Goal: Task Accomplishment & Management: Manage account settings

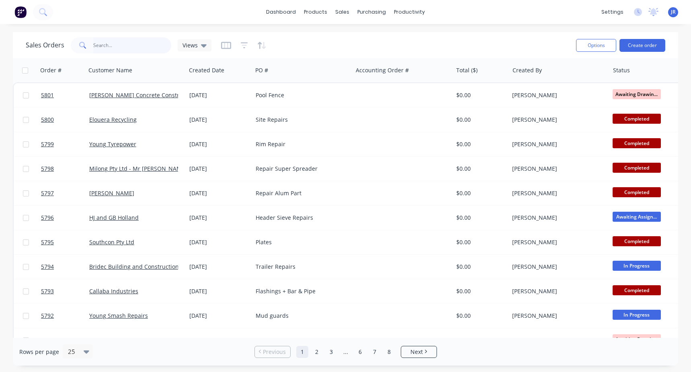
click at [134, 50] on input "text" at bounding box center [132, 45] width 78 height 16
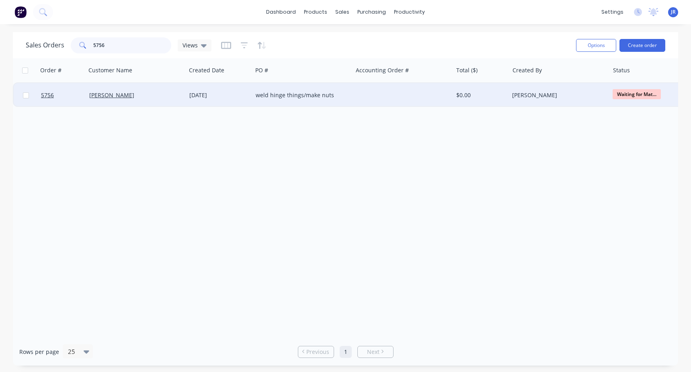
type input "5756"
click at [152, 97] on div "[PERSON_NAME]" at bounding box center [133, 95] width 89 height 8
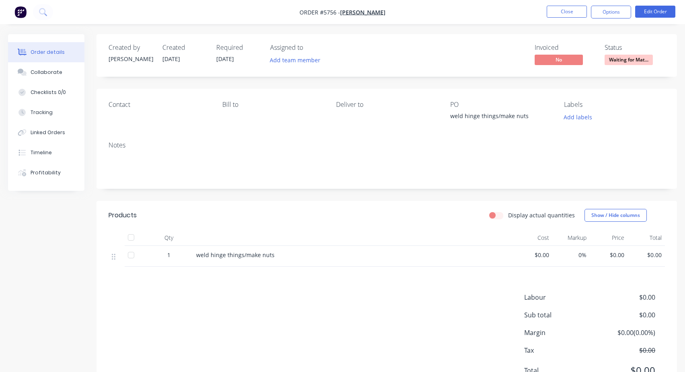
click at [621, 57] on span "Waiting for Mat..." at bounding box center [629, 60] width 48 height 10
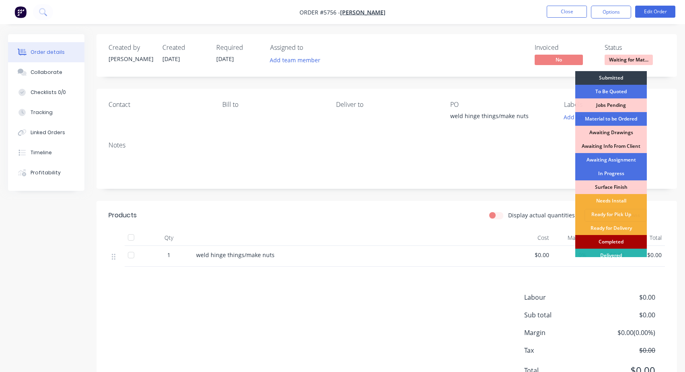
click at [607, 245] on div "Completed" at bounding box center [611, 242] width 72 height 14
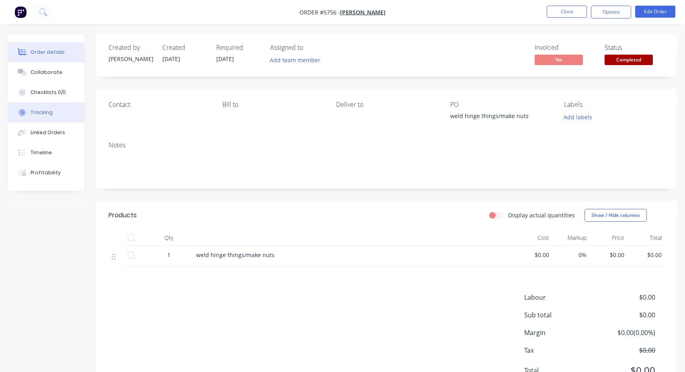
click at [48, 115] on div "Tracking" at bounding box center [42, 112] width 22 height 7
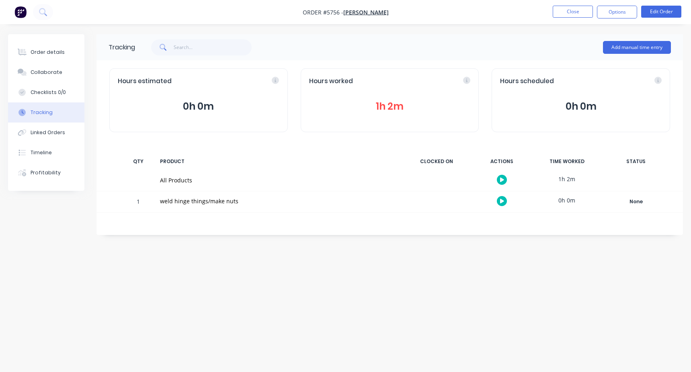
click at [371, 86] on div "Hours worked 1h 2m" at bounding box center [390, 100] width 179 height 64
click at [377, 112] on button "1h 2m" at bounding box center [390, 106] width 162 height 15
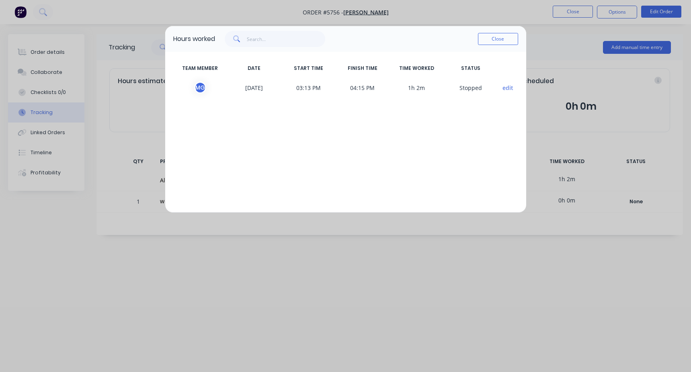
click at [250, 249] on div "Hours worked Close TEAM MEMBER DATE START TIME FINISH TIME TIME WORKED STATUS M…" at bounding box center [345, 186] width 691 height 372
click at [489, 35] on button "Close" at bounding box center [498, 39] width 40 height 12
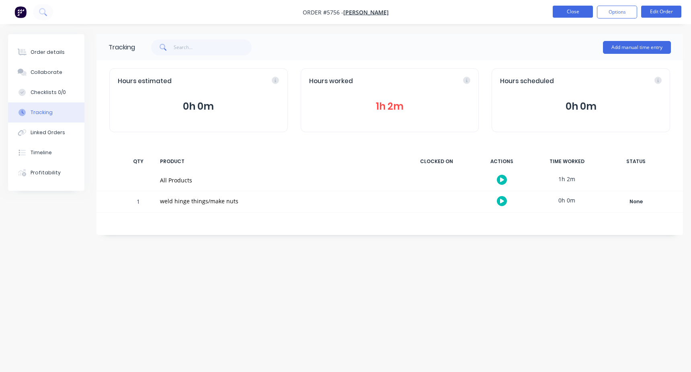
click at [570, 10] on button "Close" at bounding box center [573, 12] width 40 height 12
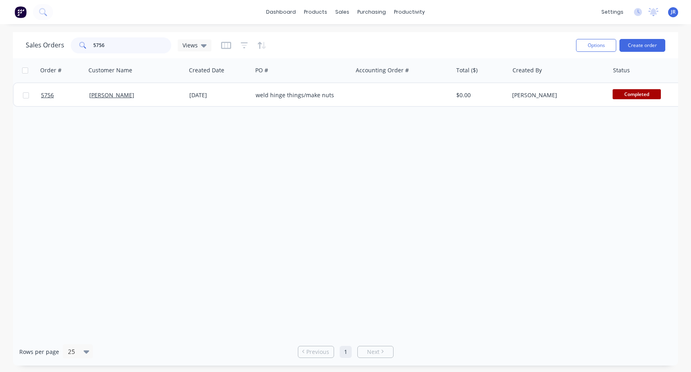
drag, startPoint x: 55, startPoint y: 45, endPoint x: 99, endPoint y: 45, distance: 44.2
click at [99, 45] on input "5756" at bounding box center [132, 45] width 78 height 16
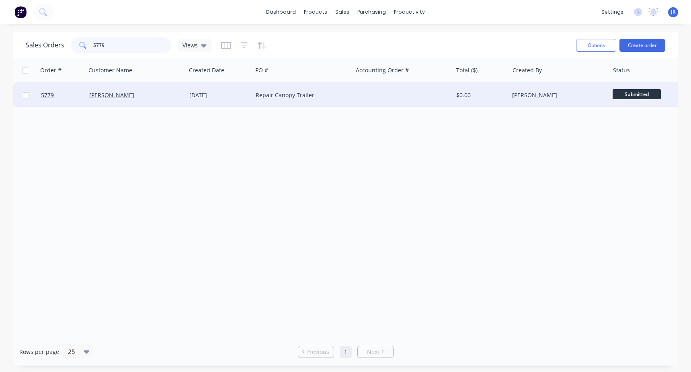
type input "5779"
click at [155, 98] on div "[PERSON_NAME]" at bounding box center [133, 95] width 89 height 8
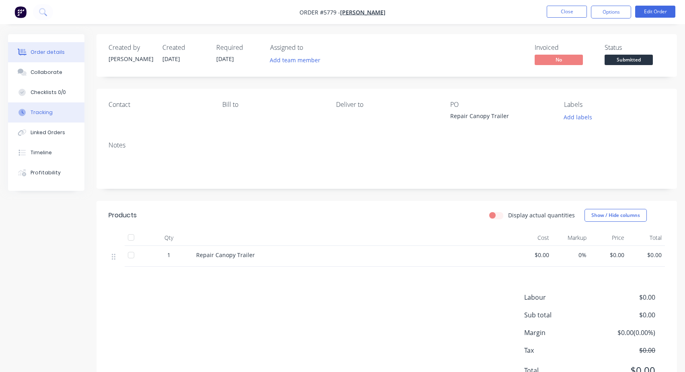
click at [49, 114] on div "Tracking" at bounding box center [42, 112] width 22 height 7
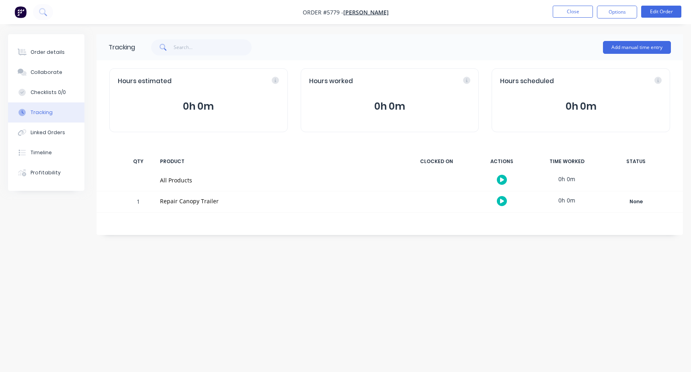
click at [392, 99] on button "0h 0m" at bounding box center [390, 106] width 162 height 15
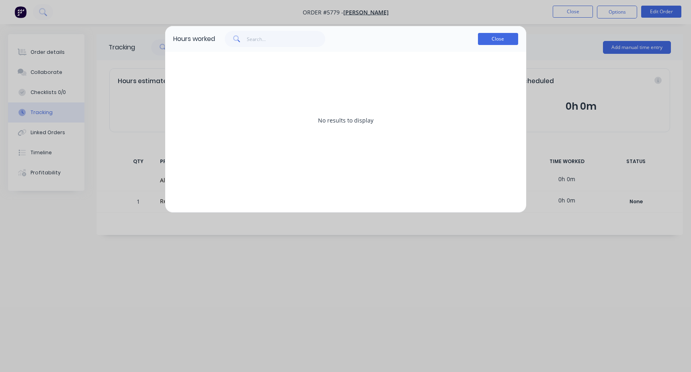
click at [505, 36] on button "Close" at bounding box center [498, 39] width 40 height 12
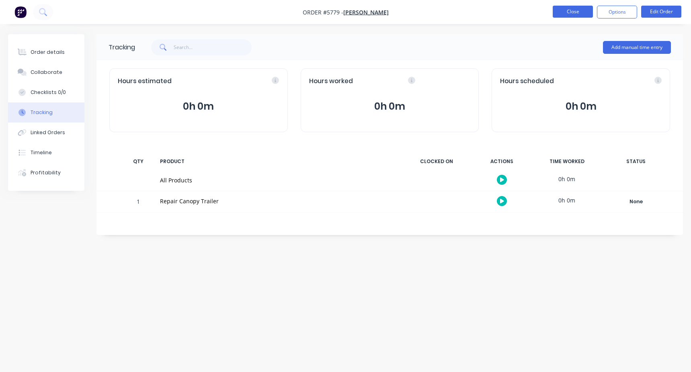
click at [569, 9] on button "Close" at bounding box center [573, 12] width 40 height 12
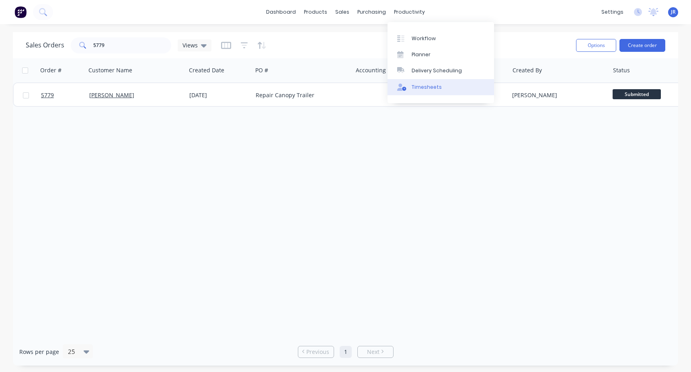
click at [423, 84] on div "Timesheets" at bounding box center [427, 87] width 30 height 7
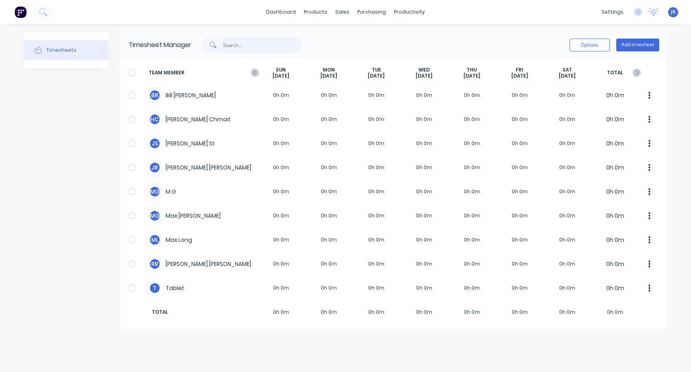
click at [239, 47] on input "text" at bounding box center [262, 45] width 78 height 16
type input "5779"
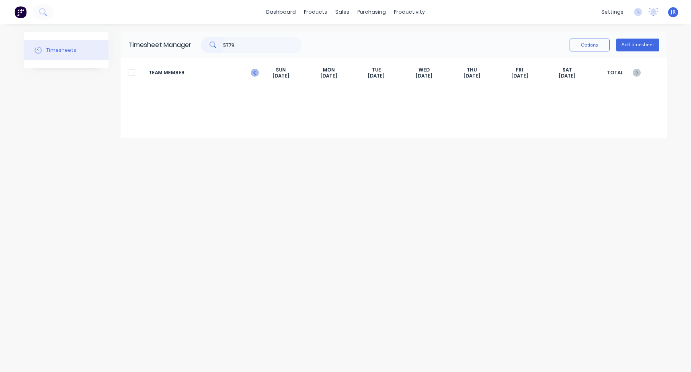
click at [251, 68] on span "TEAM MEMBER" at bounding box center [203, 73] width 109 height 12
click at [256, 75] on icon "button" at bounding box center [255, 73] width 8 height 8
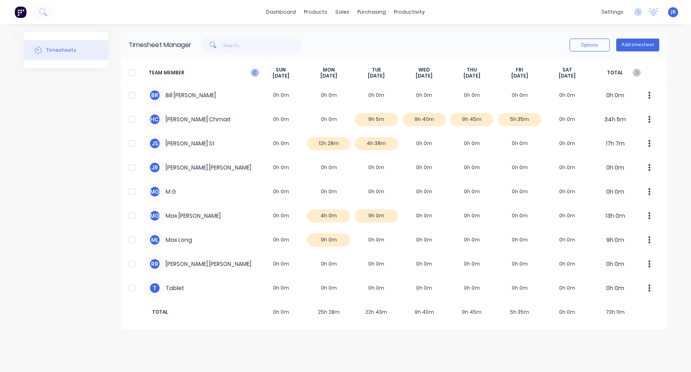
click at [256, 74] on icon "button" at bounding box center [255, 73] width 8 height 8
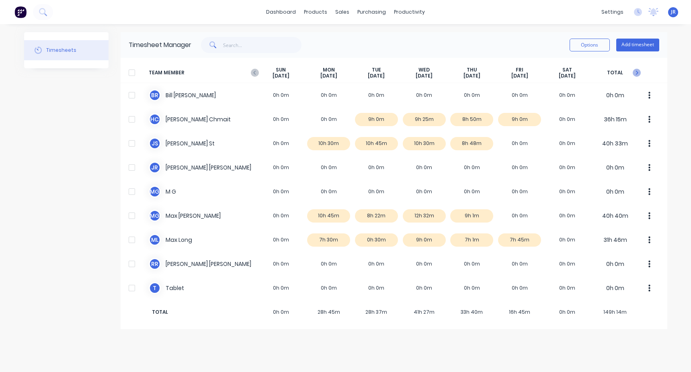
click at [634, 70] on icon "button" at bounding box center [637, 73] width 8 height 8
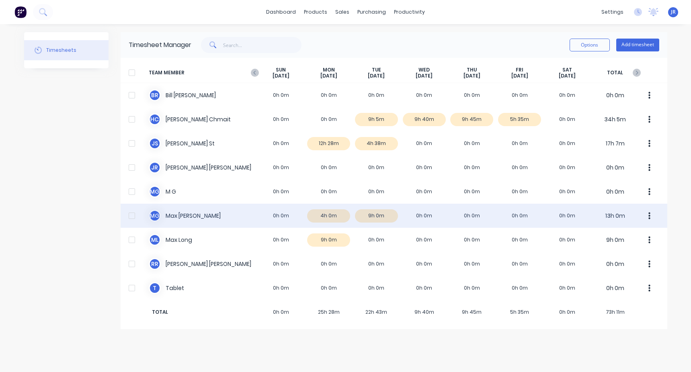
click at [331, 217] on div "M G [PERSON_NAME] 0h 0m 4h 0m 9h 0m 0h 0m 0h 0m 0h 0m 0h 0m 13h 0m" at bounding box center [394, 216] width 547 height 24
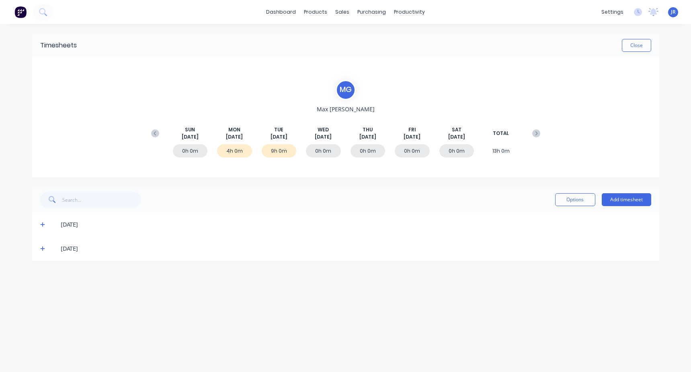
click at [35, 225] on div "[DATE]" at bounding box center [345, 225] width 627 height 24
click at [42, 224] on icon at bounding box center [42, 225] width 5 height 6
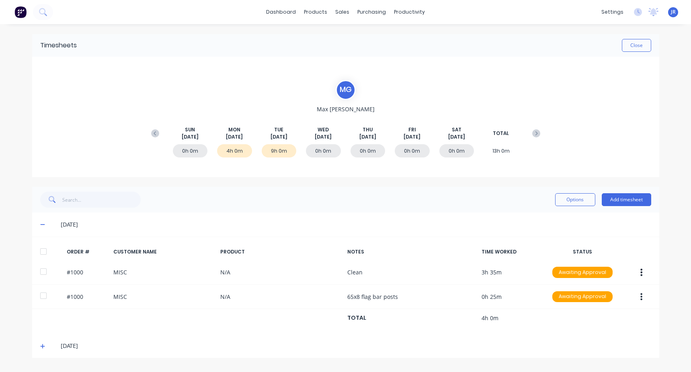
click at [41, 344] on icon at bounding box center [42, 347] width 5 height 6
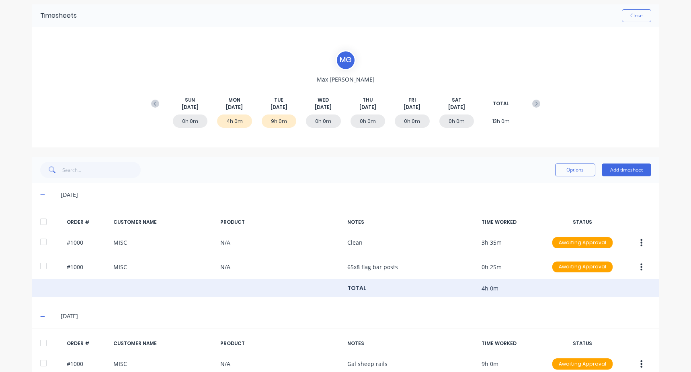
scroll to position [69, 0]
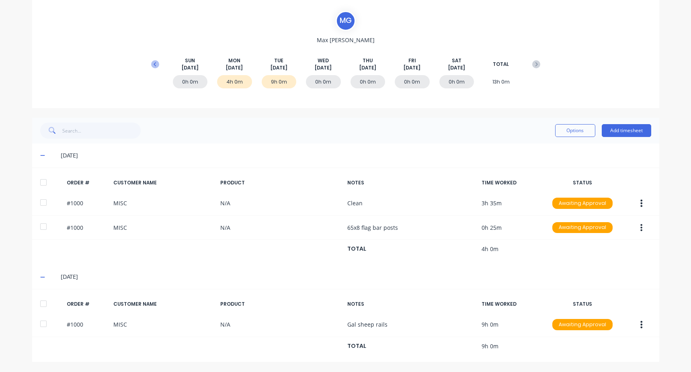
click at [155, 67] on icon at bounding box center [155, 64] width 8 height 8
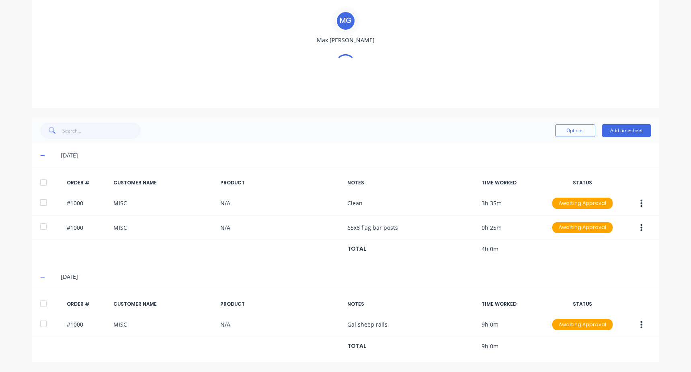
scroll to position [0, 0]
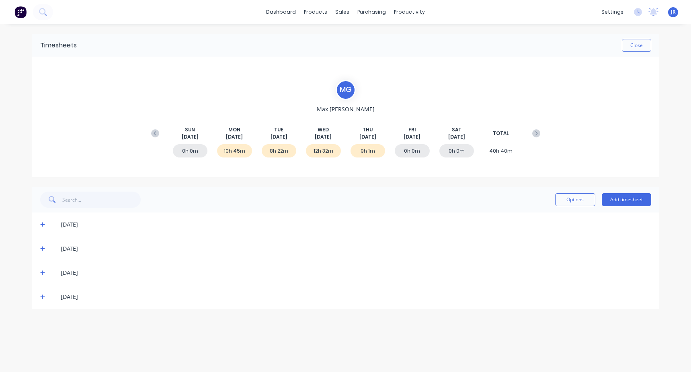
click at [43, 223] on icon at bounding box center [42, 225] width 5 height 5
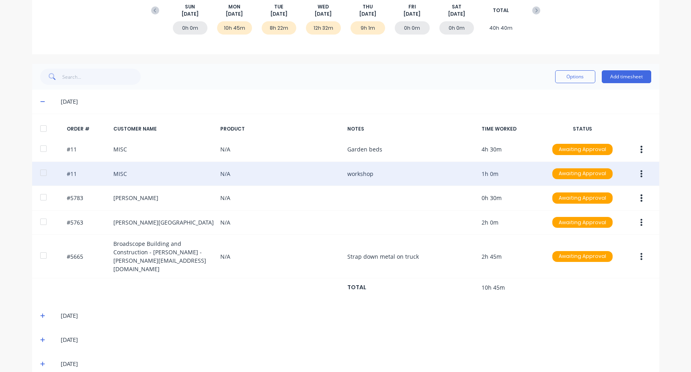
scroll to position [128, 0]
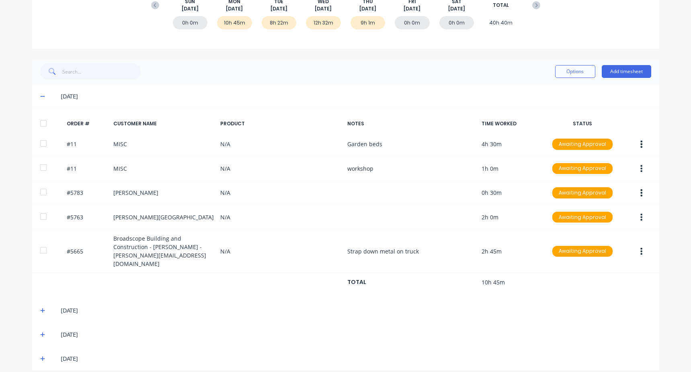
click at [41, 308] on icon at bounding box center [42, 311] width 5 height 6
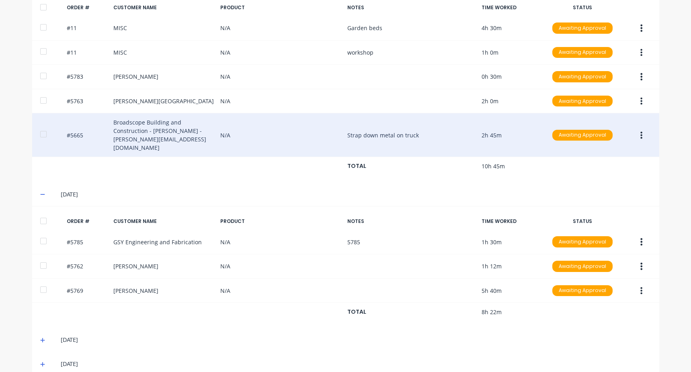
scroll to position [250, 0]
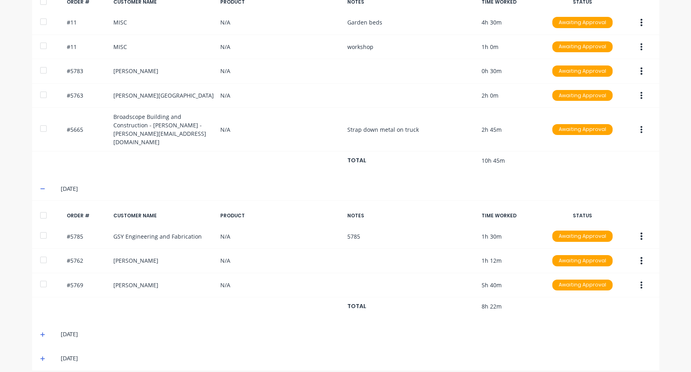
click at [41, 332] on icon at bounding box center [42, 335] width 5 height 6
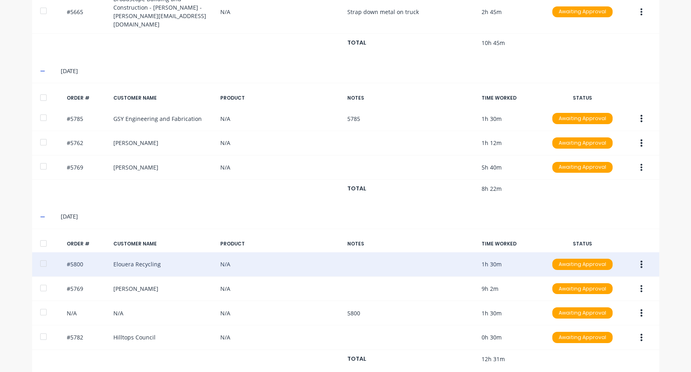
scroll to position [396, 0]
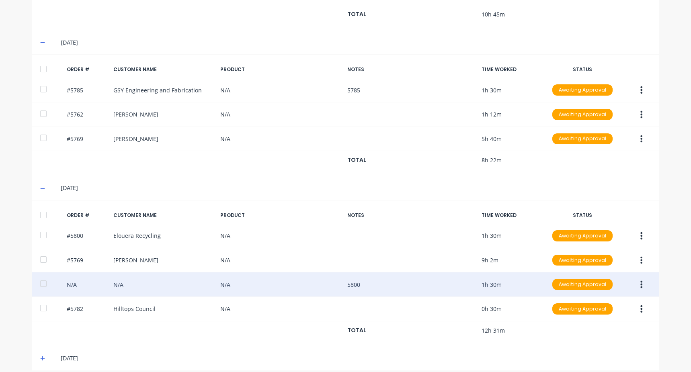
click at [641, 277] on button "button" at bounding box center [641, 284] width 19 height 14
click at [596, 332] on div "Edit" at bounding box center [613, 338] width 62 height 12
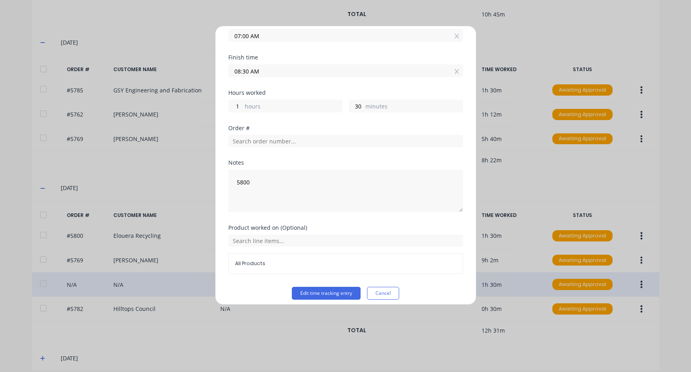
scroll to position [82, 0]
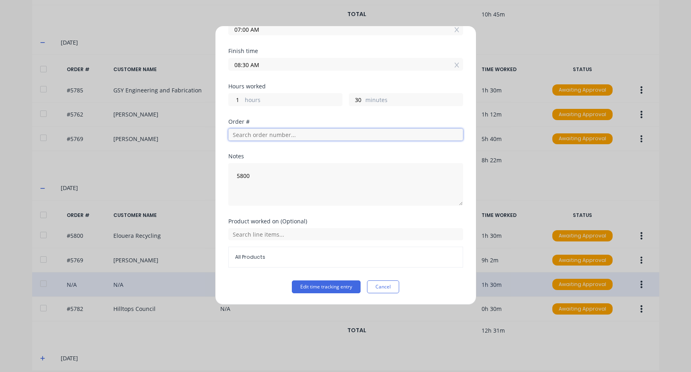
click at [256, 135] on input "text" at bounding box center [345, 135] width 235 height 12
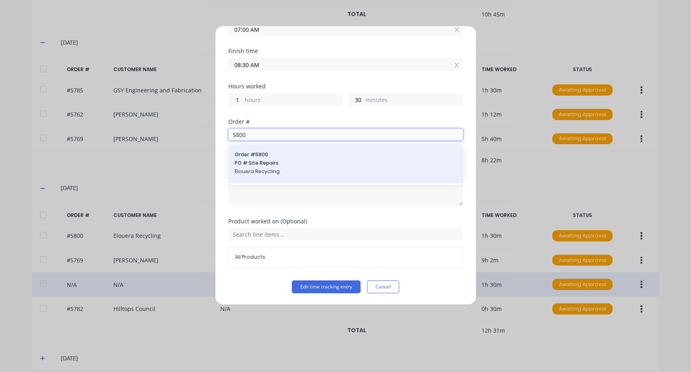
type input "5800"
click at [289, 162] on span "PO #: Site Repairs" at bounding box center [346, 163] width 222 height 7
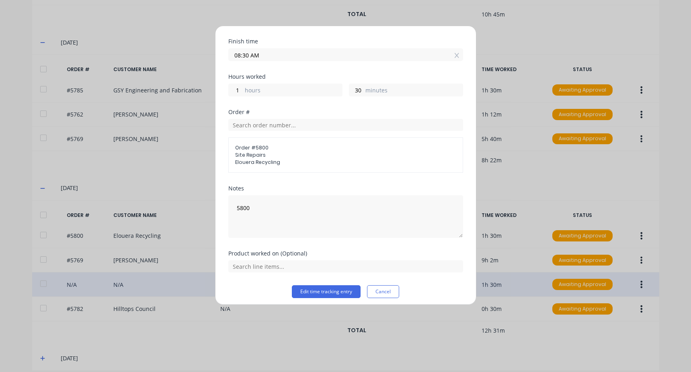
scroll to position [97, 0]
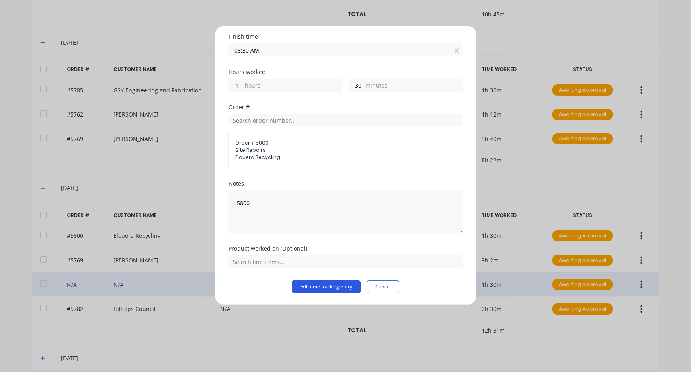
click at [324, 282] on button "Edit time tracking entry" at bounding box center [326, 287] width 69 height 13
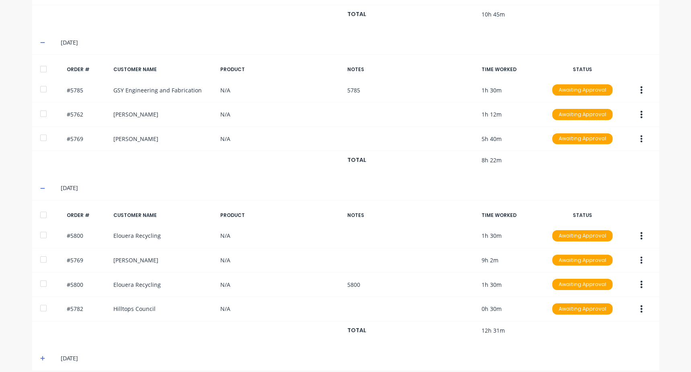
click at [40, 356] on icon at bounding box center [42, 359] width 5 height 6
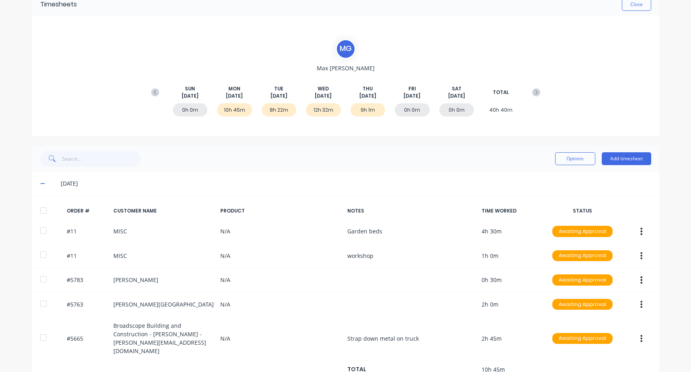
scroll to position [80, 0]
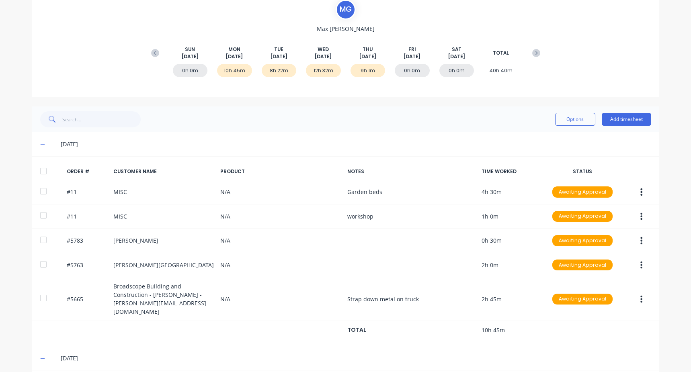
click at [532, 52] on icon at bounding box center [536, 53] width 8 height 8
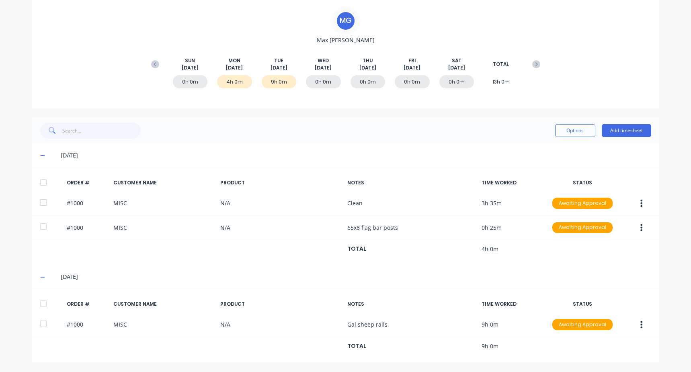
scroll to position [69, 0]
click at [532, 64] on icon at bounding box center [536, 64] width 8 height 8
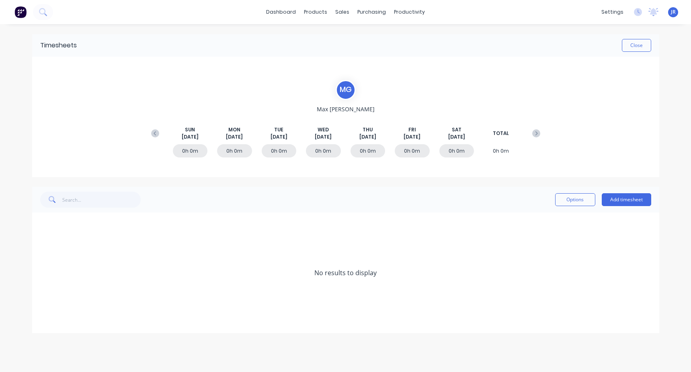
scroll to position [0, 0]
click at [153, 131] on icon at bounding box center [155, 133] width 8 height 8
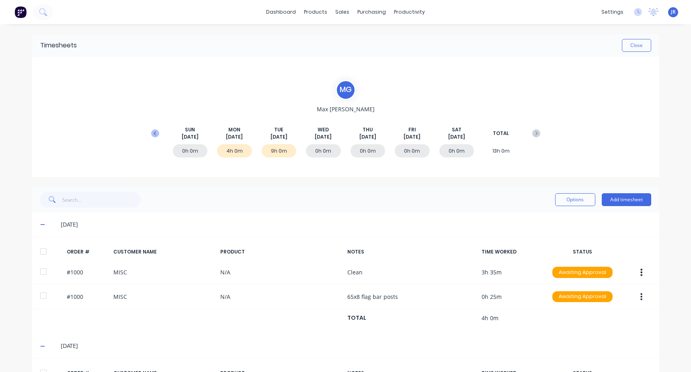
click at [152, 131] on icon at bounding box center [155, 133] width 8 height 8
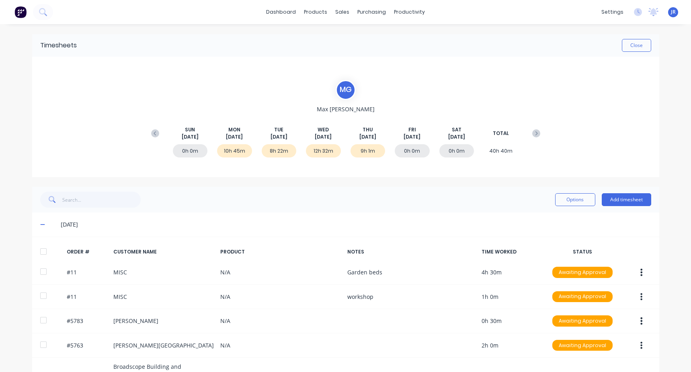
click at [152, 131] on icon at bounding box center [155, 133] width 8 height 8
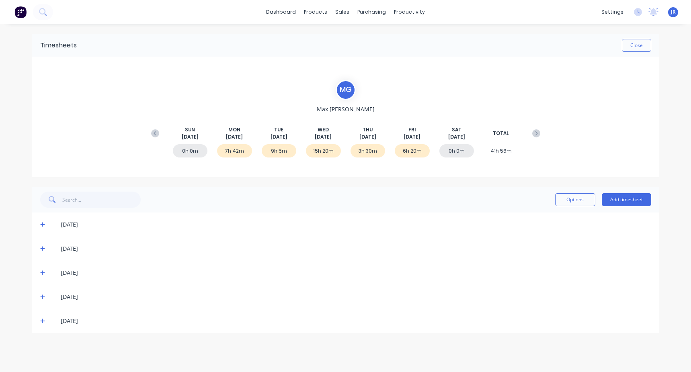
drag, startPoint x: 43, startPoint y: 226, endPoint x: 61, endPoint y: 212, distance: 22.0
click at [43, 226] on icon at bounding box center [42, 225] width 5 height 6
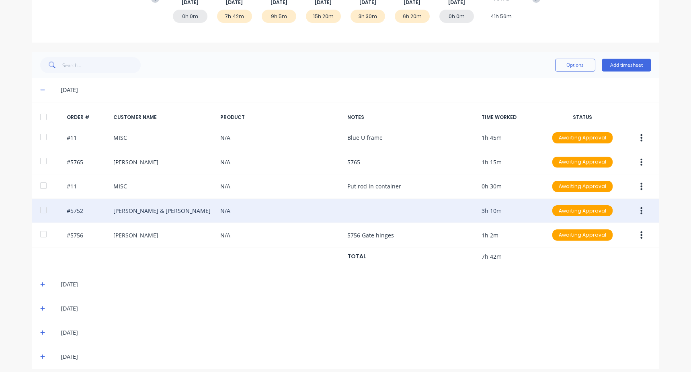
scroll to position [142, 0]
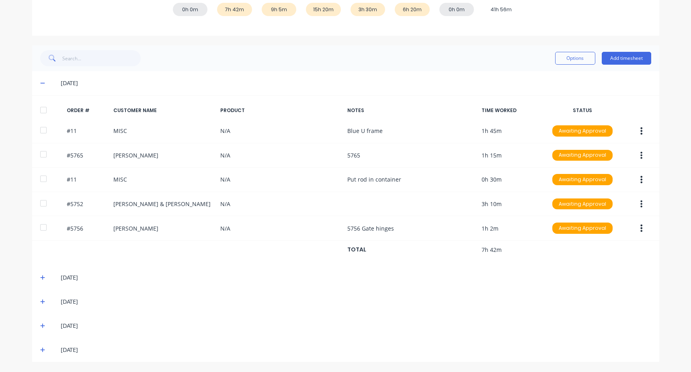
click at [41, 277] on icon at bounding box center [42, 278] width 5 height 6
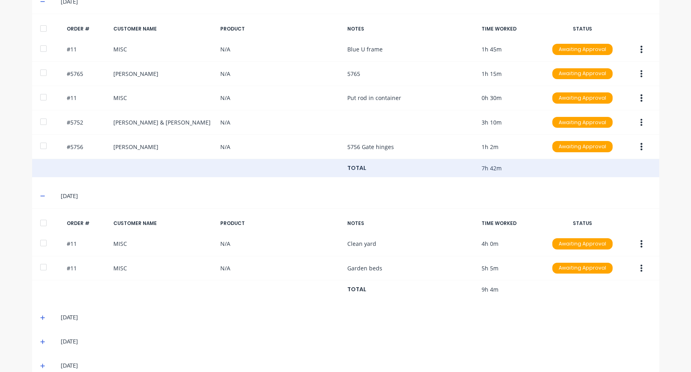
scroll to position [239, 0]
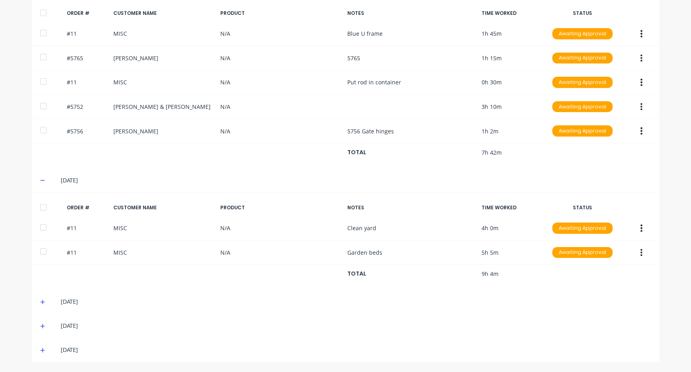
click at [42, 306] on span at bounding box center [44, 302] width 8 height 8
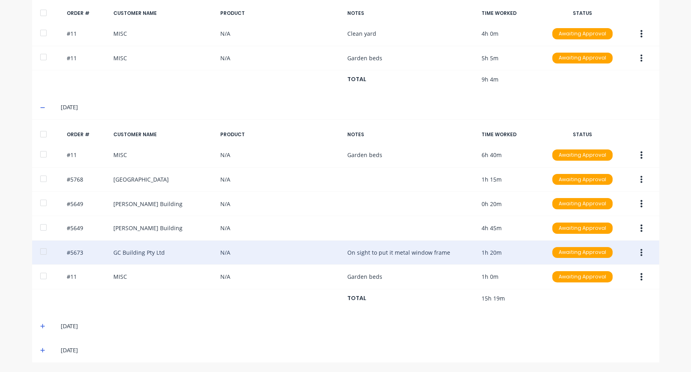
scroll to position [434, 0]
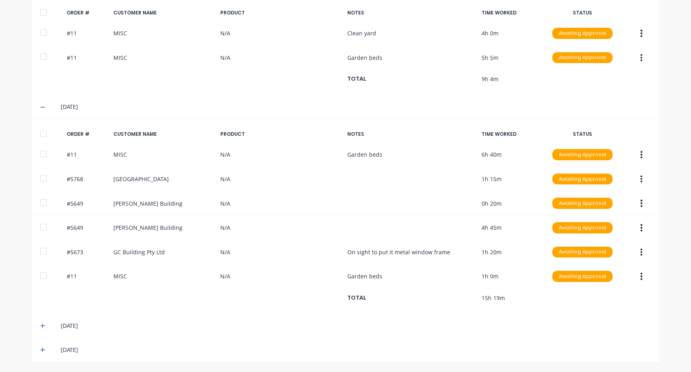
click at [40, 326] on icon at bounding box center [42, 326] width 5 height 5
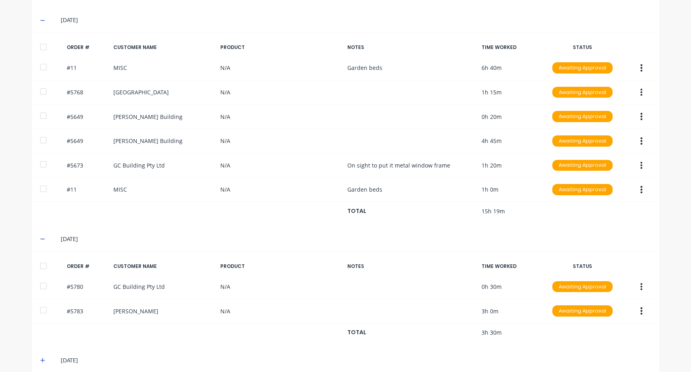
scroll to position [531, 0]
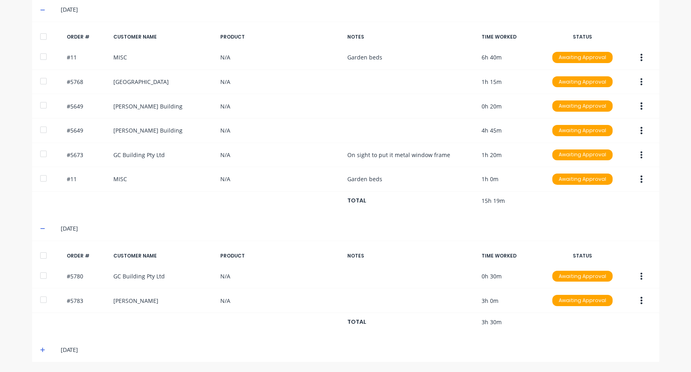
click at [41, 349] on icon at bounding box center [42, 350] width 5 height 6
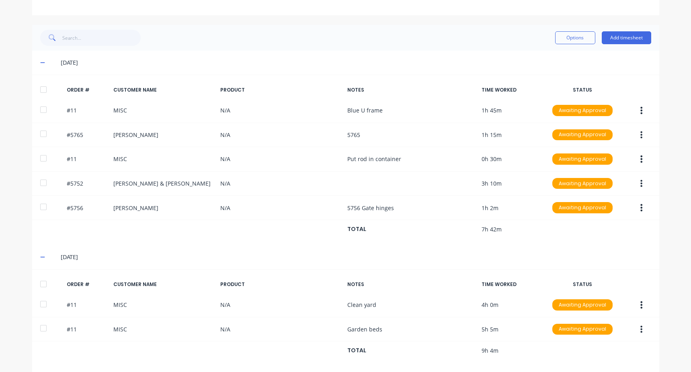
scroll to position [0, 0]
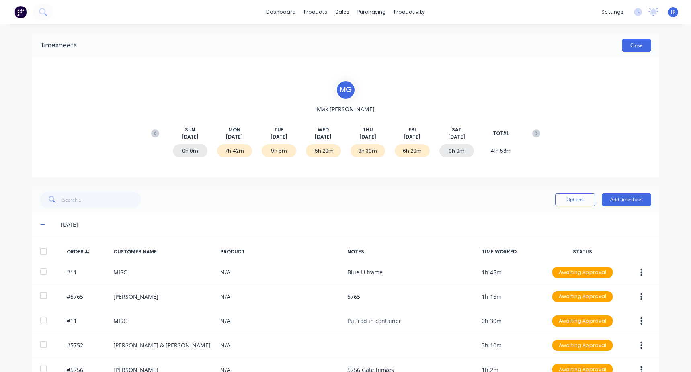
click at [623, 42] on button "Close" at bounding box center [636, 45] width 29 height 13
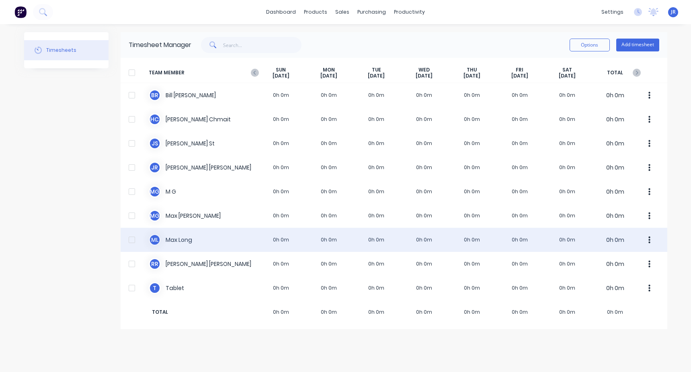
click at [227, 241] on div "M L [PERSON_NAME] 0h 0m 0h 0m 0h 0m 0h 0m 0h 0m 0h 0m 0h 0m 0h 0m" at bounding box center [394, 240] width 547 height 24
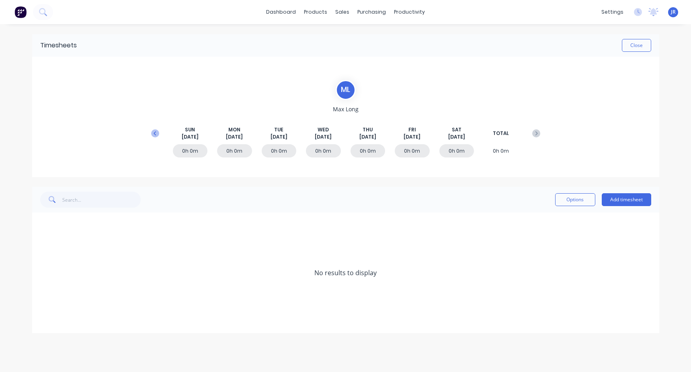
click at [155, 135] on icon at bounding box center [155, 133] width 8 height 8
click at [41, 220] on div "[DATE]" at bounding box center [345, 225] width 627 height 24
click at [42, 221] on span at bounding box center [44, 225] width 8 height 8
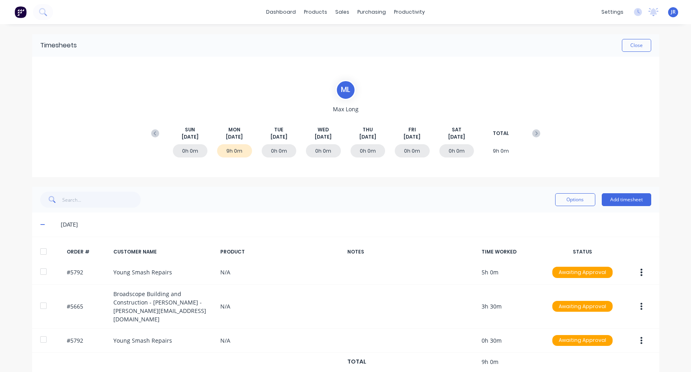
click at [185, 203] on div "Options Add timesheet" at bounding box center [345, 200] width 611 height 16
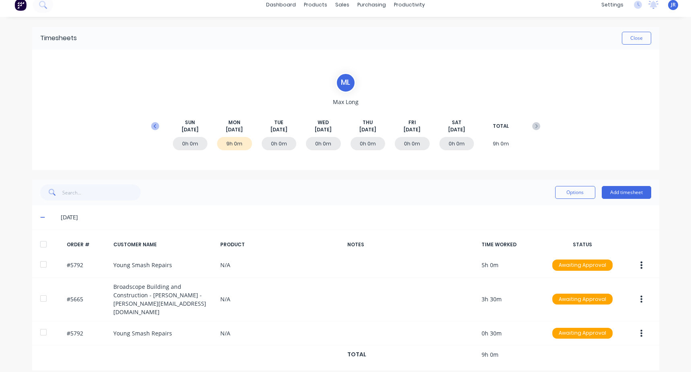
click at [155, 128] on icon at bounding box center [155, 126] width 8 height 8
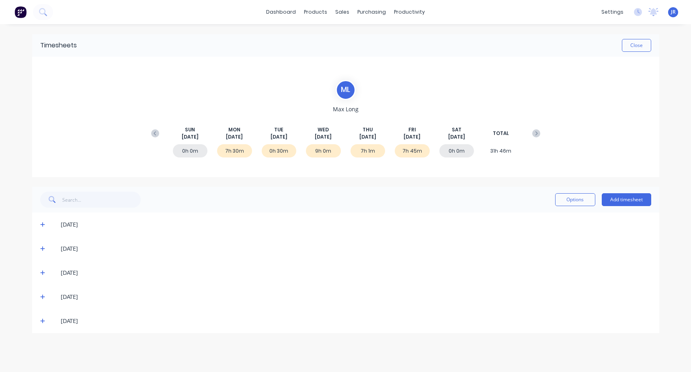
scroll to position [0, 0]
click at [50, 227] on div "[DATE]" at bounding box center [349, 224] width 603 height 9
click at [46, 226] on span at bounding box center [44, 225] width 8 height 8
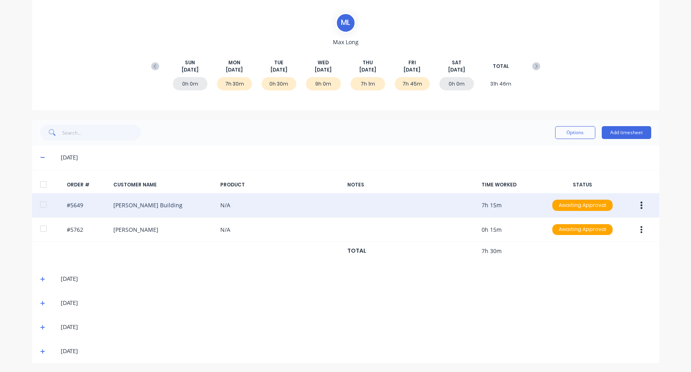
scroll to position [68, 0]
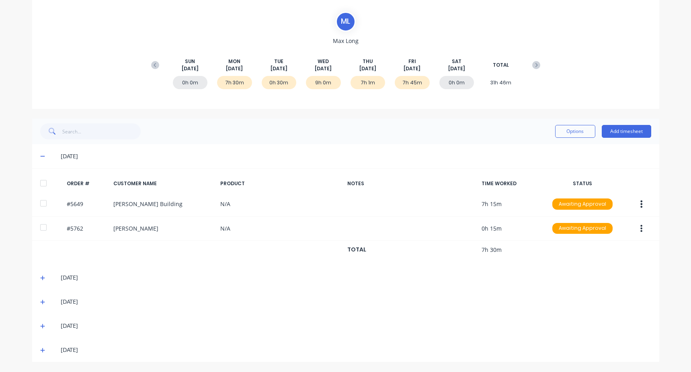
click at [40, 281] on span at bounding box center [44, 278] width 8 height 8
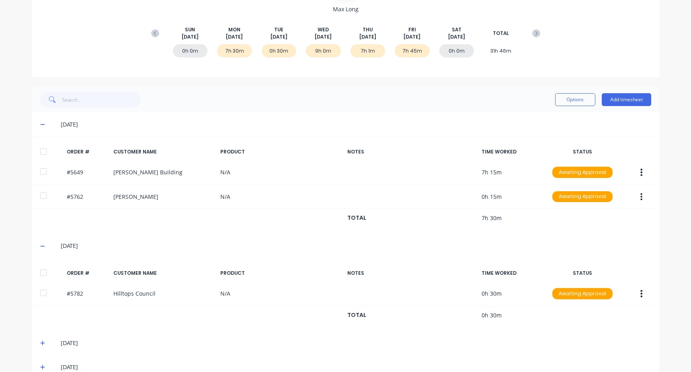
scroll to position [142, 0]
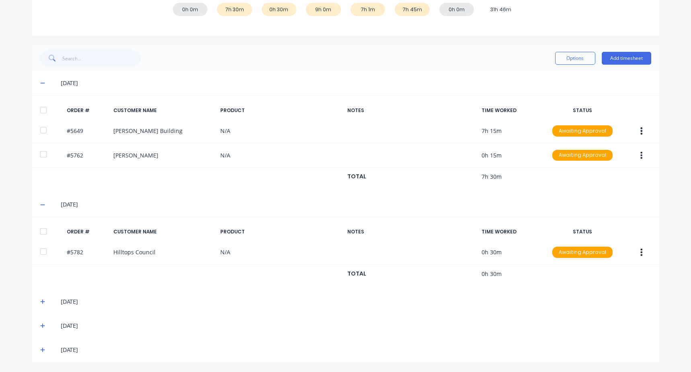
click at [40, 304] on icon at bounding box center [42, 302] width 5 height 6
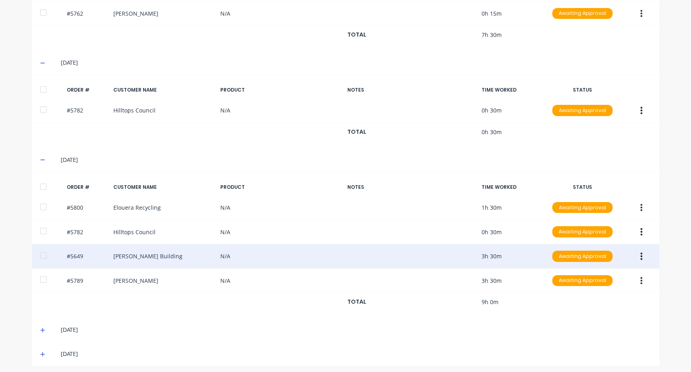
scroll to position [287, 0]
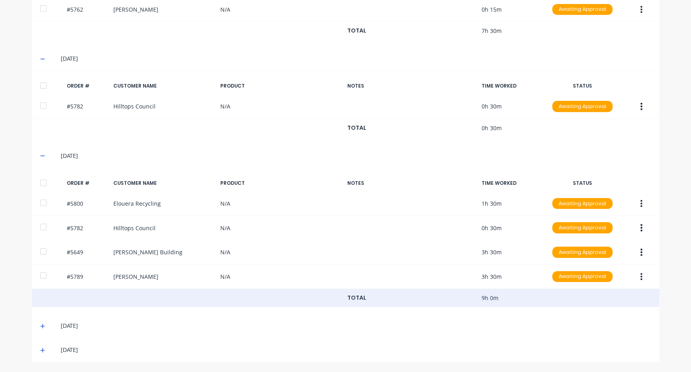
drag, startPoint x: 39, startPoint y: 325, endPoint x: 55, endPoint y: 299, distance: 31.1
click at [40, 326] on icon at bounding box center [42, 327] width 5 height 6
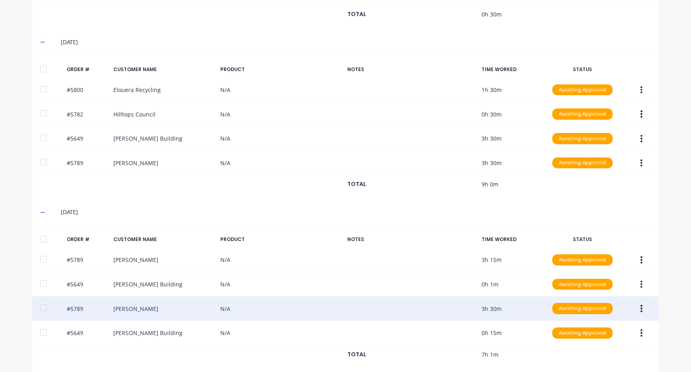
scroll to position [434, 0]
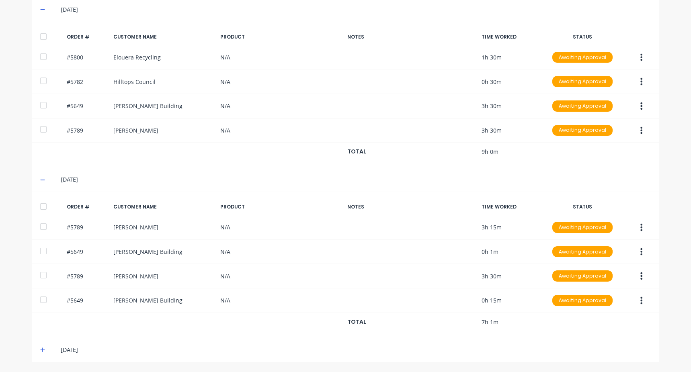
click at [43, 352] on span at bounding box center [44, 350] width 8 height 8
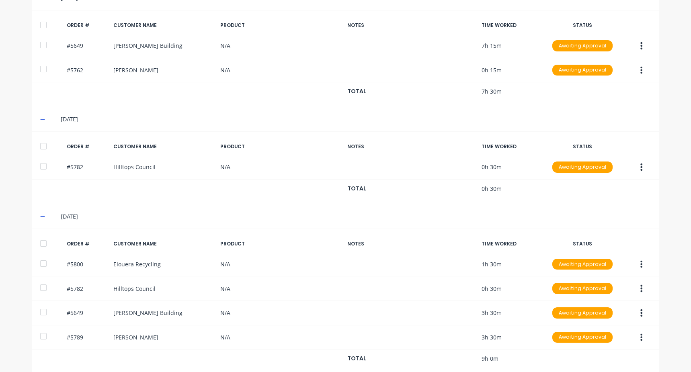
scroll to position [97, 0]
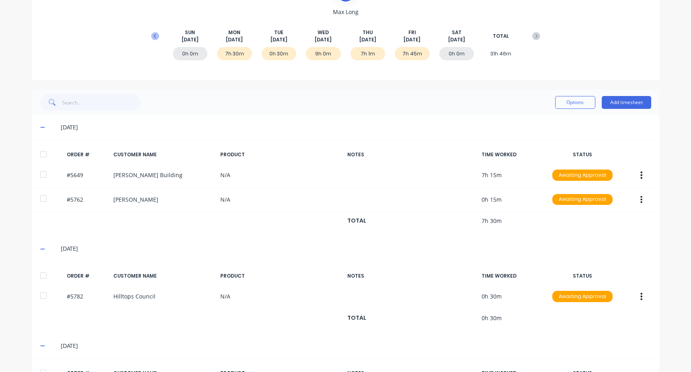
click at [153, 35] on icon at bounding box center [155, 36] width 8 height 8
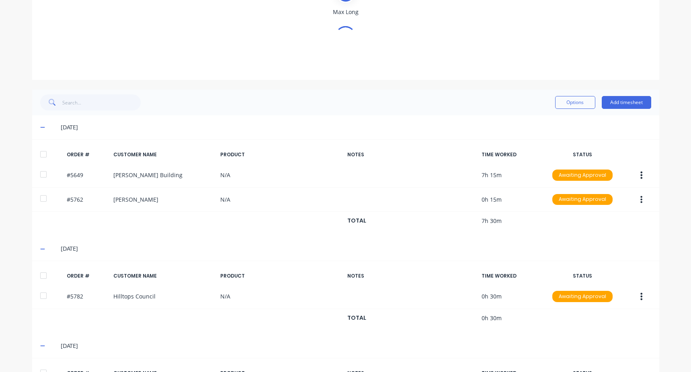
scroll to position [0, 0]
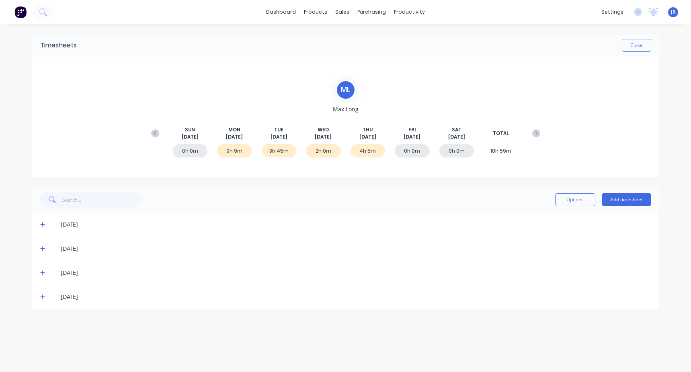
click at [37, 217] on div "[DATE]" at bounding box center [345, 225] width 627 height 24
click at [43, 226] on icon at bounding box center [42, 225] width 5 height 5
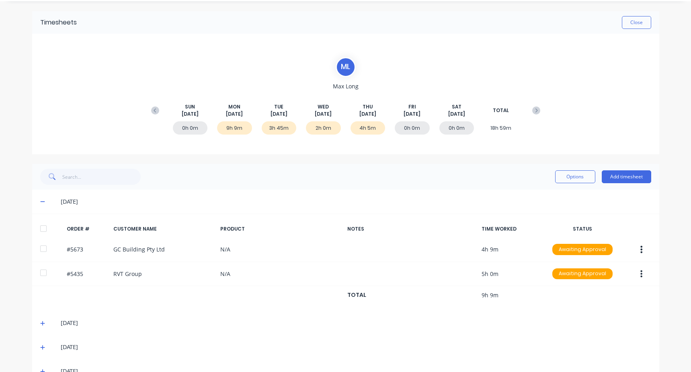
scroll to position [44, 0]
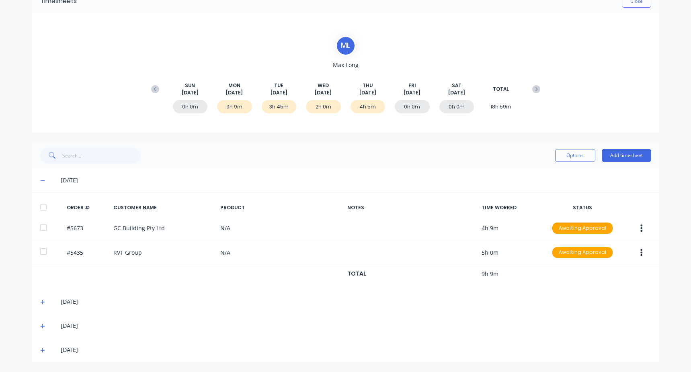
click at [40, 302] on icon at bounding box center [42, 302] width 5 height 5
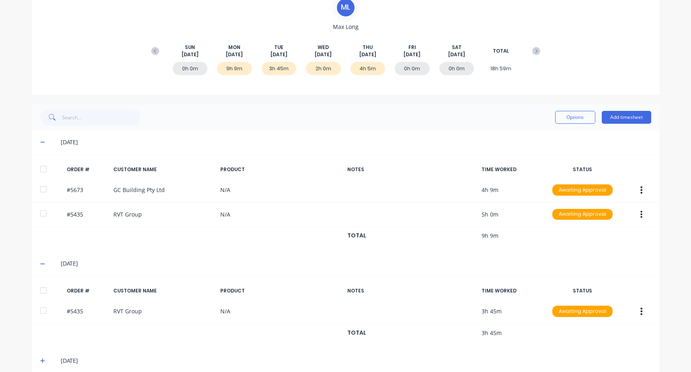
scroll to position [117, 0]
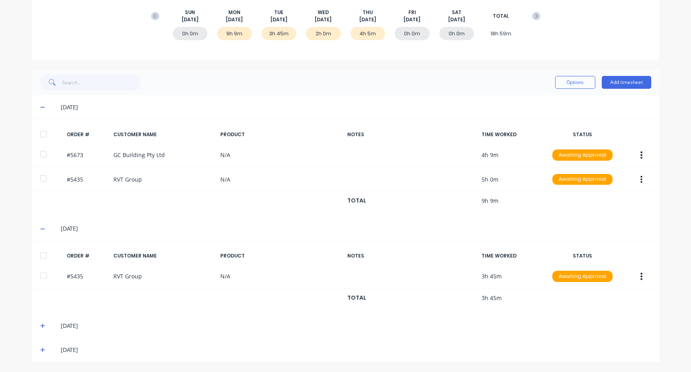
click at [41, 324] on icon at bounding box center [42, 326] width 5 height 6
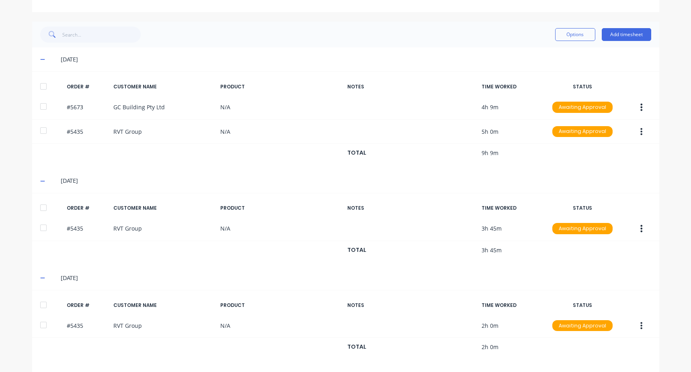
scroll to position [190, 0]
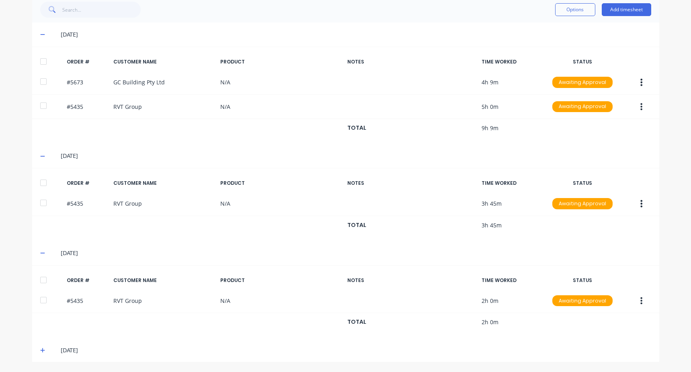
click at [36, 345] on div "[DATE]" at bounding box center [345, 350] width 627 height 24
click at [40, 351] on icon at bounding box center [42, 351] width 5 height 6
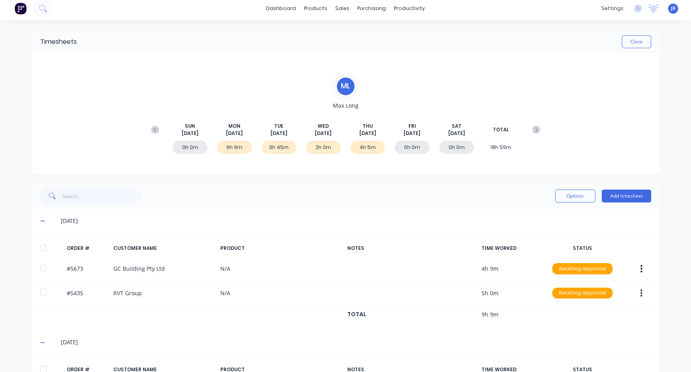
scroll to position [0, 0]
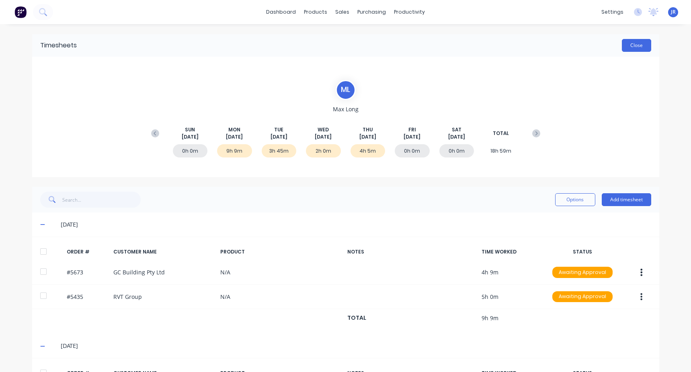
click at [631, 43] on button "Close" at bounding box center [636, 45] width 29 height 13
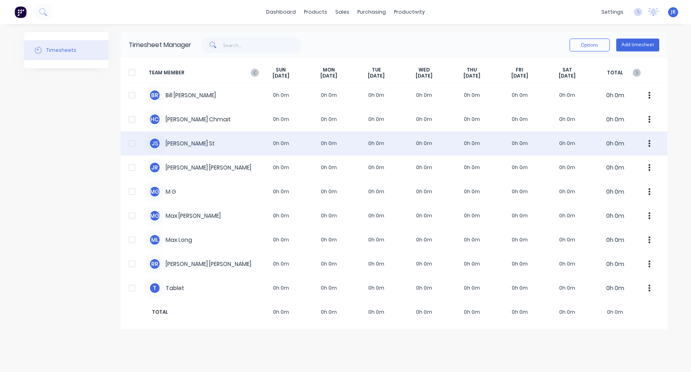
click at [251, 149] on div "J S [PERSON_NAME] 0h 0m 0h 0m 0h 0m 0h 0m 0h 0m 0h 0m 0h 0m 0h 0m" at bounding box center [394, 143] width 547 height 24
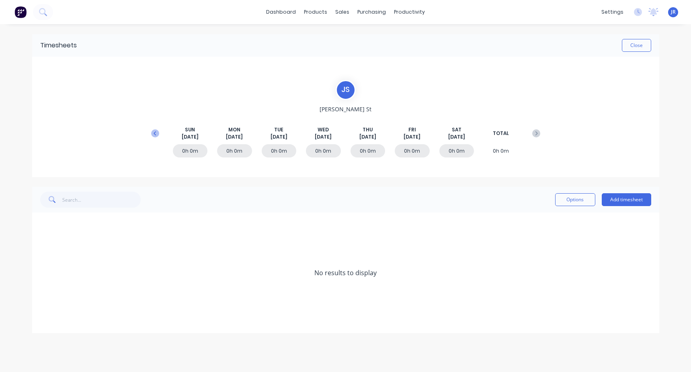
click at [158, 134] on icon at bounding box center [155, 133] width 8 height 8
click at [50, 220] on div "[DATE]" at bounding box center [345, 225] width 627 height 24
click at [41, 228] on span at bounding box center [44, 225] width 8 height 8
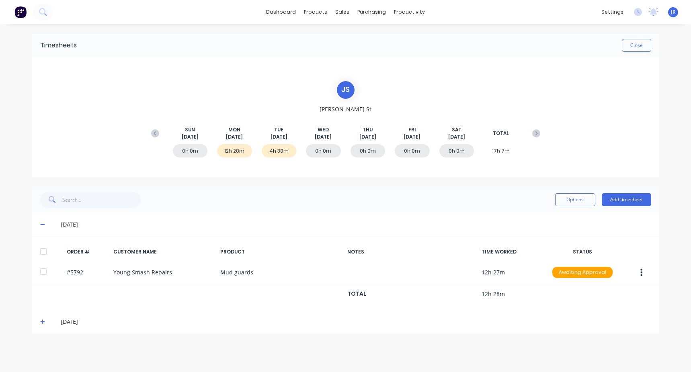
click at [42, 327] on div "[DATE]" at bounding box center [345, 322] width 627 height 24
click at [43, 324] on icon at bounding box center [42, 322] width 5 height 6
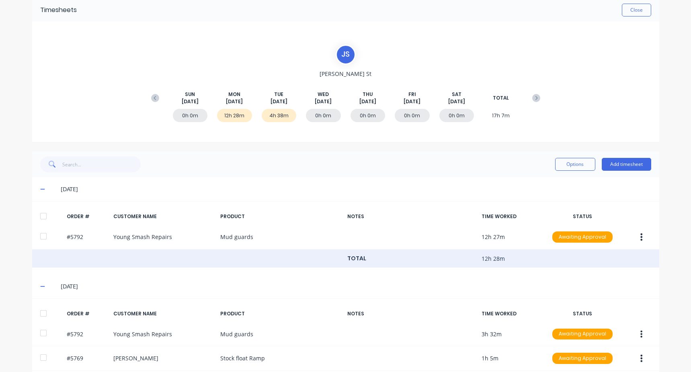
scroll to position [69, 0]
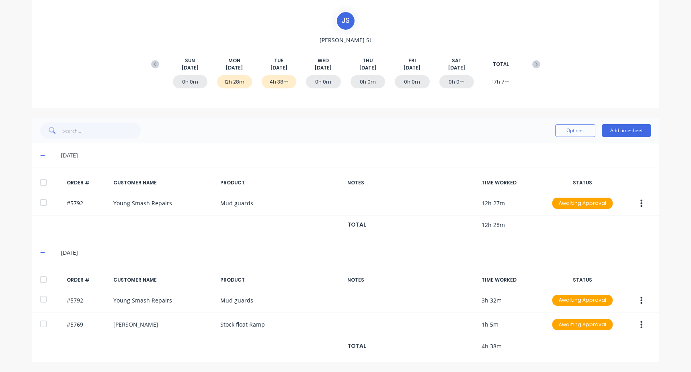
click at [147, 61] on button at bounding box center [155, 64] width 16 height 14
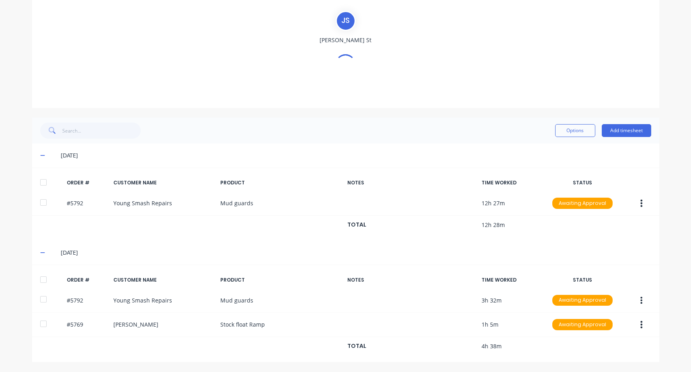
scroll to position [0, 0]
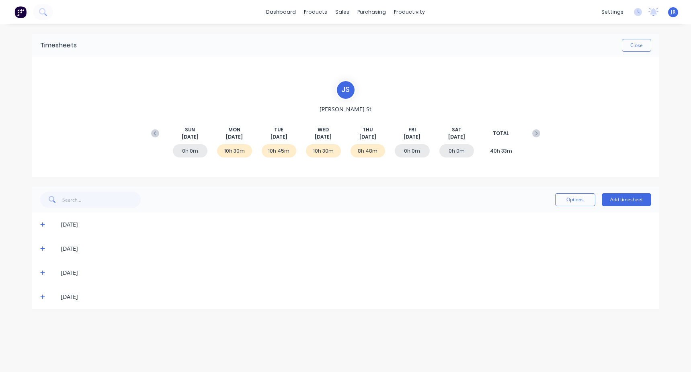
click at [39, 227] on div "[DATE]" at bounding box center [345, 225] width 627 height 24
click at [43, 226] on icon at bounding box center [42, 225] width 5 height 6
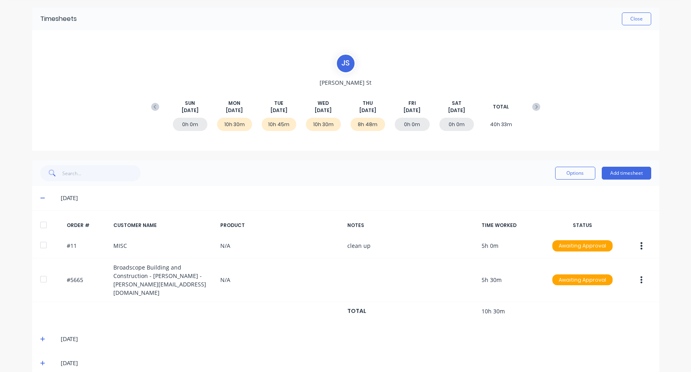
scroll to position [55, 0]
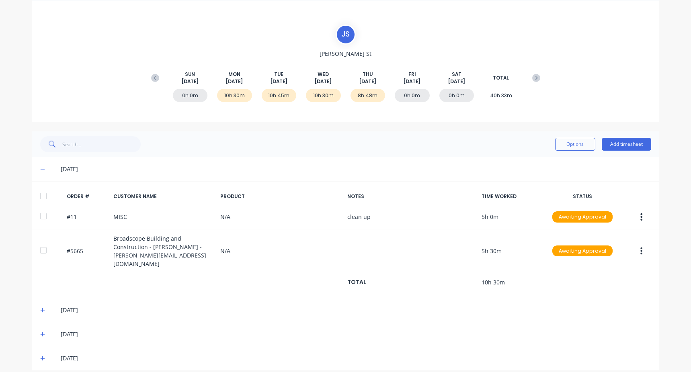
click at [40, 308] on icon at bounding box center [42, 311] width 5 height 6
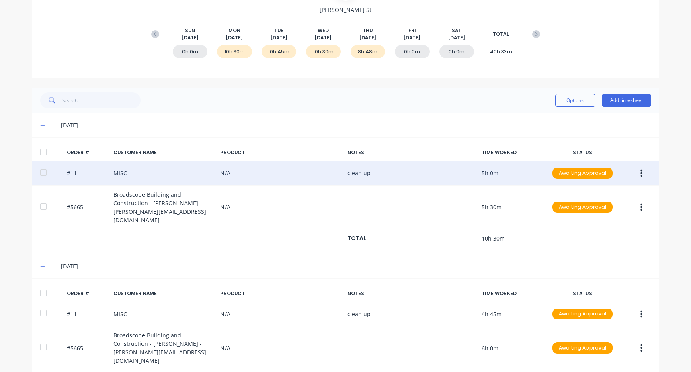
scroll to position [164, 0]
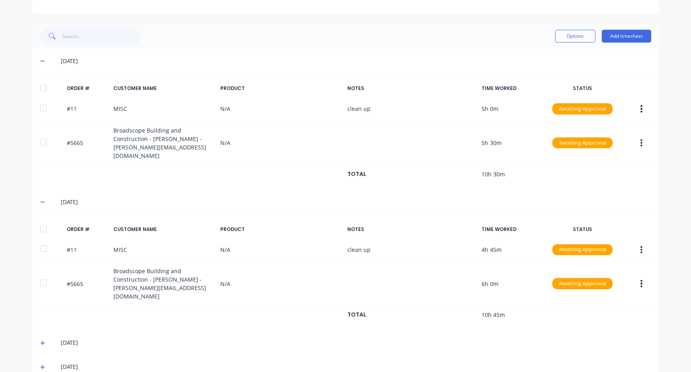
click at [35, 331] on div "[DATE]" at bounding box center [345, 343] width 627 height 24
click at [41, 341] on icon at bounding box center [42, 343] width 5 height 5
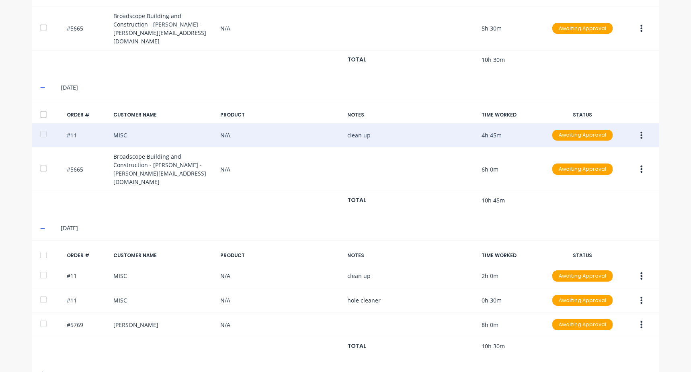
scroll to position [285, 0]
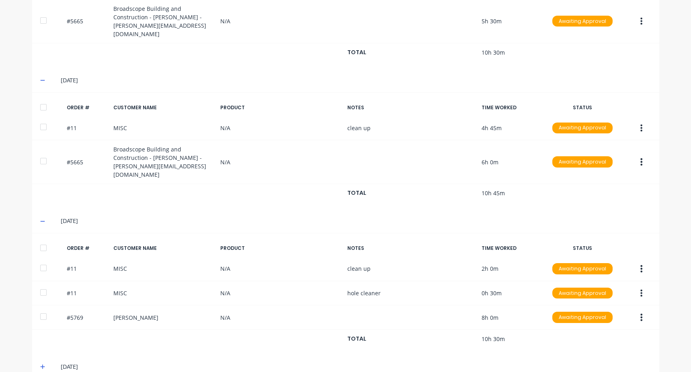
click at [32, 355] on div "[DATE]" at bounding box center [345, 367] width 627 height 24
click at [40, 364] on icon at bounding box center [42, 367] width 5 height 6
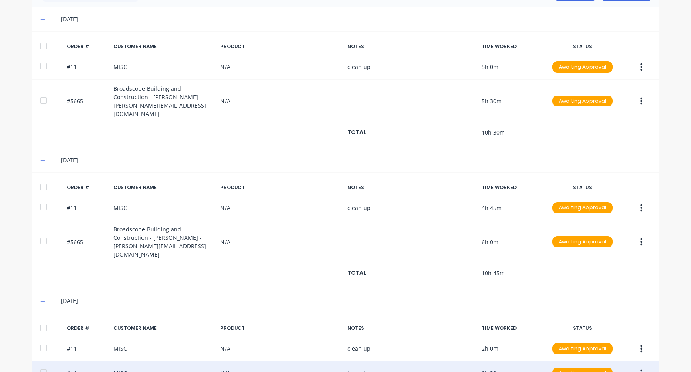
scroll to position [77, 0]
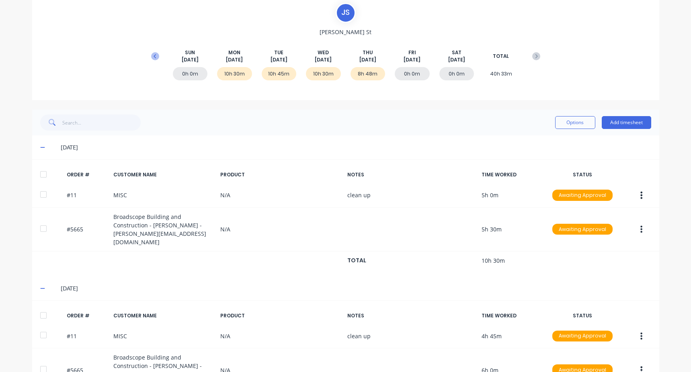
click at [151, 55] on icon at bounding box center [155, 56] width 8 height 8
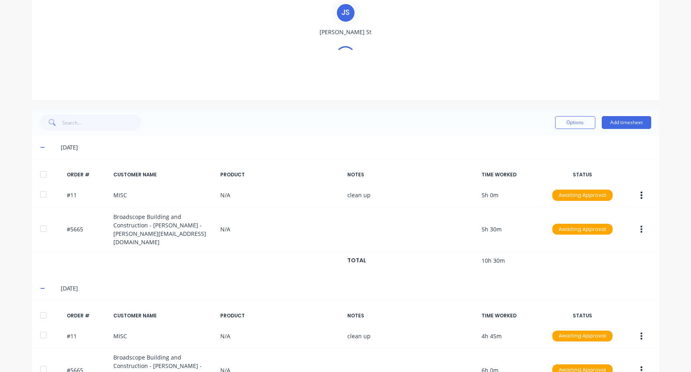
scroll to position [0, 0]
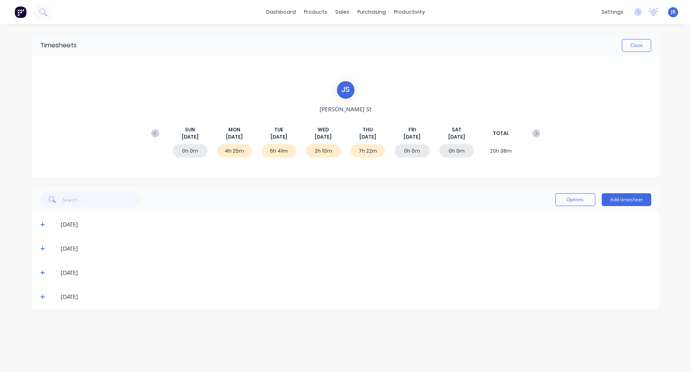
click at [40, 224] on icon at bounding box center [42, 225] width 5 height 6
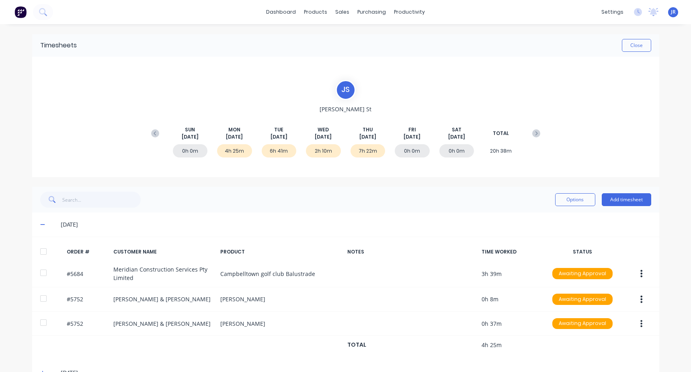
scroll to position [71, 0]
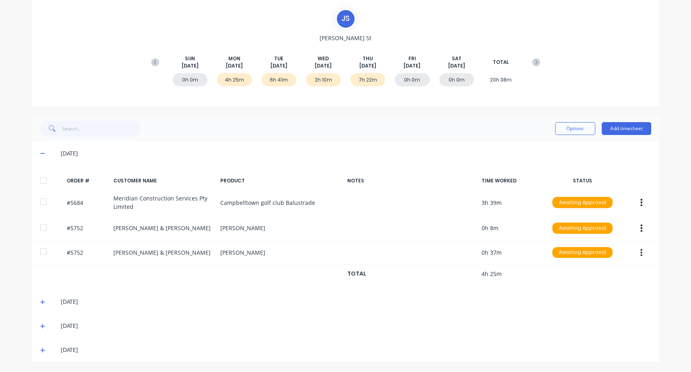
click at [40, 305] on span at bounding box center [44, 302] width 8 height 8
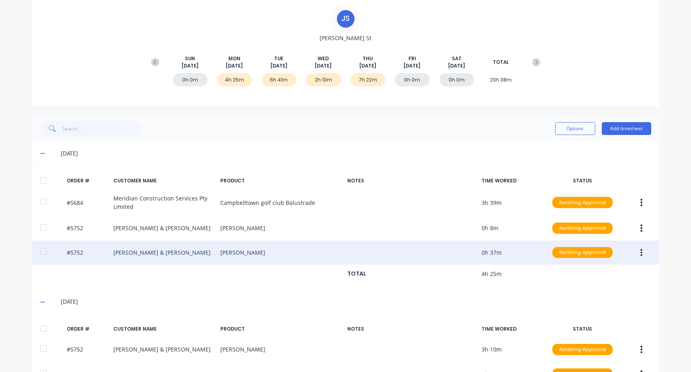
scroll to position [168, 0]
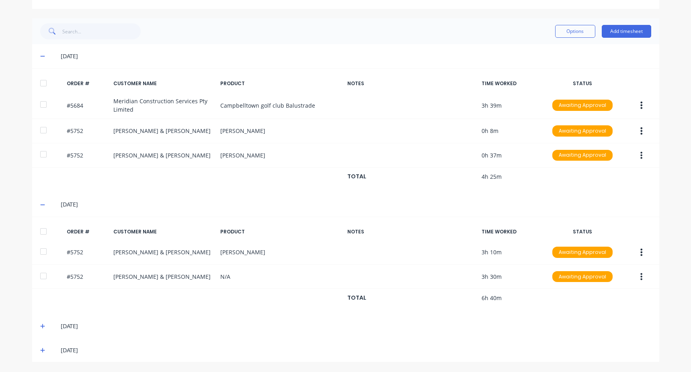
click at [40, 322] on span at bounding box center [44, 326] width 8 height 8
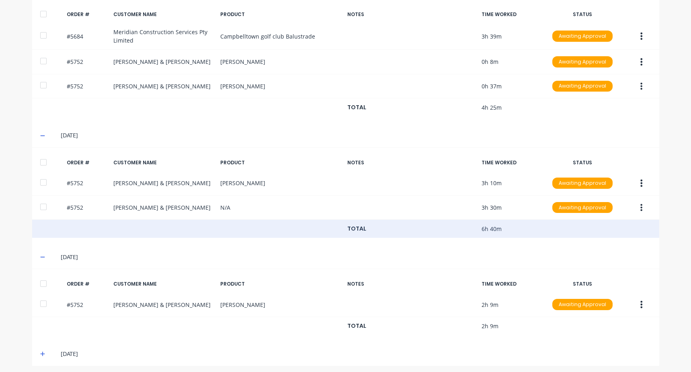
scroll to position [242, 0]
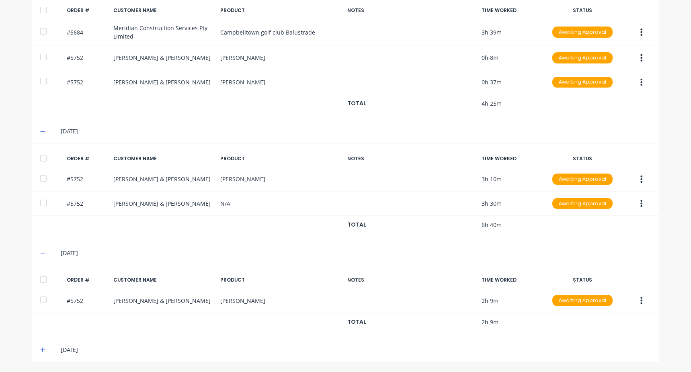
click at [40, 351] on icon at bounding box center [42, 350] width 5 height 6
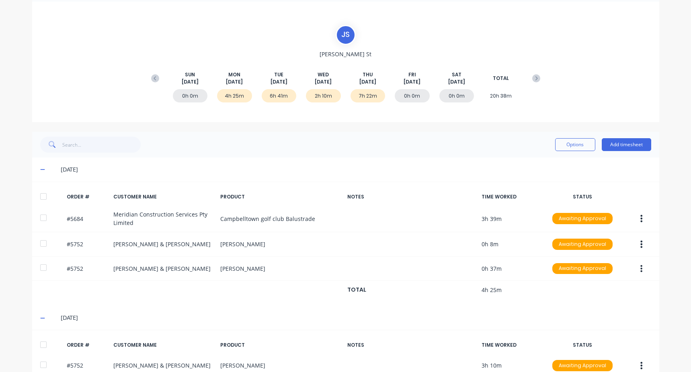
scroll to position [0, 0]
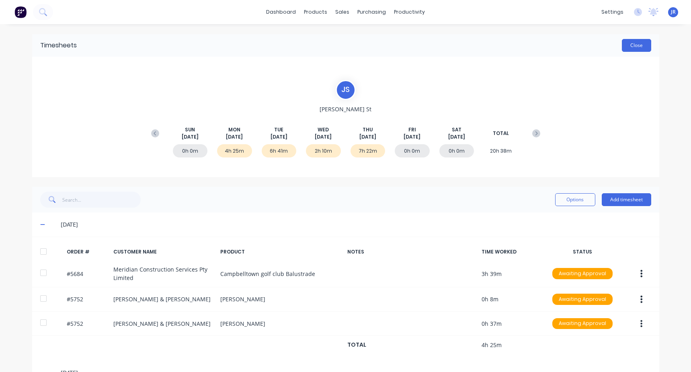
click at [642, 48] on button "Close" at bounding box center [636, 45] width 29 height 13
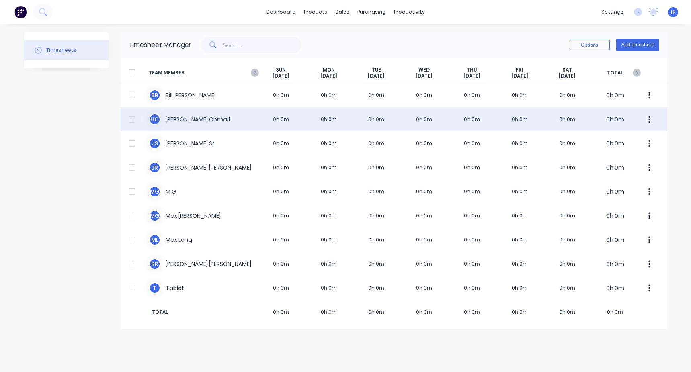
click at [251, 128] on div "[PERSON_NAME] 0h 0m 0h 0m 0h 0m 0h 0m 0h 0m 0h 0m 0h 0m 0h 0m" at bounding box center [394, 119] width 547 height 24
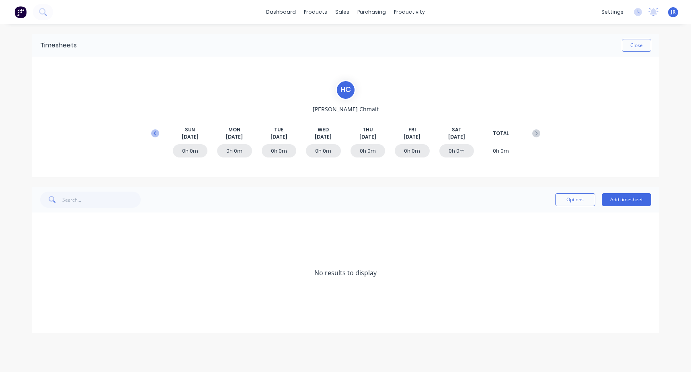
click at [156, 129] on icon at bounding box center [155, 133] width 8 height 8
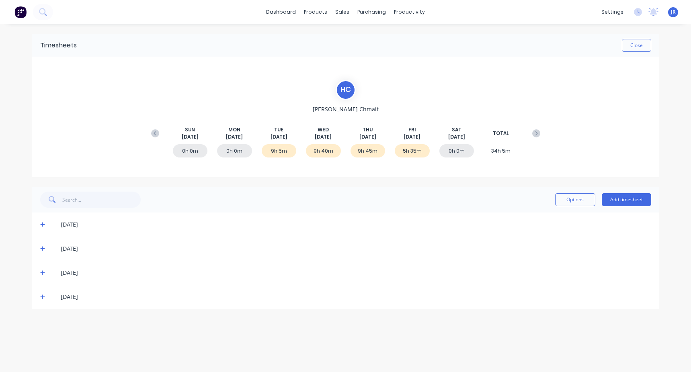
click at [44, 226] on icon at bounding box center [42, 225] width 5 height 6
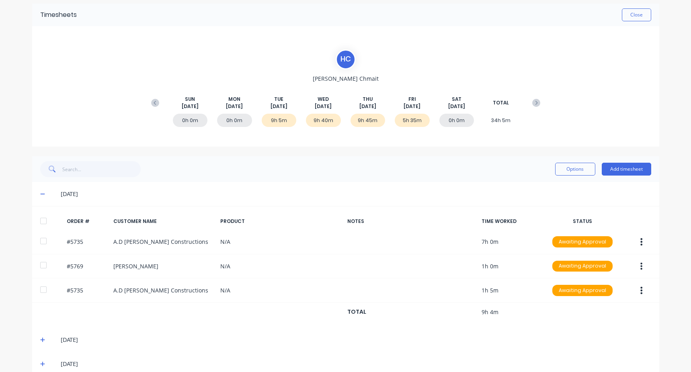
scroll to position [69, 0]
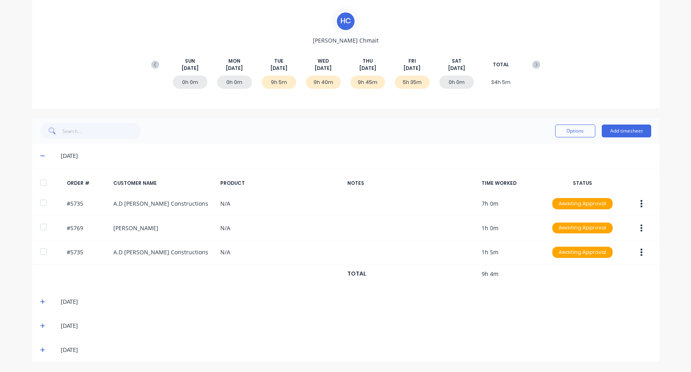
click at [42, 304] on span at bounding box center [44, 302] width 8 height 8
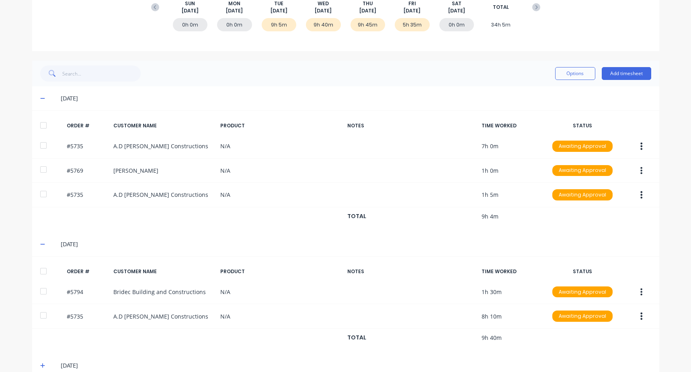
scroll to position [166, 0]
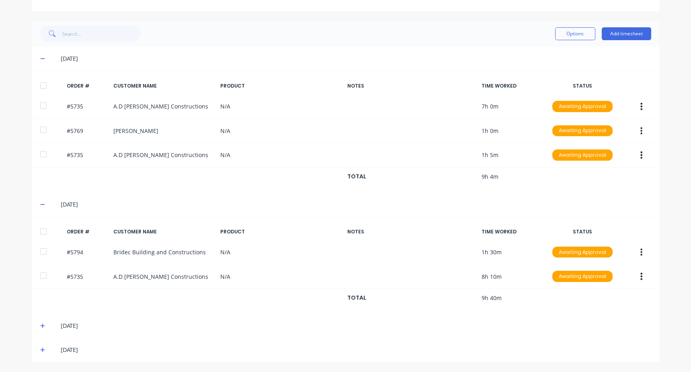
click at [40, 325] on icon at bounding box center [42, 326] width 5 height 5
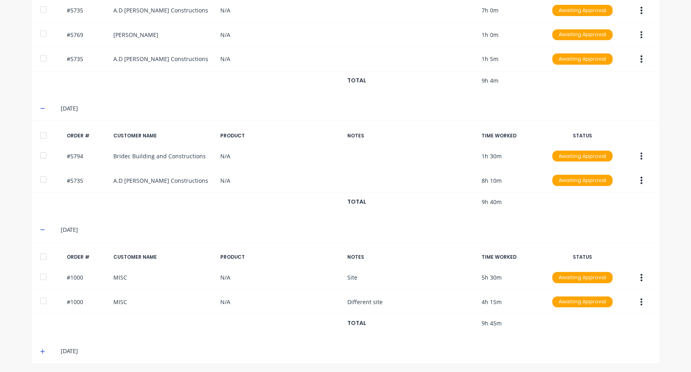
scroll to position [263, 0]
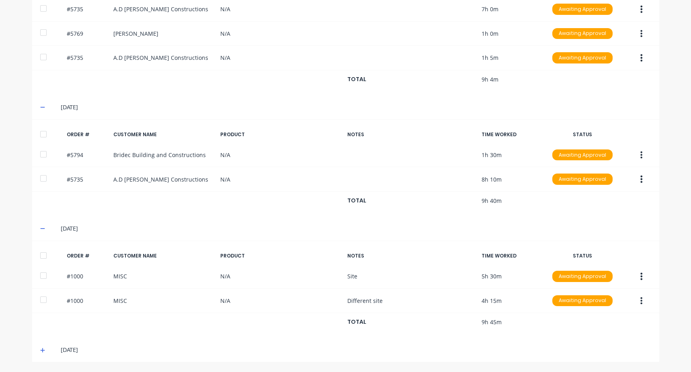
click at [48, 349] on div "[DATE]" at bounding box center [349, 350] width 603 height 9
click at [40, 347] on span at bounding box center [44, 350] width 8 height 8
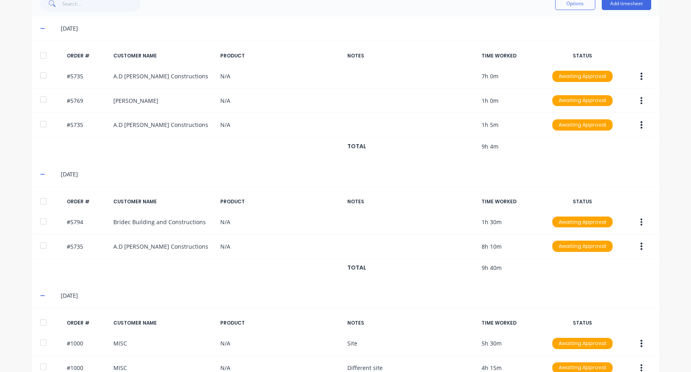
scroll to position [15, 0]
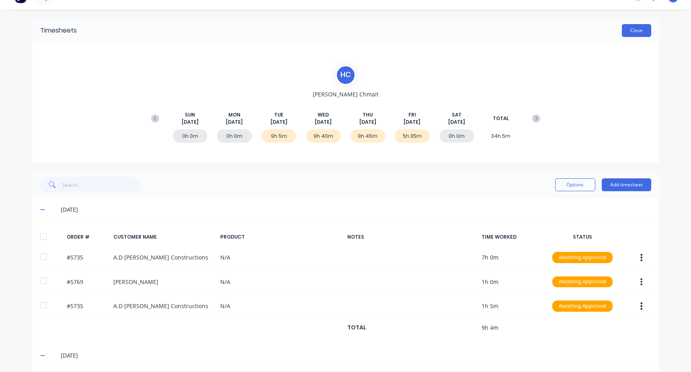
click at [623, 29] on button "Close" at bounding box center [636, 30] width 29 height 13
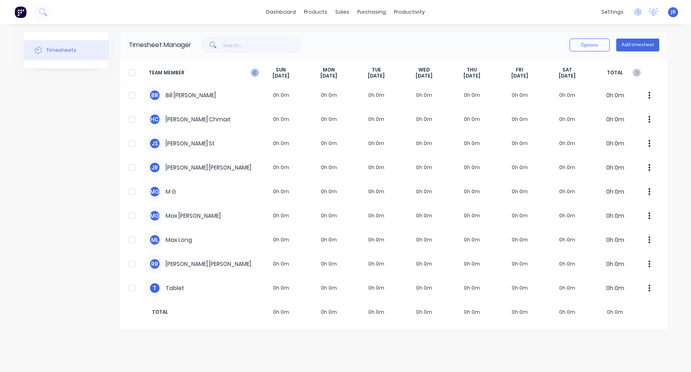
click at [256, 70] on icon "button" at bounding box center [255, 73] width 8 height 8
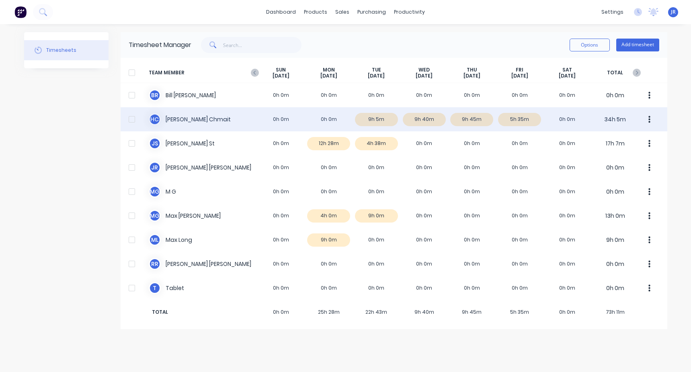
click at [208, 125] on div "[PERSON_NAME] 0h 0m 0h 0m 9h 5m 9h 40m 9h 45m 5h 35m 0h 0m 34h 5m" at bounding box center [394, 119] width 547 height 24
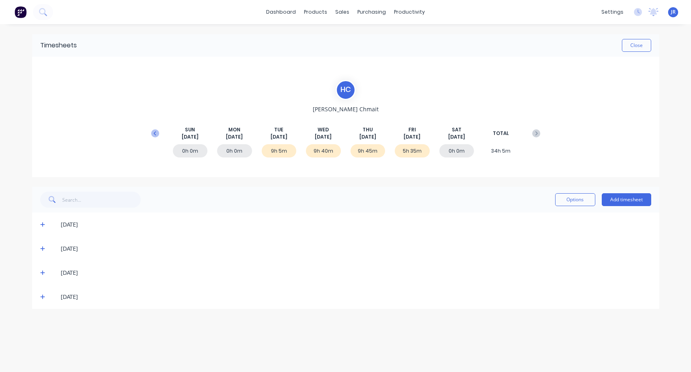
click at [155, 135] on icon at bounding box center [155, 133] width 8 height 8
click at [40, 297] on icon at bounding box center [42, 297] width 5 height 6
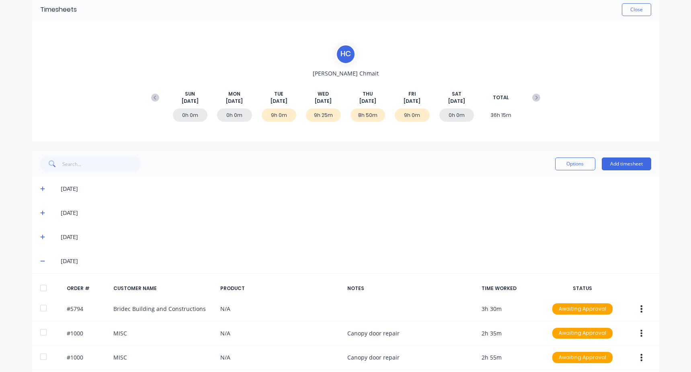
scroll to position [69, 0]
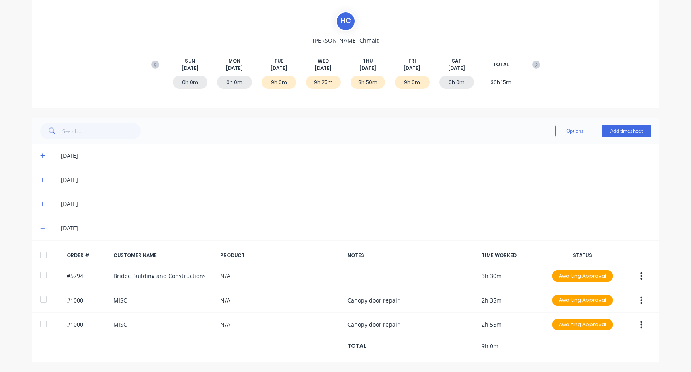
click at [40, 207] on icon at bounding box center [42, 204] width 5 height 6
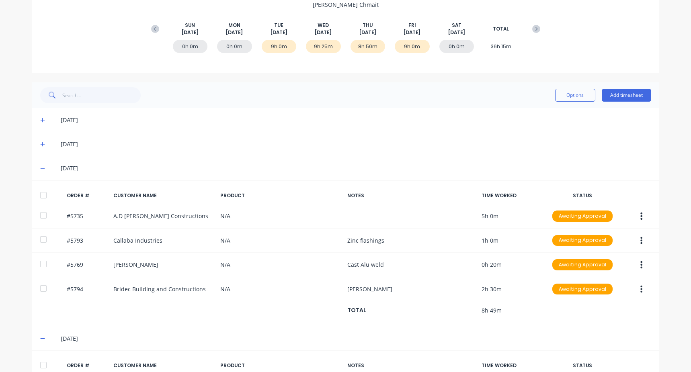
scroll to position [149, 0]
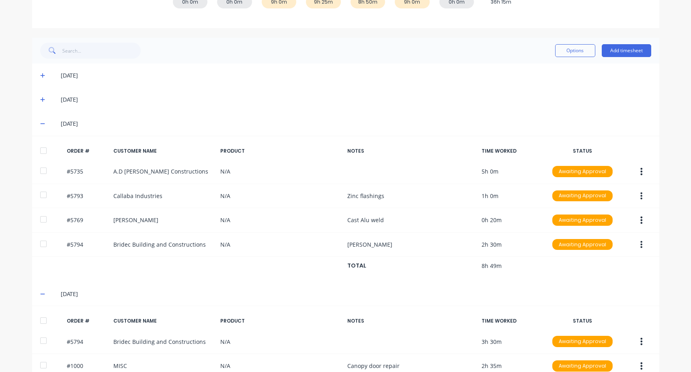
click at [41, 101] on icon at bounding box center [42, 100] width 5 height 6
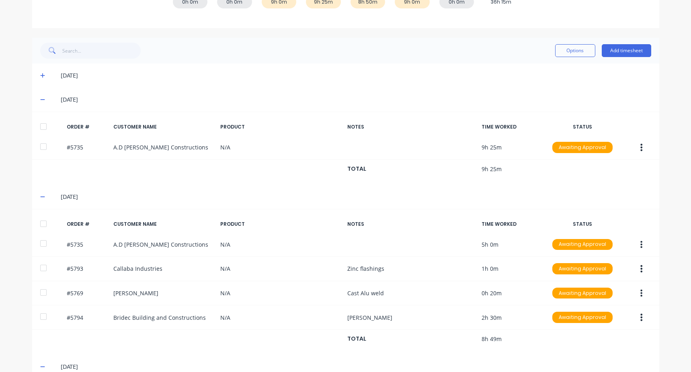
click at [41, 78] on icon at bounding box center [42, 76] width 5 height 6
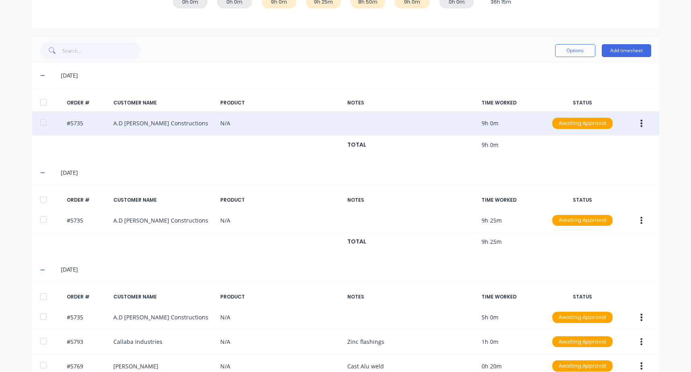
scroll to position [109, 0]
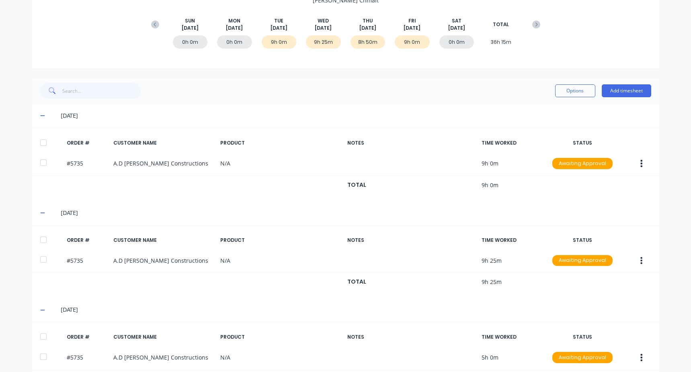
click at [147, 27] on button at bounding box center [155, 24] width 16 height 14
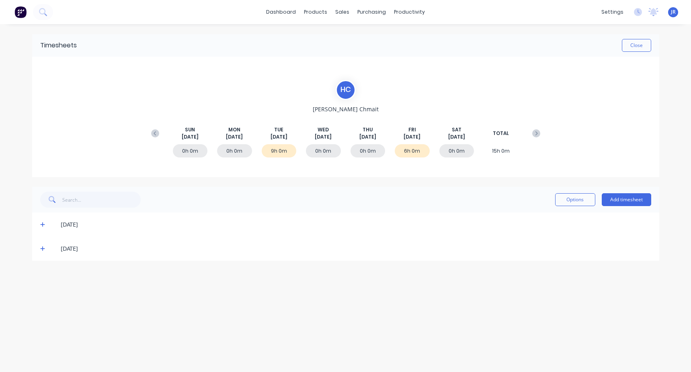
scroll to position [0, 0]
click at [70, 232] on div "[DATE]" at bounding box center [345, 225] width 627 height 24
click at [45, 225] on span at bounding box center [44, 225] width 8 height 8
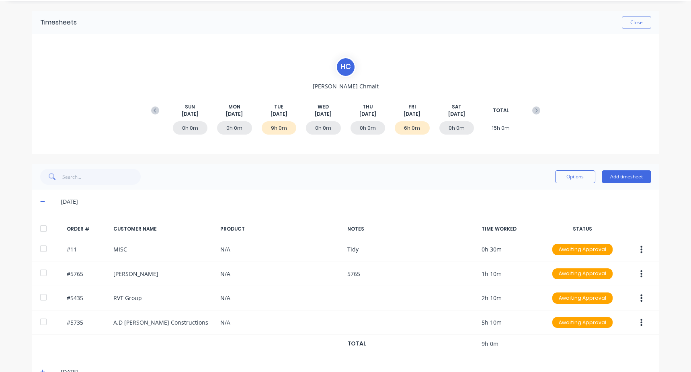
scroll to position [45, 0]
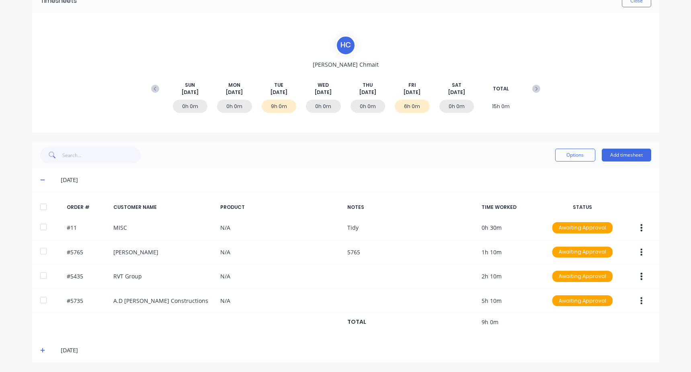
click at [40, 349] on icon at bounding box center [42, 351] width 5 height 6
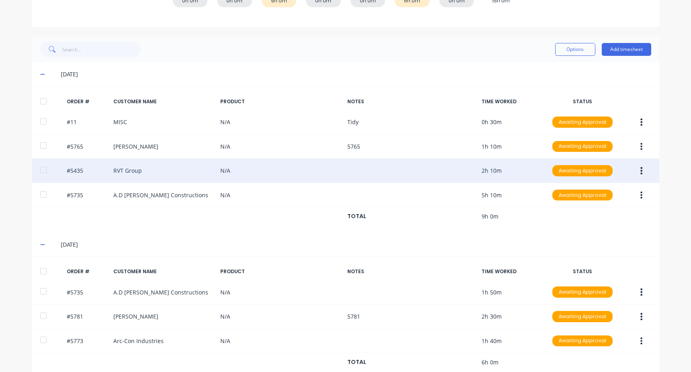
scroll to position [166, 0]
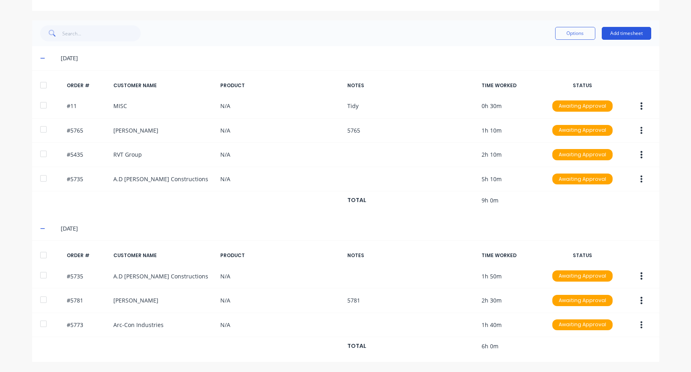
click at [613, 28] on button "Add timesheet" at bounding box center [626, 33] width 49 height 13
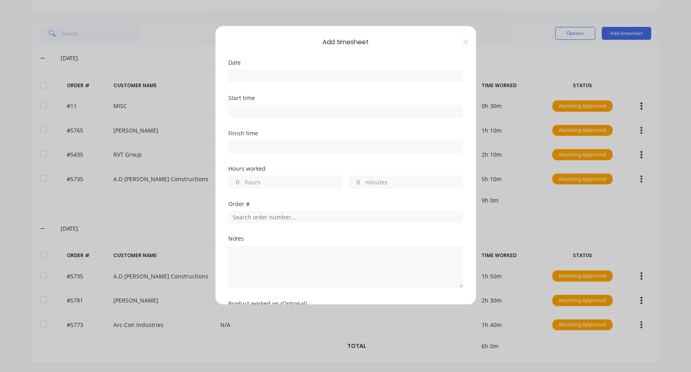
click at [458, 39] on div "Add timesheet Date Start time Finish time Hours worked hours minutes Order # No…" at bounding box center [345, 165] width 261 height 279
click at [463, 40] on div "Add timesheet Date Start time Finish time Hours worked hours minutes Order # No…" at bounding box center [345, 165] width 261 height 279
click at [463, 42] on icon at bounding box center [465, 42] width 5 height 6
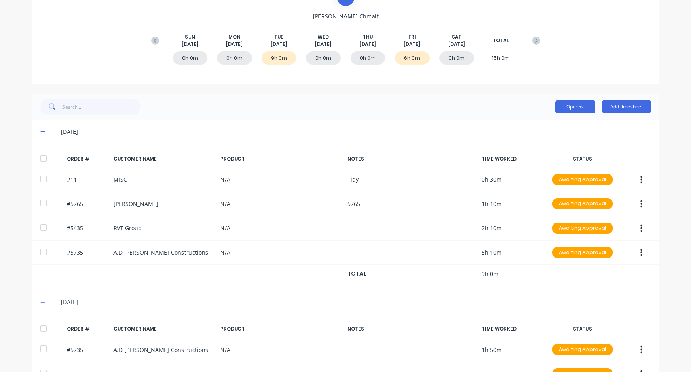
scroll to position [0, 0]
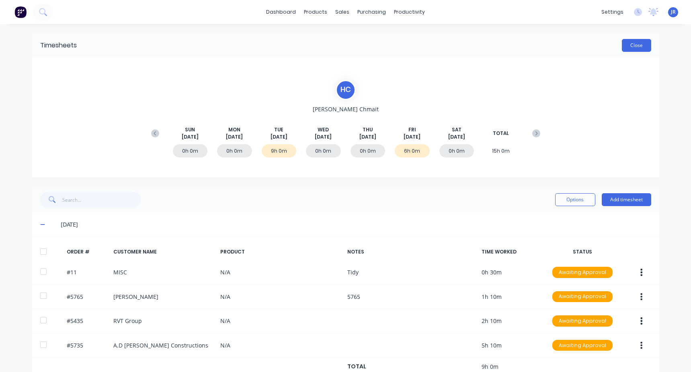
click at [632, 46] on button "Close" at bounding box center [636, 45] width 29 height 13
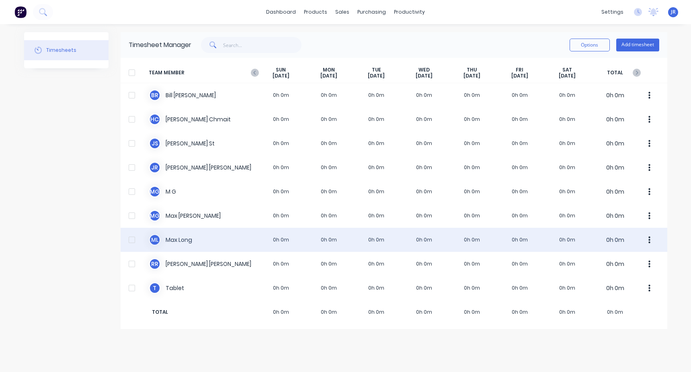
click at [442, 238] on div "M L [PERSON_NAME] 0h 0m 0h 0m 0h 0m 0h 0m 0h 0m 0h 0m 0h 0m 0h 0m" at bounding box center [394, 240] width 547 height 24
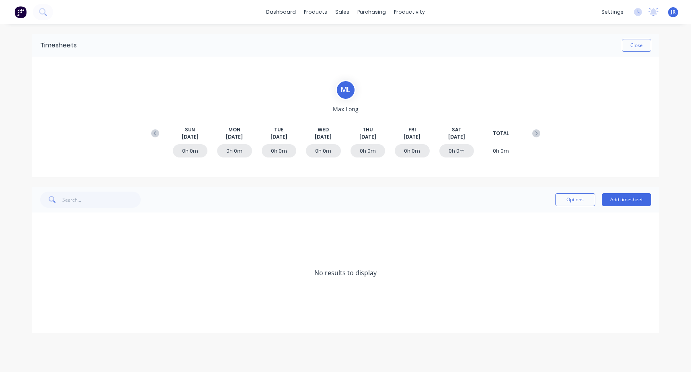
click at [155, 133] on icon at bounding box center [155, 133] width 8 height 8
click at [46, 224] on span at bounding box center [44, 225] width 8 height 8
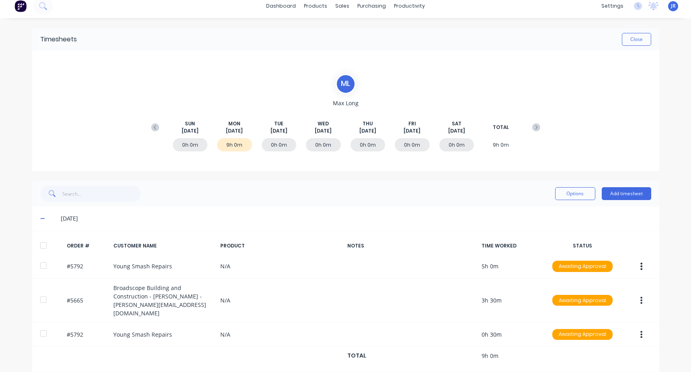
scroll to position [7, 0]
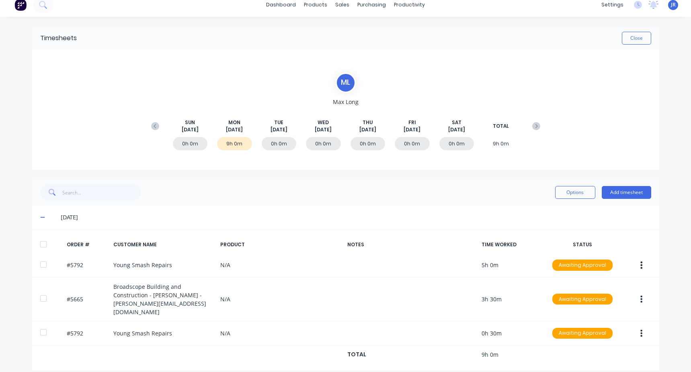
click at [151, 125] on icon at bounding box center [155, 126] width 8 height 8
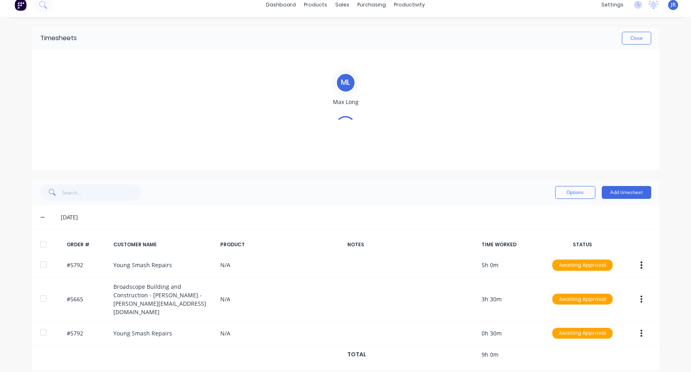
scroll to position [0, 0]
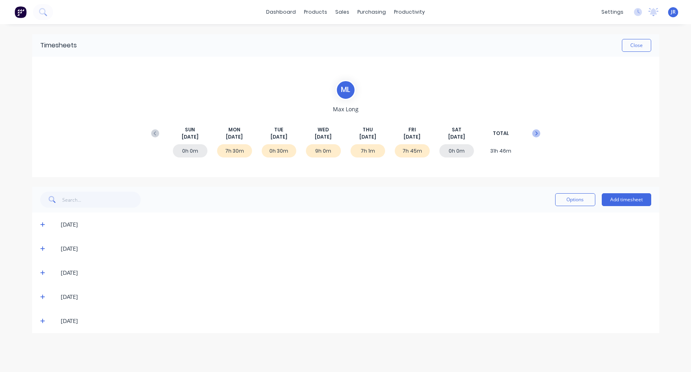
click at [536, 133] on icon at bounding box center [536, 133] width 8 height 8
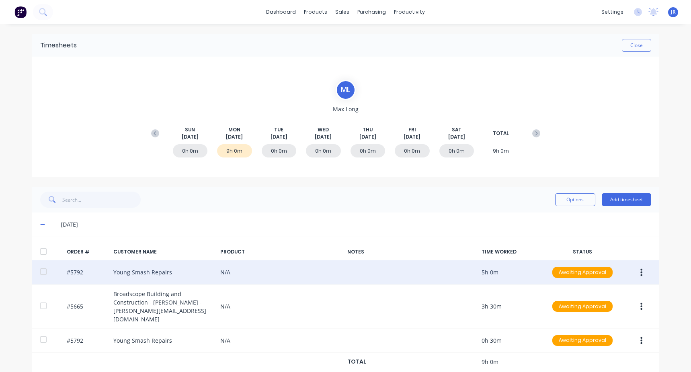
click at [632, 271] on button "button" at bounding box center [641, 272] width 19 height 14
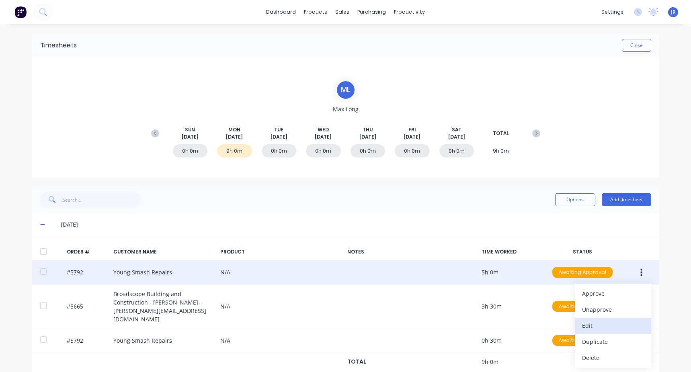
click at [601, 323] on div "Edit" at bounding box center [613, 326] width 62 height 12
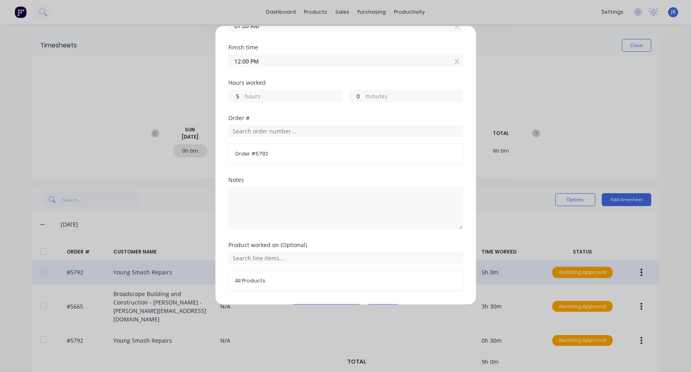
scroll to position [110, 0]
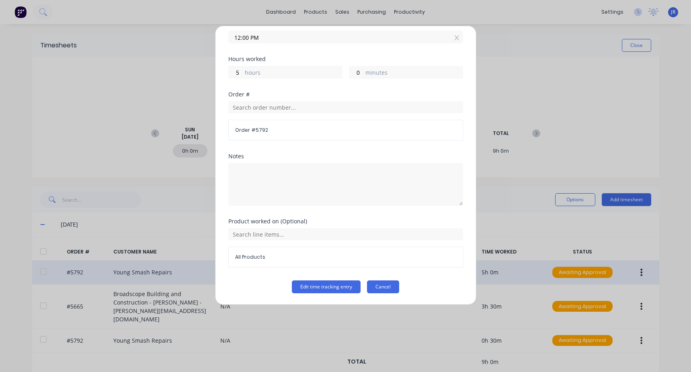
click at [380, 289] on button "Cancel" at bounding box center [383, 287] width 32 height 13
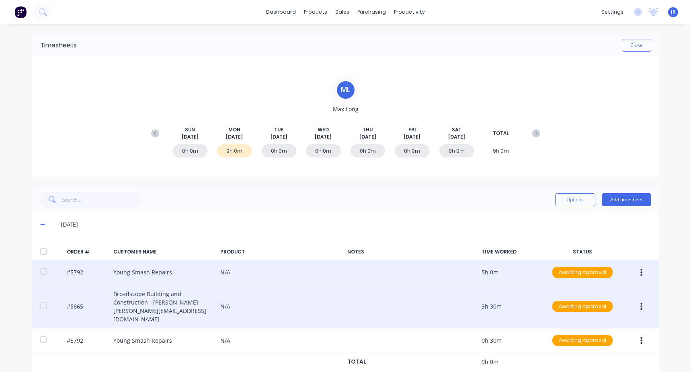
click at [647, 301] on button "button" at bounding box center [641, 307] width 19 height 14
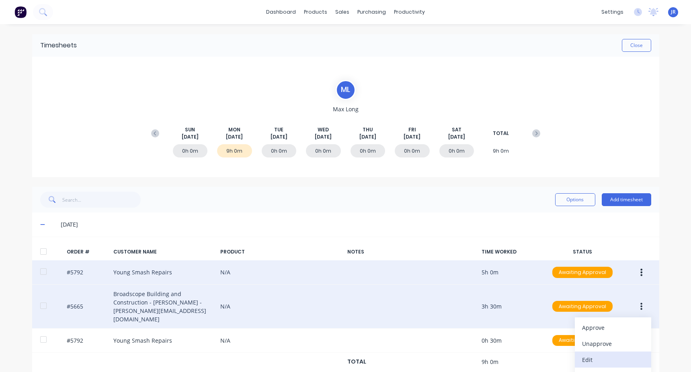
click at [586, 355] on div "Edit" at bounding box center [613, 360] width 62 height 12
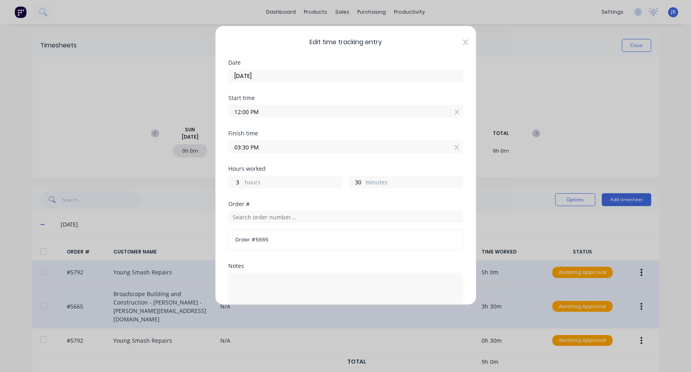
click at [463, 41] on icon at bounding box center [465, 42] width 5 height 6
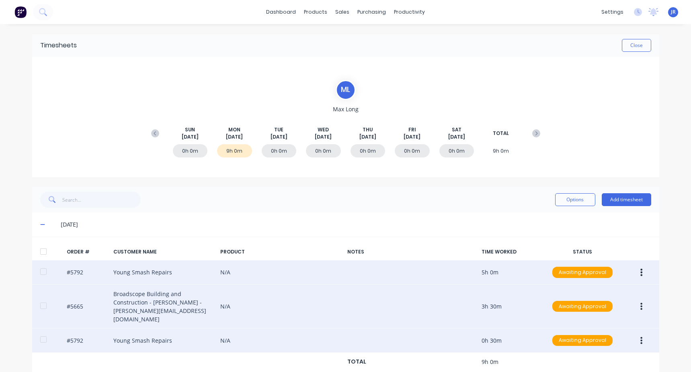
click at [641, 334] on button "button" at bounding box center [641, 341] width 19 height 14
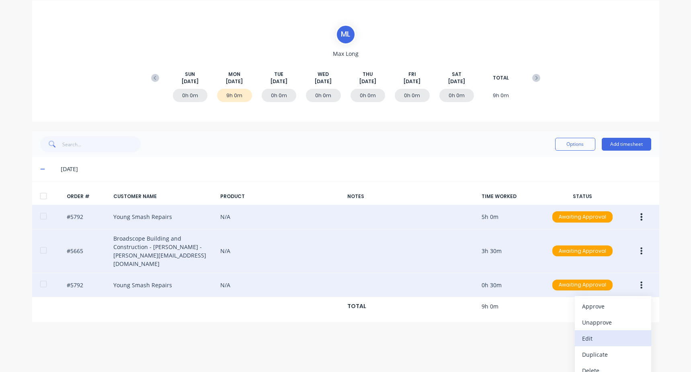
click at [598, 333] on div "Edit" at bounding box center [613, 339] width 62 height 12
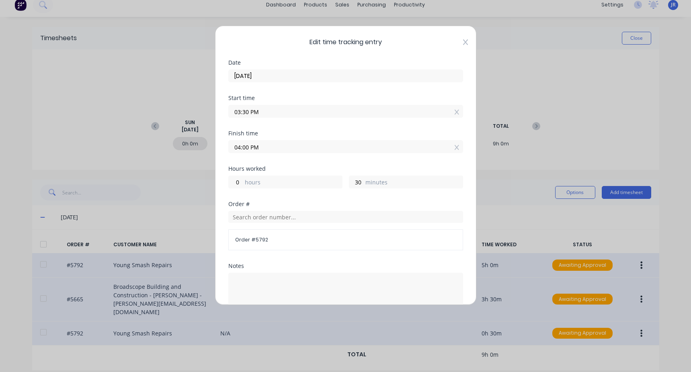
click at [463, 42] on icon at bounding box center [465, 42] width 5 height 6
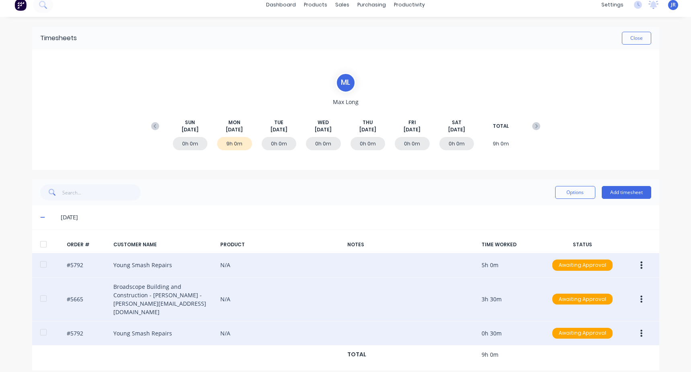
click at [635, 264] on button "button" at bounding box center [641, 265] width 19 height 14
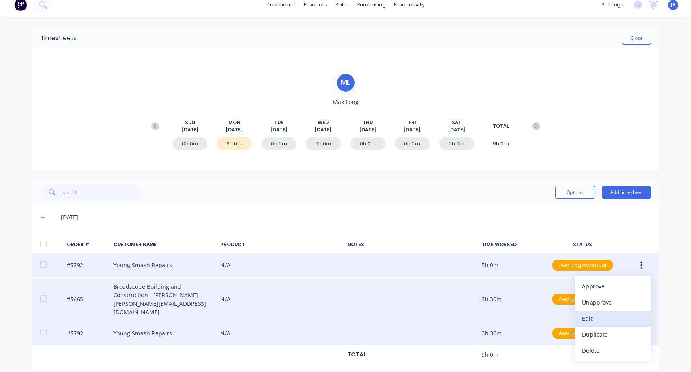
click at [603, 320] on div "Edit" at bounding box center [613, 319] width 62 height 12
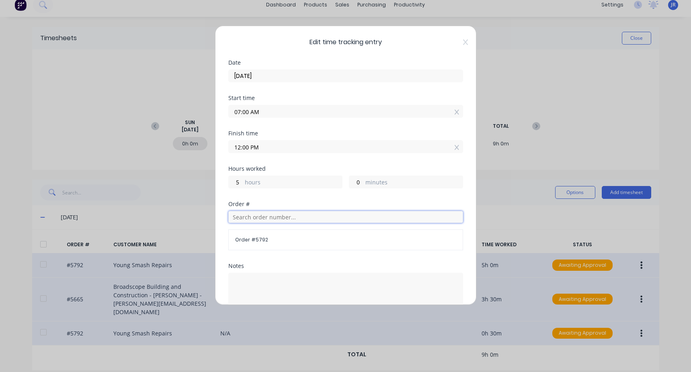
click at [245, 222] on input "text" at bounding box center [345, 217] width 235 height 12
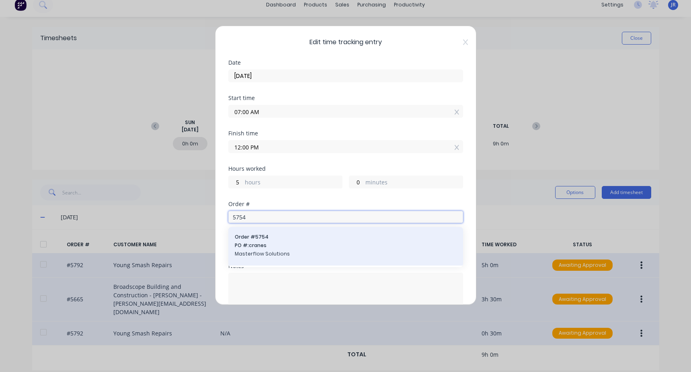
type input "5754"
click at [271, 248] on span "PO #: cranes" at bounding box center [346, 245] width 222 height 7
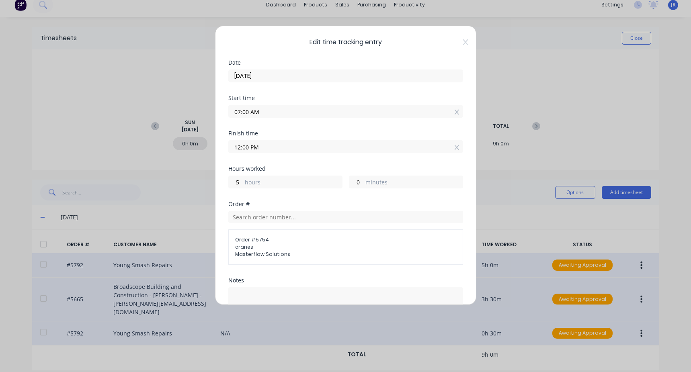
scroll to position [97, 0]
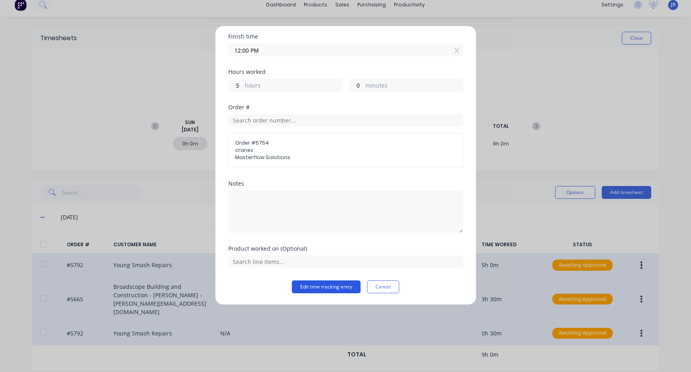
click at [328, 288] on button "Edit time tracking entry" at bounding box center [326, 287] width 69 height 13
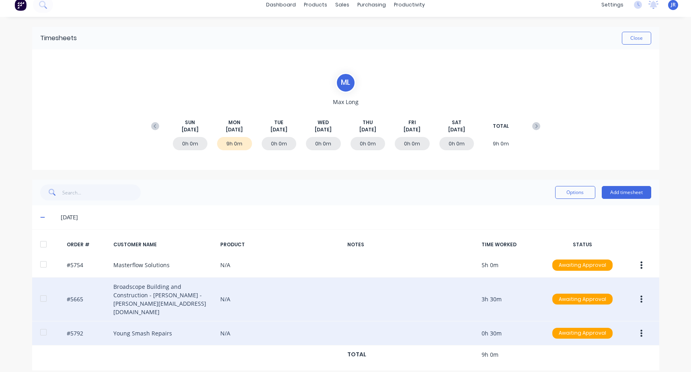
click at [642, 298] on button "button" at bounding box center [641, 299] width 19 height 14
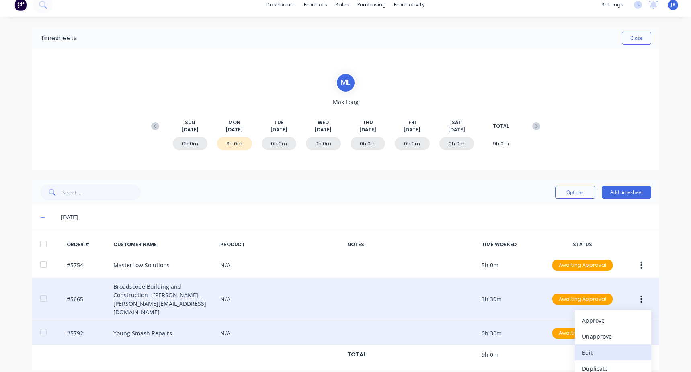
click at [583, 348] on div "Edit" at bounding box center [613, 353] width 62 height 12
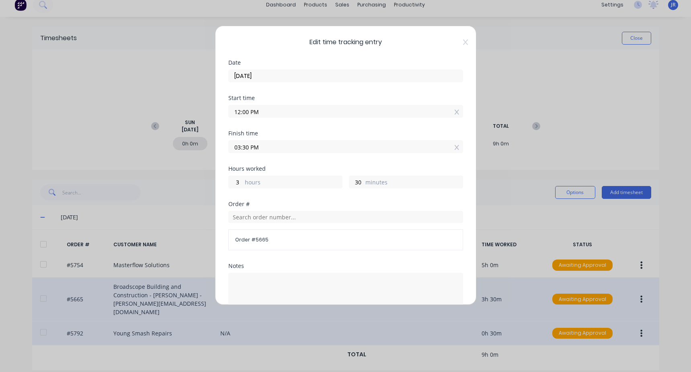
click at [240, 148] on input "03:30 PM" at bounding box center [346, 147] width 234 height 12
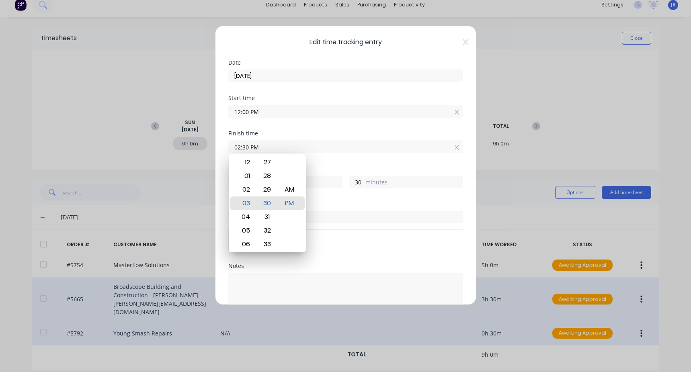
click at [234, 149] on input "02:30 PM" at bounding box center [346, 147] width 234 height 12
click at [272, 148] on input "12:30 PM" at bounding box center [346, 147] width 234 height 12
type input "12:30 PM"
type input "0"
click at [281, 133] on div "Finish time" at bounding box center [345, 134] width 235 height 6
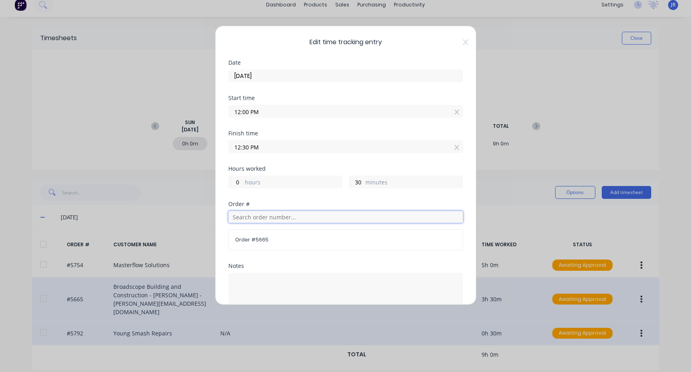
click at [275, 223] on input "text" at bounding box center [345, 217] width 235 height 12
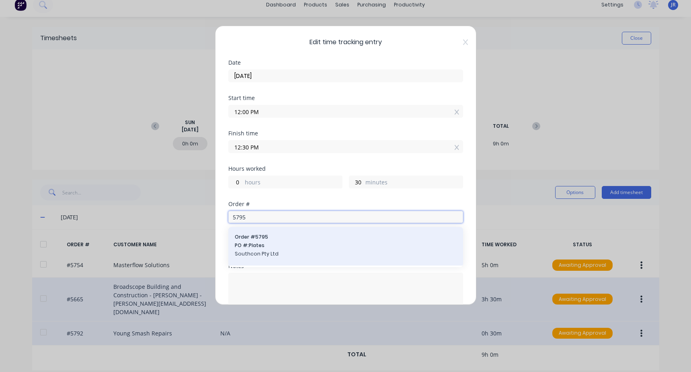
type input "5795"
click at [289, 250] on div "Order # 5795 PO #: Plates Southcon Pty Ltd" at bounding box center [346, 247] width 222 height 26
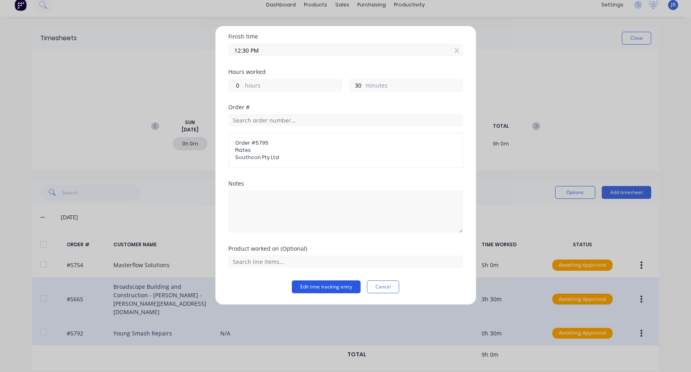
click at [340, 284] on button "Edit time tracking entry" at bounding box center [326, 287] width 69 height 13
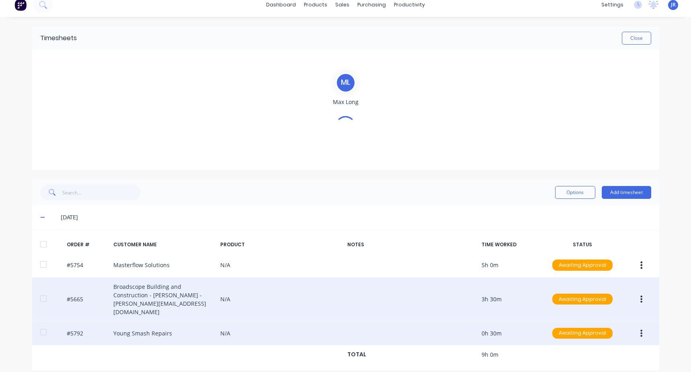
scroll to position [0, 0]
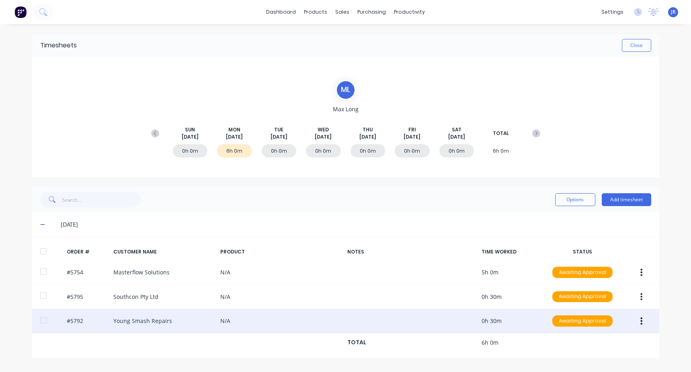
click at [640, 318] on icon "button" at bounding box center [641, 321] width 2 height 9
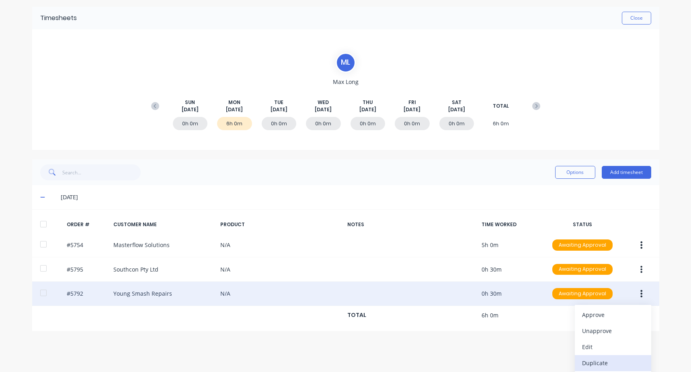
scroll to position [45, 0]
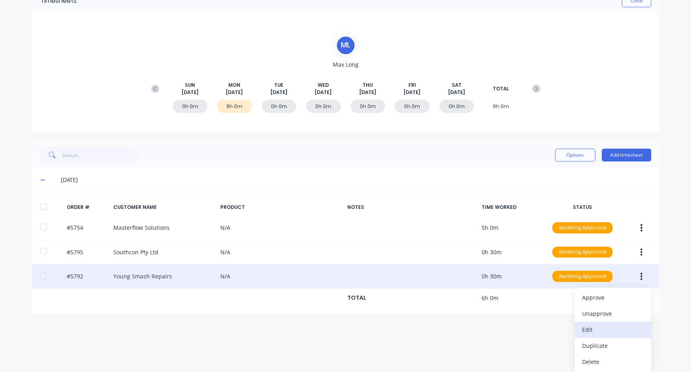
click at [600, 332] on div "Edit" at bounding box center [613, 330] width 62 height 12
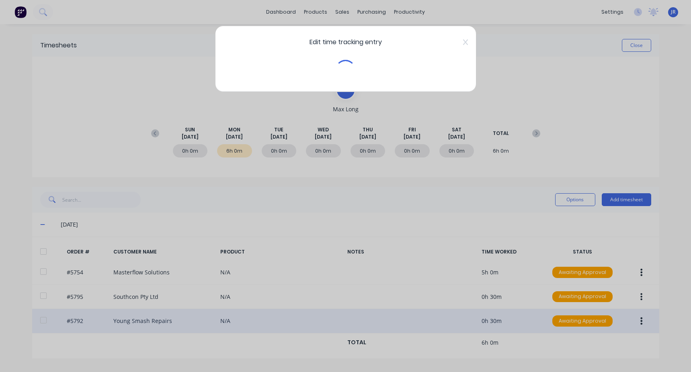
scroll to position [0, 0]
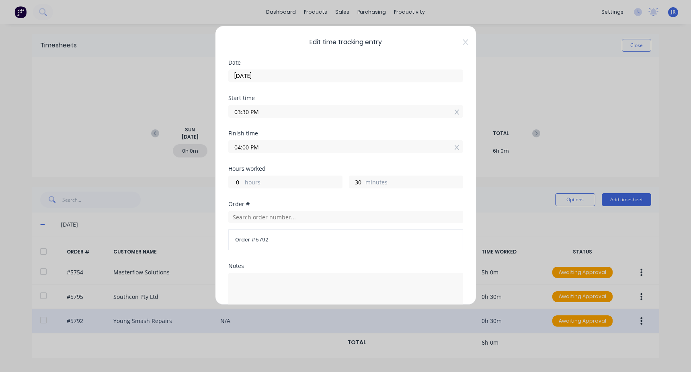
drag, startPoint x: 240, startPoint y: 111, endPoint x: 225, endPoint y: 116, distance: 15.3
click at [225, 116] on div "Edit time tracking entry Date [DATE] Start time 03:30 PM Finish time 04:00 PM H…" at bounding box center [345, 165] width 261 height 279
type input "12:30 PM"
type input "3"
click at [281, 149] on input "04:00 PM" at bounding box center [346, 147] width 234 height 12
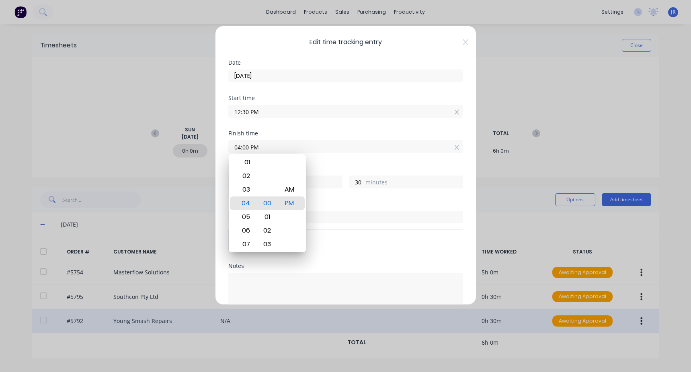
click at [238, 147] on input "04:00 PM" at bounding box center [346, 147] width 234 height 12
type input "01:00 PM"
type input "0"
click at [287, 132] on div "Finish time" at bounding box center [345, 134] width 235 height 6
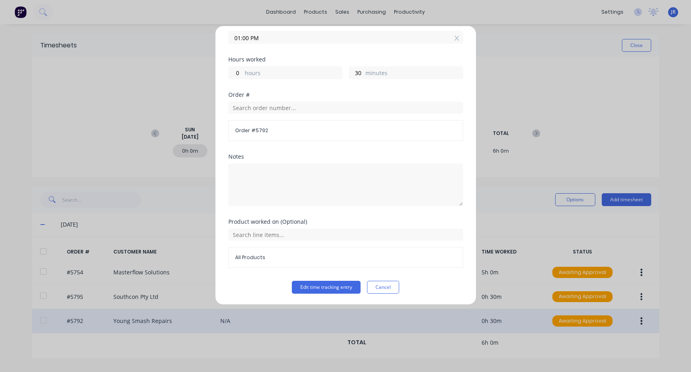
scroll to position [110, 0]
click at [270, 113] on input "text" at bounding box center [345, 107] width 235 height 12
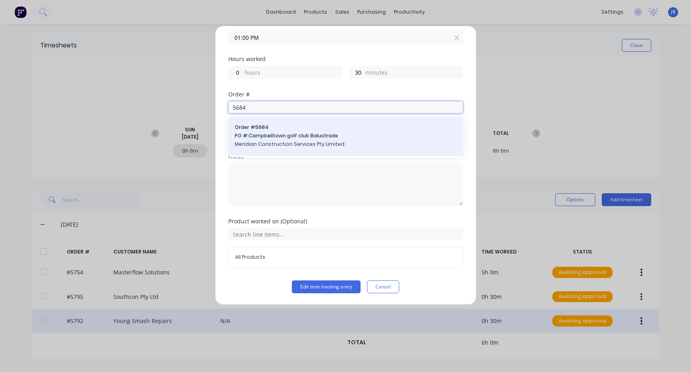
type input "5684"
click at [299, 144] on span "Meridian Construction Services Pty Limited" at bounding box center [346, 144] width 222 height 7
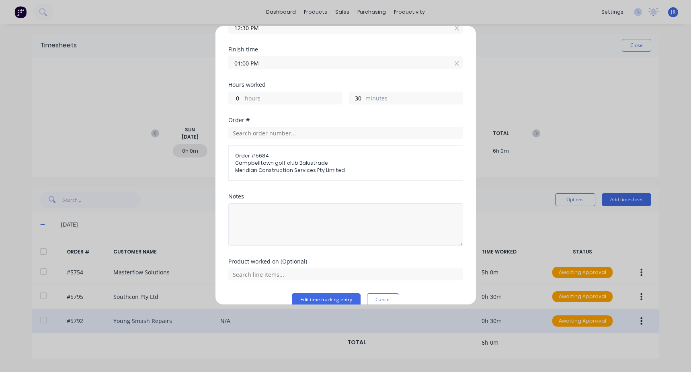
scroll to position [97, 0]
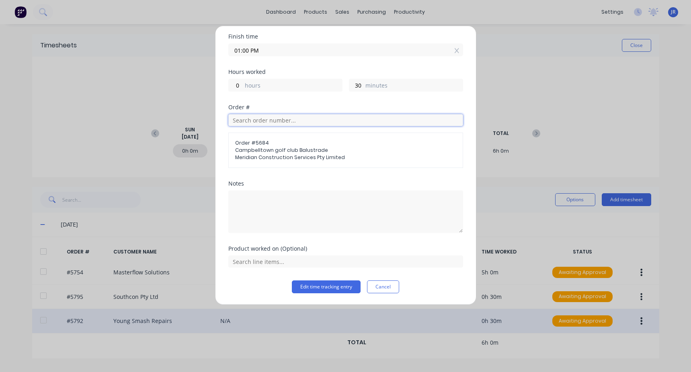
click at [273, 123] on input "text" at bounding box center [345, 120] width 235 height 12
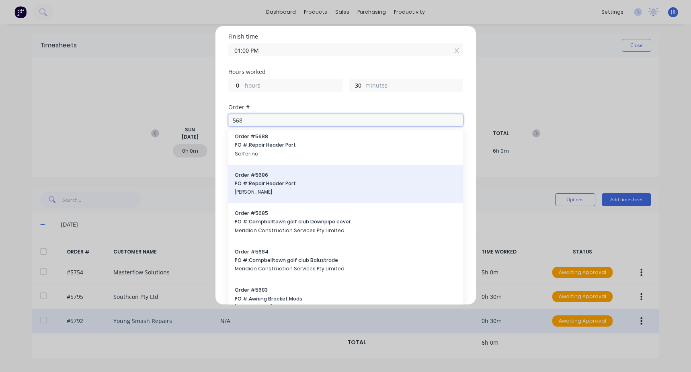
scroll to position [121, 0]
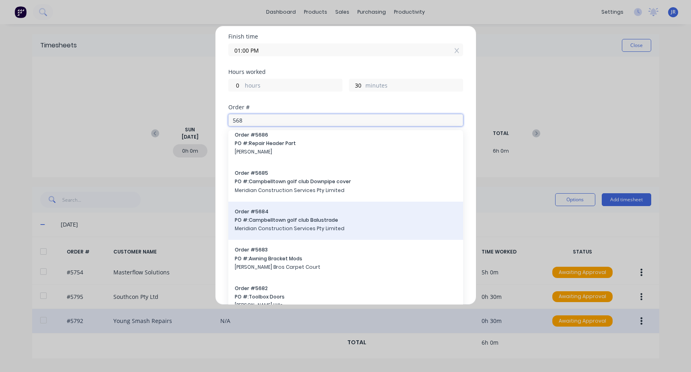
type input "568"
click at [340, 226] on span "Meridian Construction Services Pty Limited" at bounding box center [346, 228] width 222 height 7
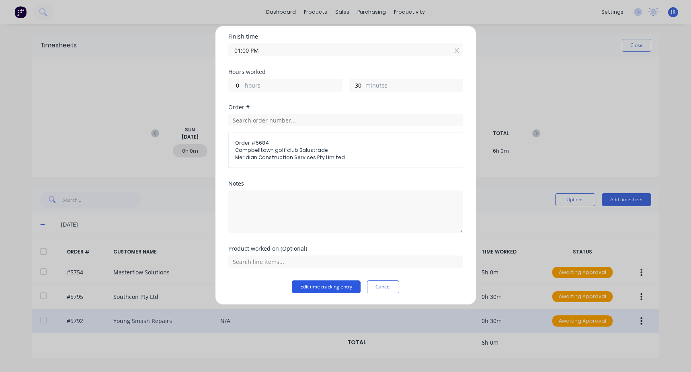
click at [325, 287] on button "Edit time tracking entry" at bounding box center [326, 287] width 69 height 13
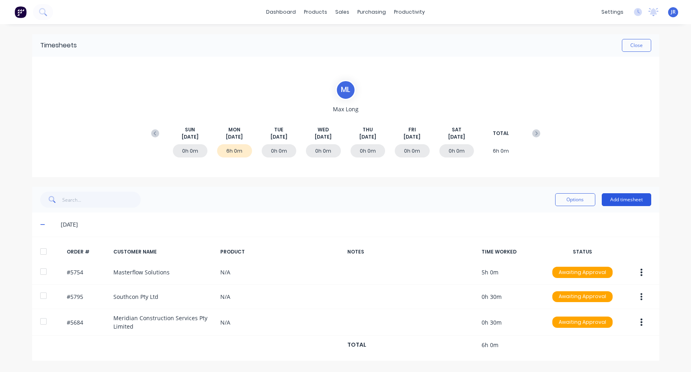
click at [611, 201] on button "Add timesheet" at bounding box center [626, 199] width 49 height 13
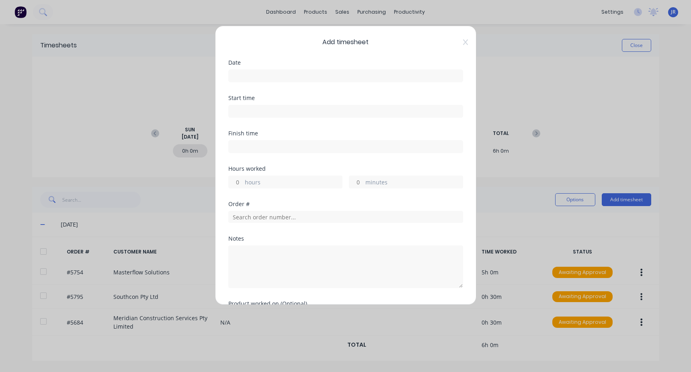
click at [242, 72] on input at bounding box center [346, 76] width 234 height 12
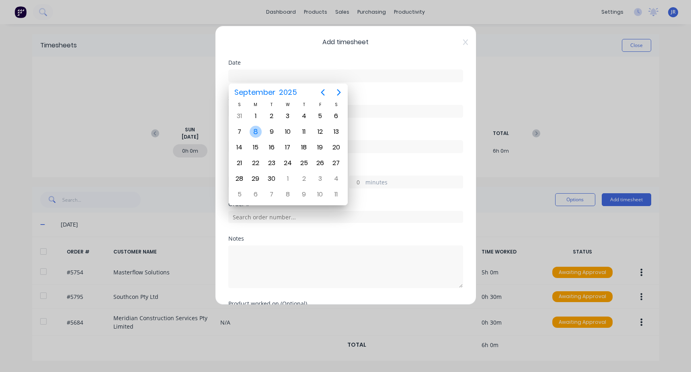
click at [255, 130] on div "8" at bounding box center [256, 132] width 12 height 12
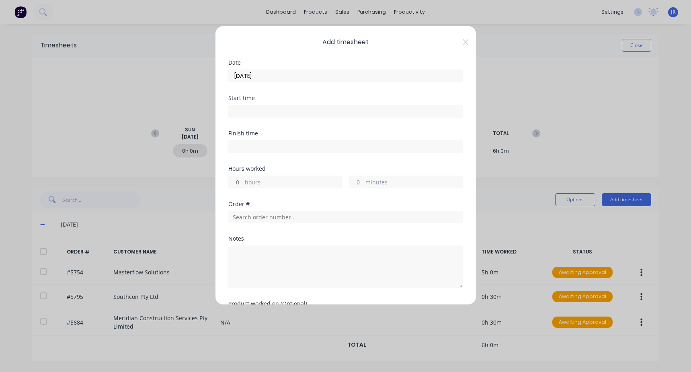
click at [240, 75] on input "[DATE]" at bounding box center [346, 76] width 234 height 12
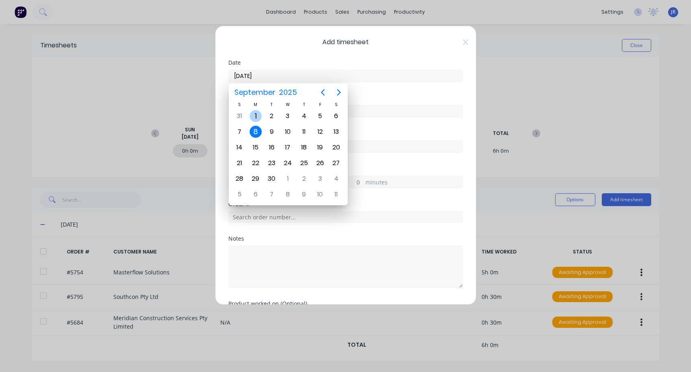
type input "[DATE]"
click at [252, 115] on div "1" at bounding box center [256, 116] width 12 height 12
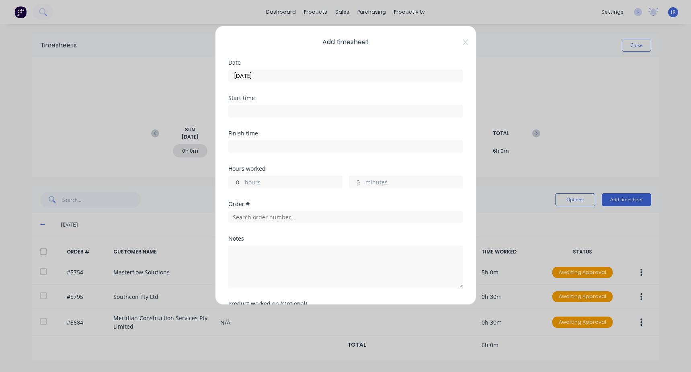
click at [265, 119] on div "Start time" at bounding box center [345, 112] width 235 height 35
click at [267, 111] on input at bounding box center [346, 111] width 234 height 12
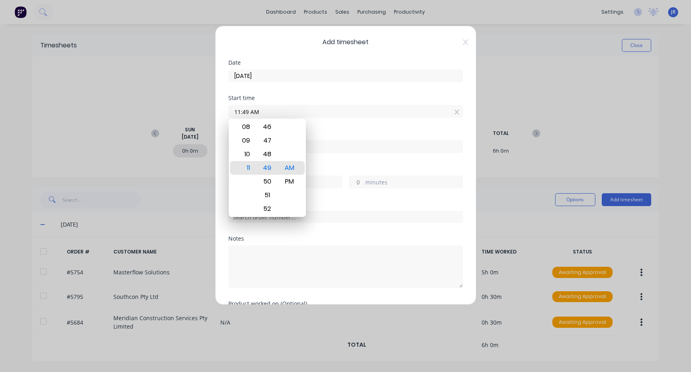
drag, startPoint x: 278, startPoint y: 112, endPoint x: 180, endPoint y: 121, distance: 98.9
click at [180, 121] on div "Add timesheet Date [DATE] Start time 11:49 AM Finish time Hours worked hours mi…" at bounding box center [345, 186] width 691 height 372
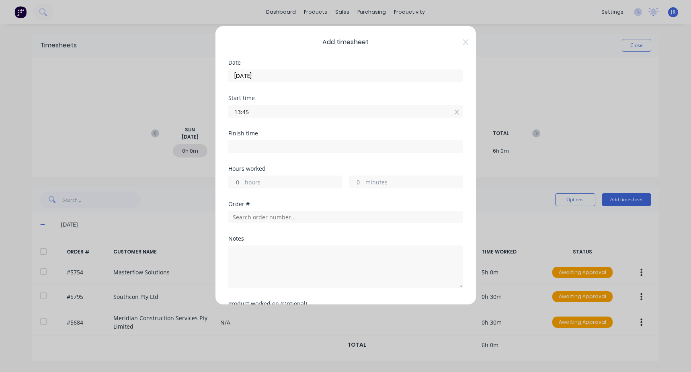
type input "01:45 PM"
click at [257, 155] on div "Finish time" at bounding box center [345, 148] width 235 height 35
click at [256, 150] on input at bounding box center [346, 147] width 234 height 12
type input "11:49 AM"
type input "22"
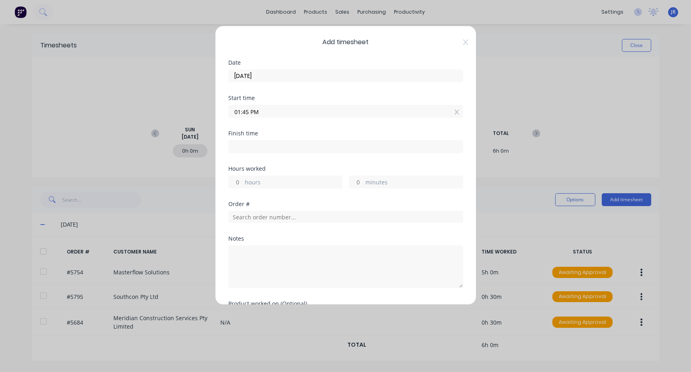
type input "4"
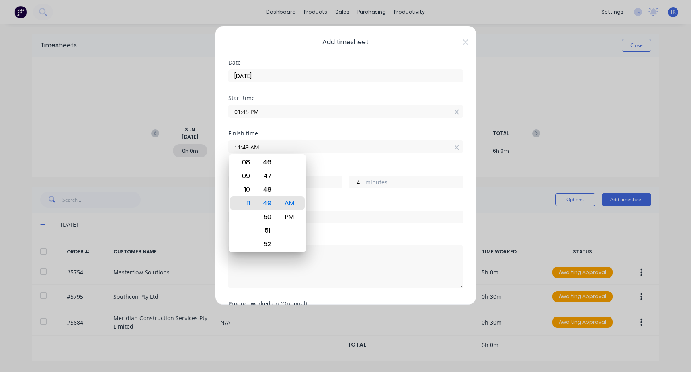
drag, startPoint x: 204, startPoint y: 152, endPoint x: 197, endPoint y: 152, distance: 6.8
click at [200, 152] on div "Add timesheet Date [DATE] Start time 01:45 PM Finish time 11:49 AM Hours worked…" at bounding box center [345, 186] width 691 height 372
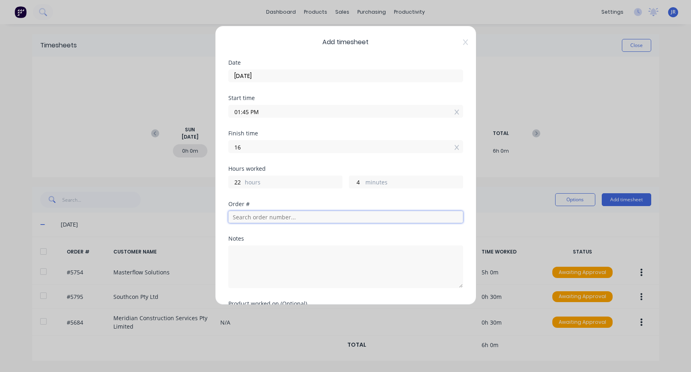
type input "04:00 PM"
type input "2"
type input "15"
click at [254, 217] on input "text" at bounding box center [345, 217] width 235 height 12
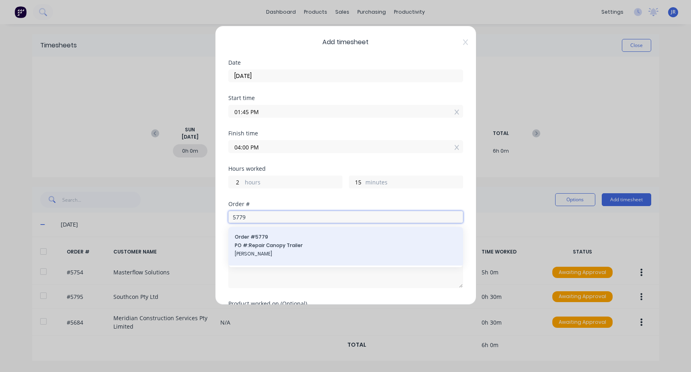
type input "5779"
click at [280, 240] on span "Order # 5779" at bounding box center [346, 237] width 222 height 7
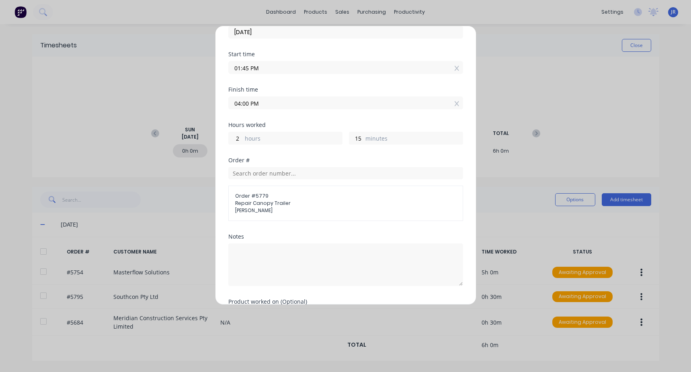
scroll to position [97, 0]
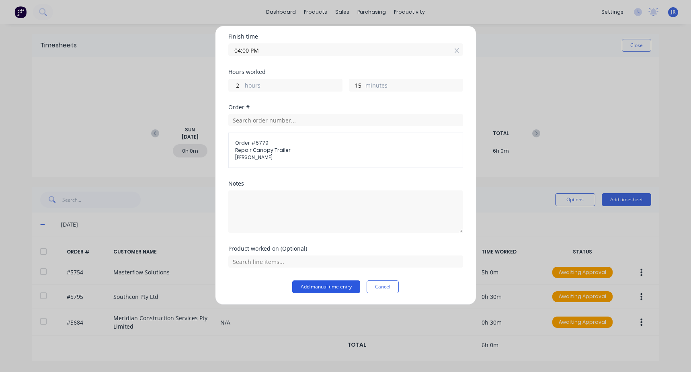
click at [297, 285] on button "Add manual time entry" at bounding box center [326, 287] width 68 height 13
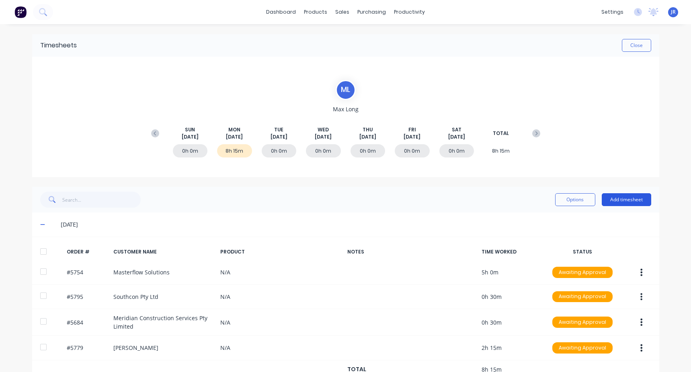
click at [615, 199] on button "Add timesheet" at bounding box center [626, 199] width 49 height 13
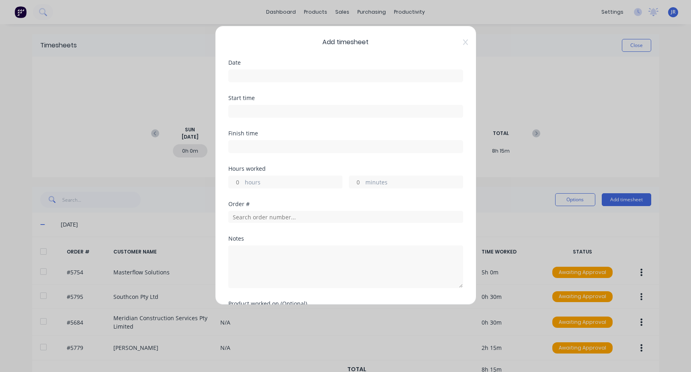
click at [250, 78] on input at bounding box center [346, 76] width 234 height 12
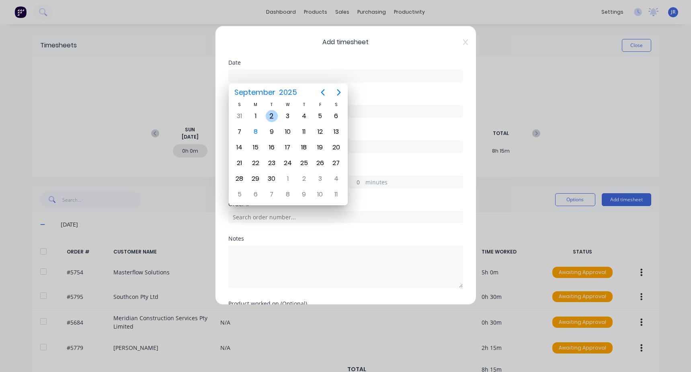
click at [275, 116] on div "2" at bounding box center [272, 116] width 12 height 12
type input "[DATE]"
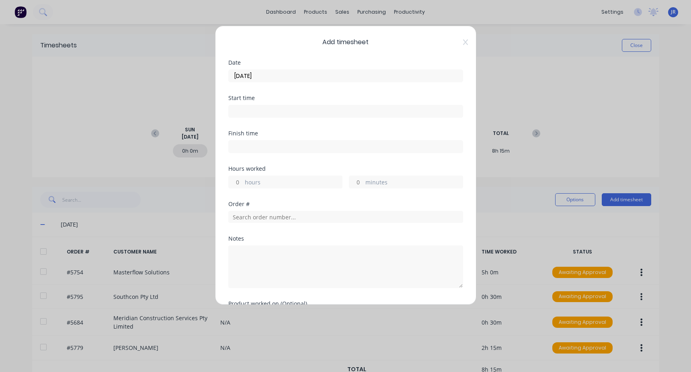
click at [248, 111] on input at bounding box center [346, 111] width 234 height 12
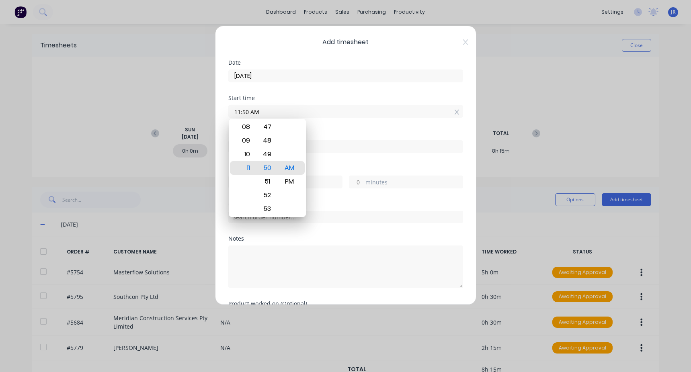
drag, startPoint x: 262, startPoint y: 114, endPoint x: 193, endPoint y: 112, distance: 69.2
click at [193, 112] on div "Add timesheet Date [DATE] Start time 11:50 AM Finish time Hours worked hours mi…" at bounding box center [345, 186] width 691 height 372
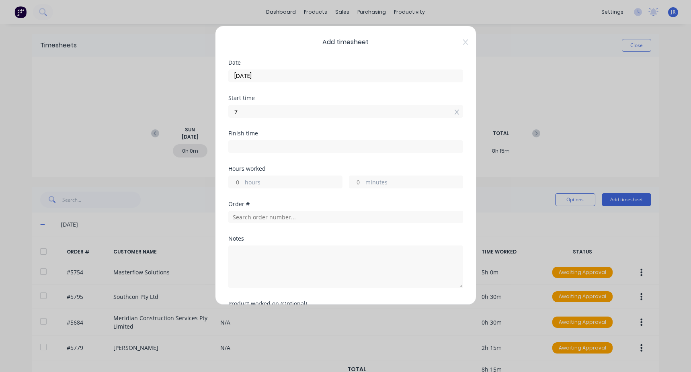
type input "07:00 AM"
click at [254, 146] on input at bounding box center [346, 147] width 234 height 12
type input "11:50 AM"
type input "4"
type input "50"
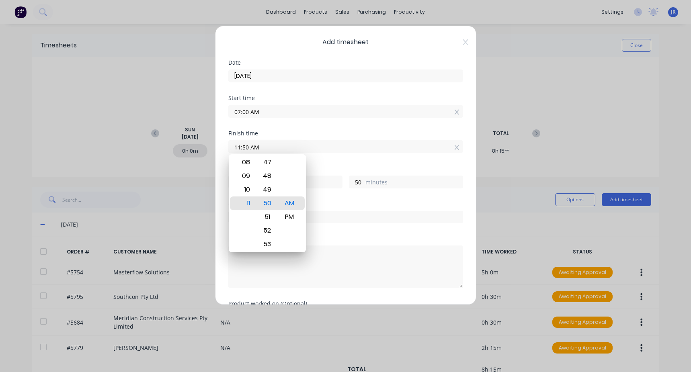
drag, startPoint x: 185, startPoint y: 147, endPoint x: 179, endPoint y: 148, distance: 6.4
click at [179, 148] on div "Add timesheet Date [DATE] Start time 07:00 AM Finish time 11:50 AM Hours worked…" at bounding box center [345, 186] width 691 height 372
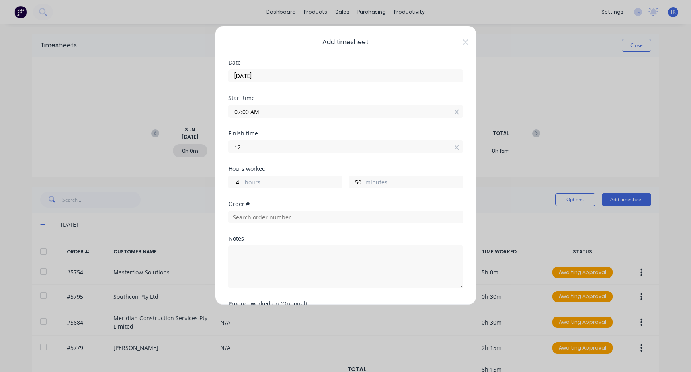
type input "12:00 PM"
type input "5"
type input "0"
click at [287, 132] on div "Finish time" at bounding box center [345, 134] width 235 height 6
click at [263, 219] on input "text" at bounding box center [345, 217] width 235 height 12
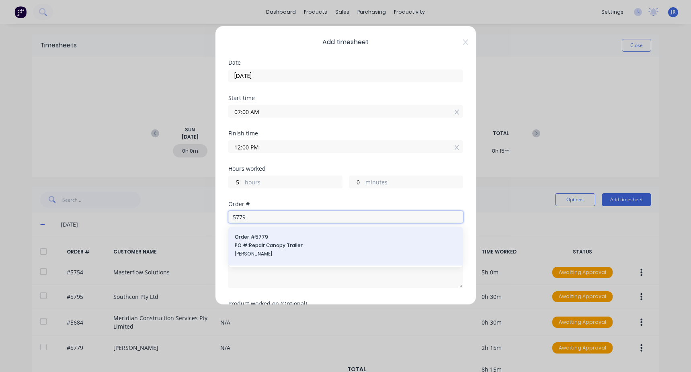
type input "5779"
click at [270, 253] on span "[PERSON_NAME]" at bounding box center [346, 253] width 222 height 7
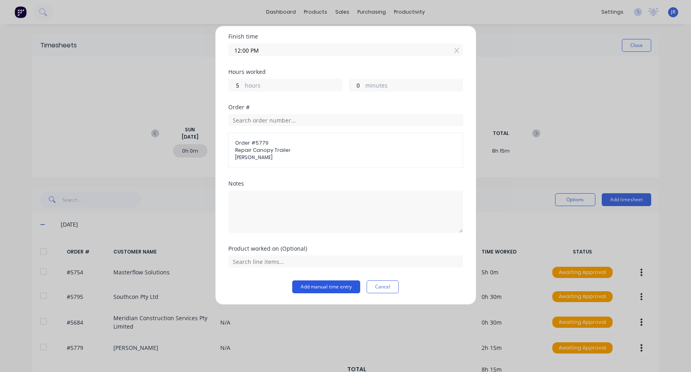
click at [324, 283] on button "Add manual time entry" at bounding box center [326, 287] width 68 height 13
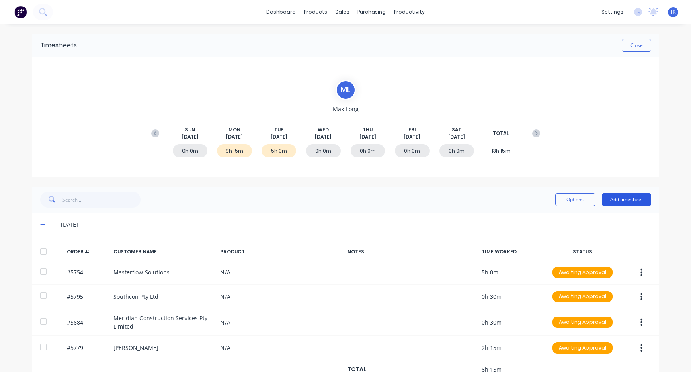
click at [628, 200] on button "Add timesheet" at bounding box center [626, 199] width 49 height 13
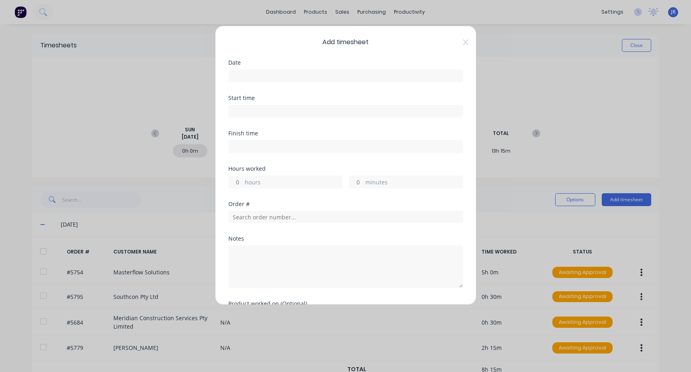
click at [250, 74] on input at bounding box center [346, 76] width 234 height 12
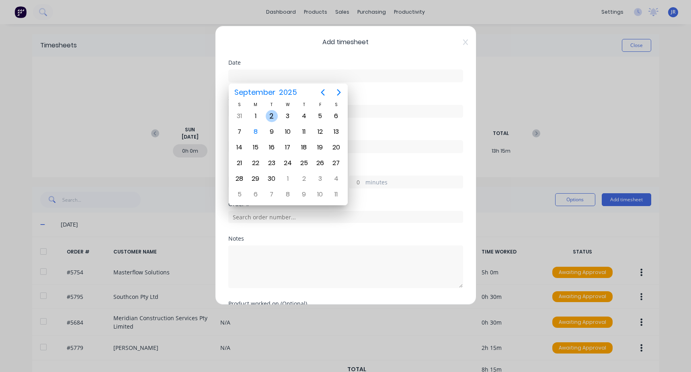
click at [269, 114] on div "2" at bounding box center [272, 116] width 12 height 12
type input "[DATE]"
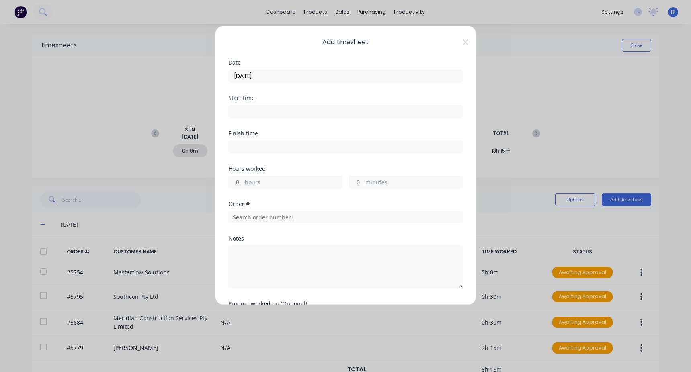
click at [264, 111] on input at bounding box center [346, 111] width 234 height 12
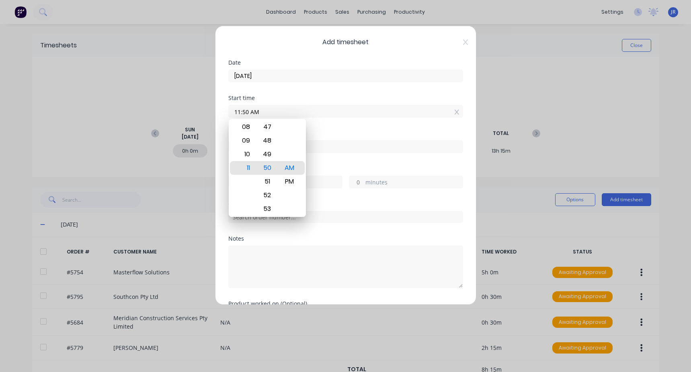
drag, startPoint x: 285, startPoint y: 114, endPoint x: 181, endPoint y: 131, distance: 104.8
click at [181, 131] on div "Add timesheet Date [DATE] Start time 11:50 AM Finish time Hours worked hours mi…" at bounding box center [345, 186] width 691 height 372
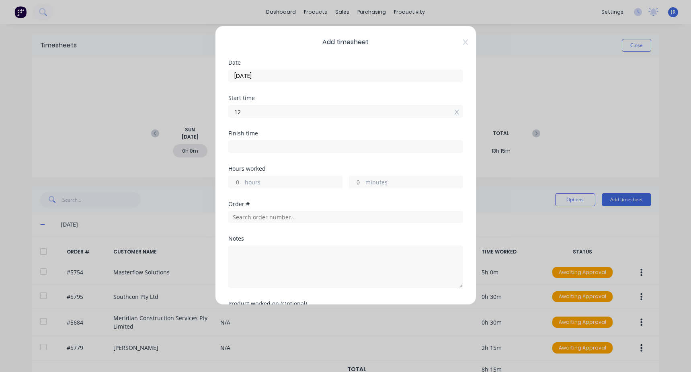
type input "12:00 PM"
click at [246, 145] on input at bounding box center [346, 147] width 234 height 12
type input "11:50 AM"
type input "23"
type input "50"
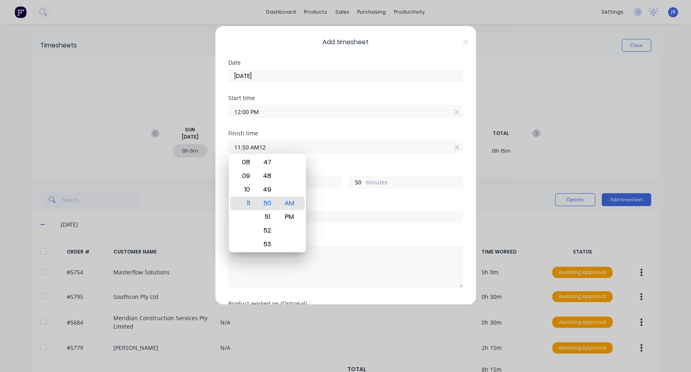
drag, startPoint x: 264, startPoint y: 152, endPoint x: 186, endPoint y: 153, distance: 77.6
click at [186, 153] on div "Add timesheet Date [DATE] Start time 12:00 PM Finish time 11:50 AM12 Hours work…" at bounding box center [345, 186] width 691 height 372
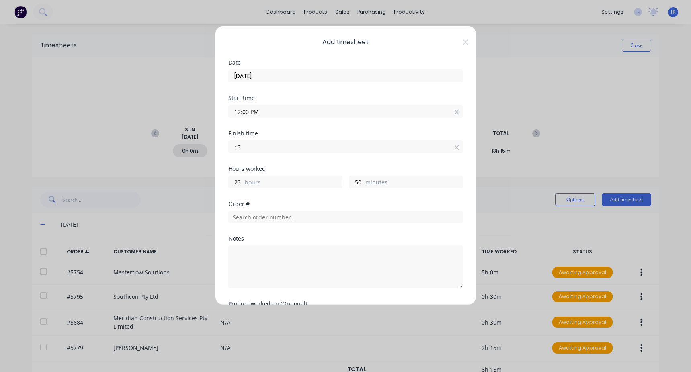
type input "01:00 PM"
type input "1"
type input "0"
click at [311, 122] on div "Start time 12:00 PM" at bounding box center [345, 112] width 235 height 35
click at [256, 211] on input "text" at bounding box center [345, 217] width 235 height 12
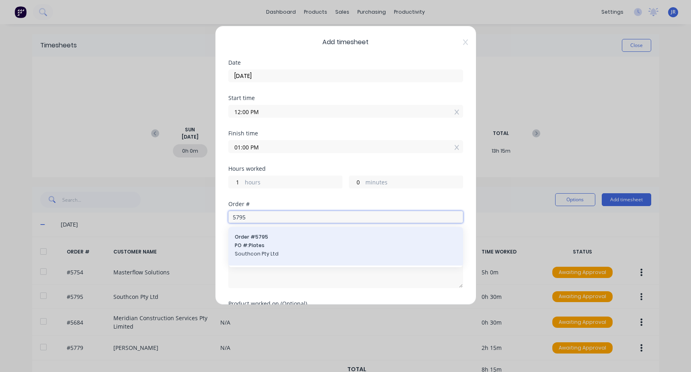
type input "5795"
click at [299, 238] on span "Order # 5795" at bounding box center [346, 237] width 222 height 7
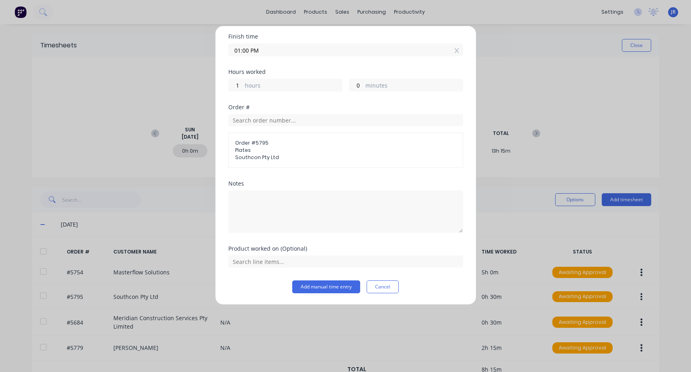
scroll to position [57, 0]
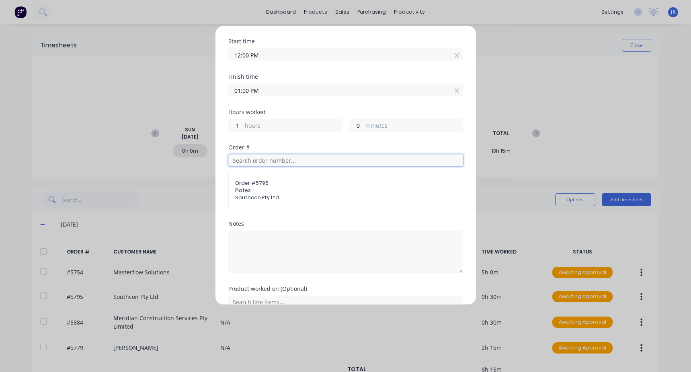
click at [255, 165] on input "text" at bounding box center [345, 160] width 235 height 12
type input "11"
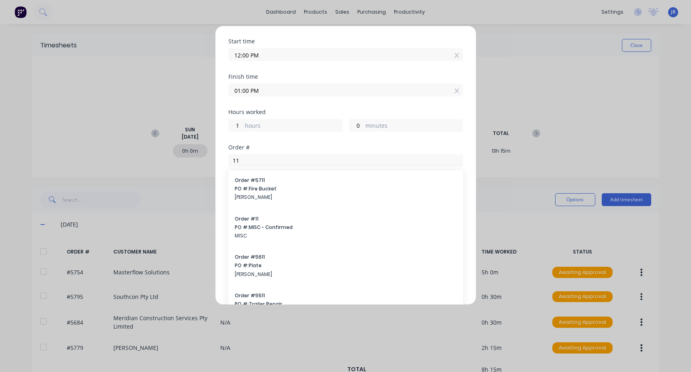
click at [281, 193] on span "PO #: Fire Bucket" at bounding box center [346, 188] width 222 height 7
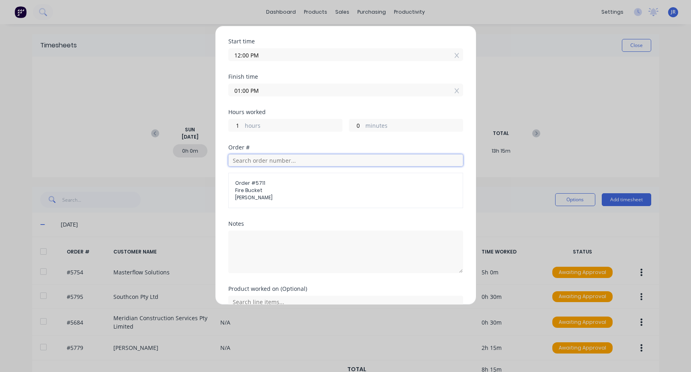
click at [275, 159] on input "text" at bounding box center [345, 160] width 235 height 12
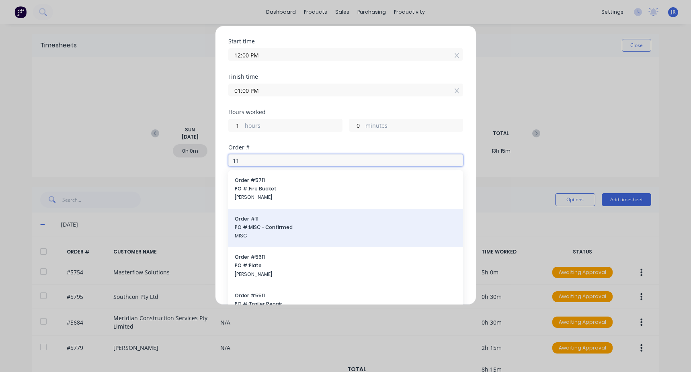
type input "11"
click at [278, 238] on span "MISC" at bounding box center [346, 235] width 222 height 7
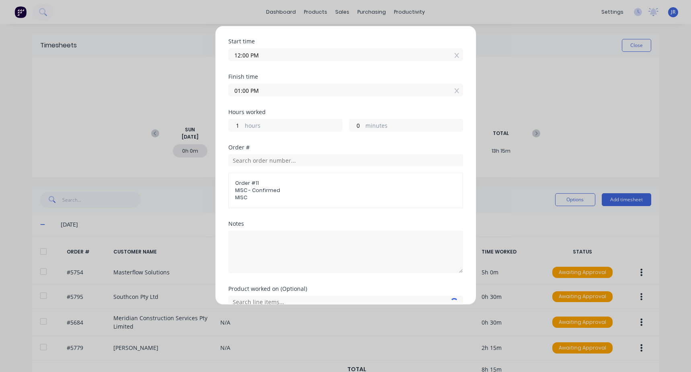
click at [257, 273] on div "Notes" at bounding box center [345, 253] width 235 height 65
click at [259, 257] on textarea at bounding box center [345, 252] width 235 height 43
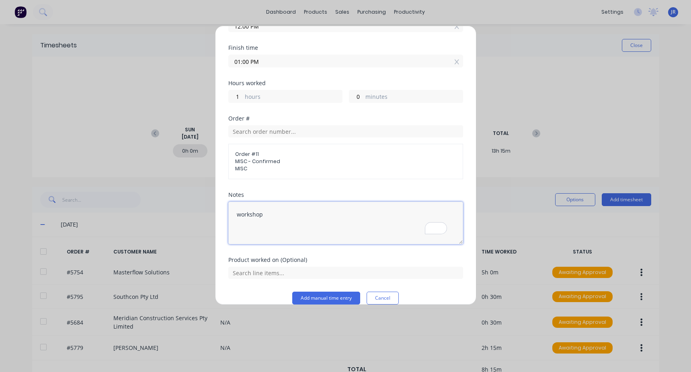
scroll to position [97, 0]
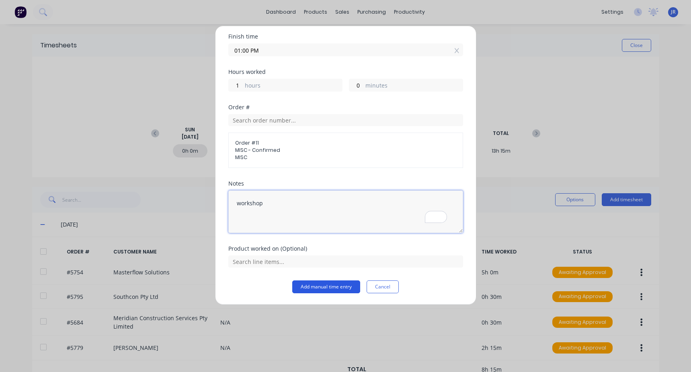
type textarea "workshop"
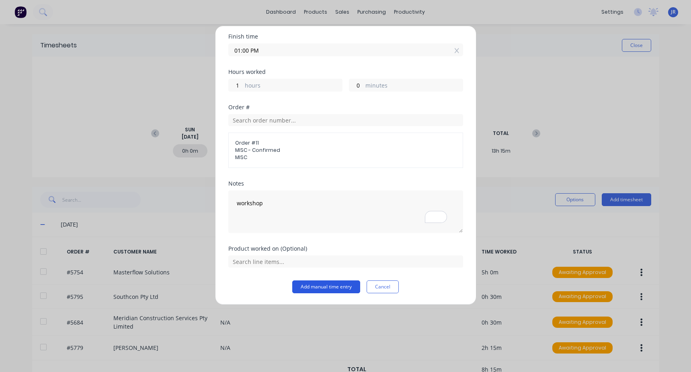
click at [317, 289] on button "Add manual time entry" at bounding box center [326, 287] width 68 height 13
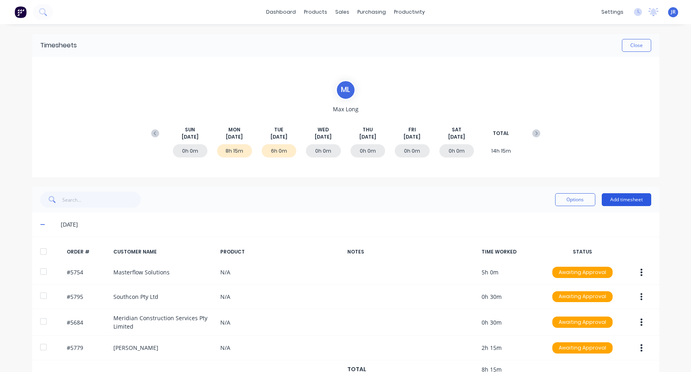
click at [612, 197] on button "Add timesheet" at bounding box center [626, 199] width 49 height 13
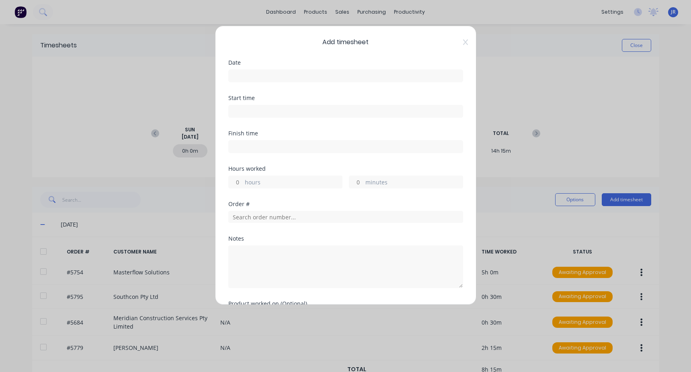
click at [259, 82] on div "Date" at bounding box center [345, 77] width 235 height 35
click at [258, 78] on input at bounding box center [346, 76] width 234 height 12
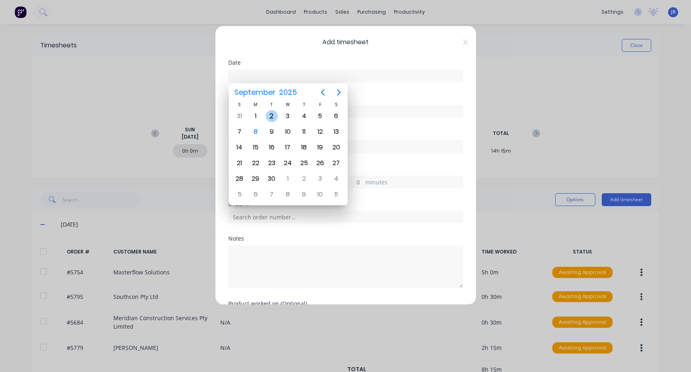
click at [269, 112] on div "2" at bounding box center [272, 116] width 12 height 12
type input "[DATE]"
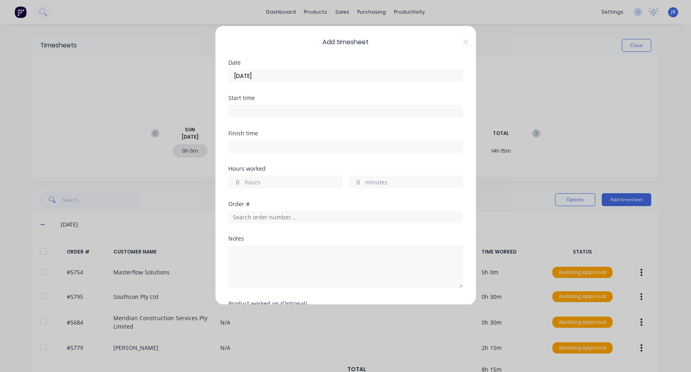
click at [240, 108] on input at bounding box center [346, 111] width 234 height 12
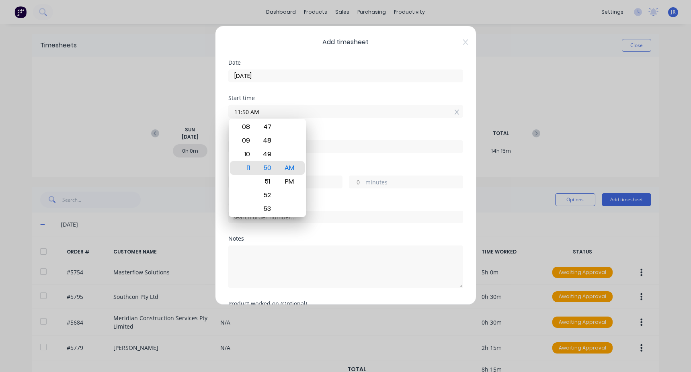
click at [197, 121] on div "Add timesheet Date [DATE] Start time 11:50 AM Finish time Hours worked hours mi…" at bounding box center [345, 186] width 691 height 372
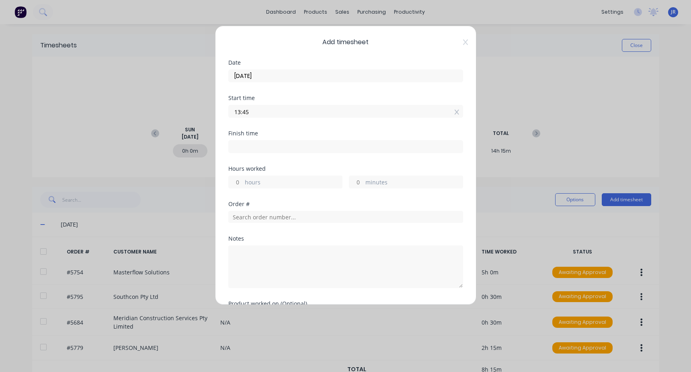
type input "01:45 PM"
click at [273, 140] on label at bounding box center [345, 146] width 235 height 13
click at [273, 141] on input at bounding box center [346, 147] width 234 height 12
type input "11:51 AM"
type input "22"
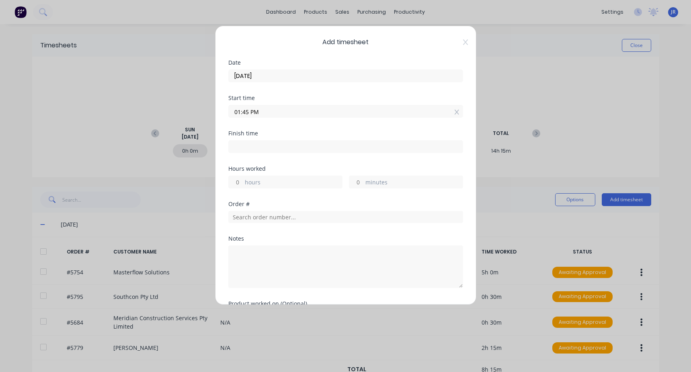
type input "6"
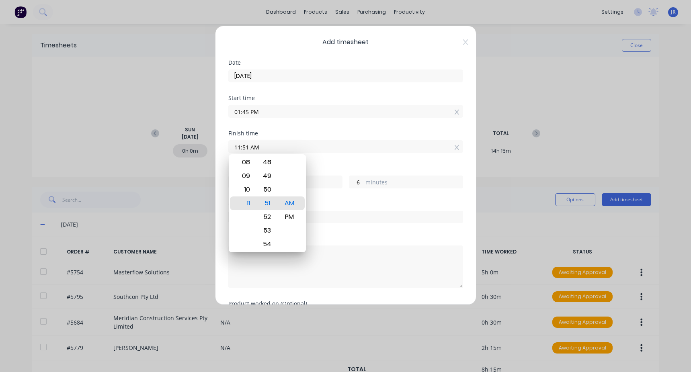
drag, startPoint x: 269, startPoint y: 146, endPoint x: 197, endPoint y: 142, distance: 72.1
click at [197, 142] on div "Add timesheet Date [DATE] Start time 01:45 PM Finish time 11:51 AM Hours worked…" at bounding box center [345, 186] width 691 height 372
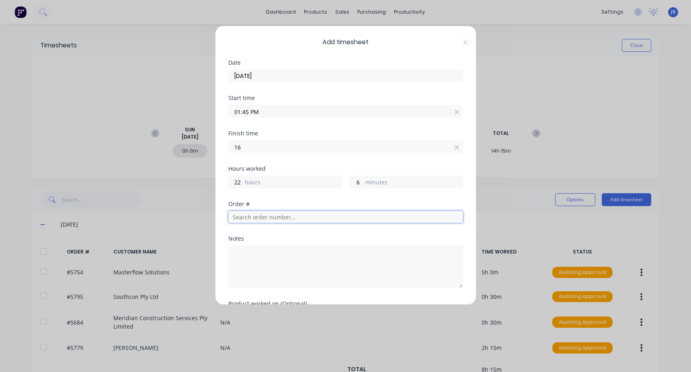
type input "04:00 PM"
type input "2"
type input "15"
click at [248, 215] on input "text" at bounding box center [345, 217] width 235 height 12
click at [248, 214] on input "down pipe" at bounding box center [345, 217] width 235 height 12
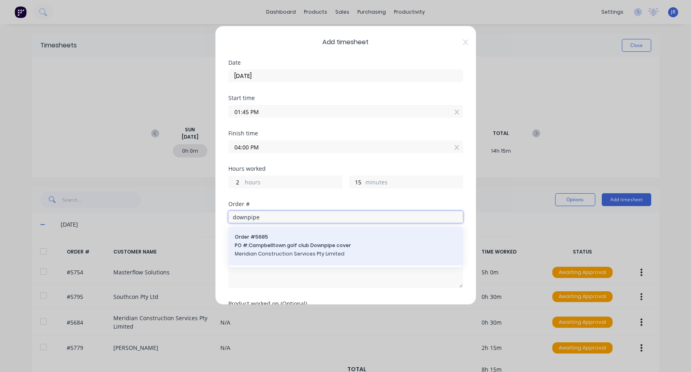
type input "downpipe"
click at [304, 240] on span "Order # 5685" at bounding box center [346, 237] width 222 height 7
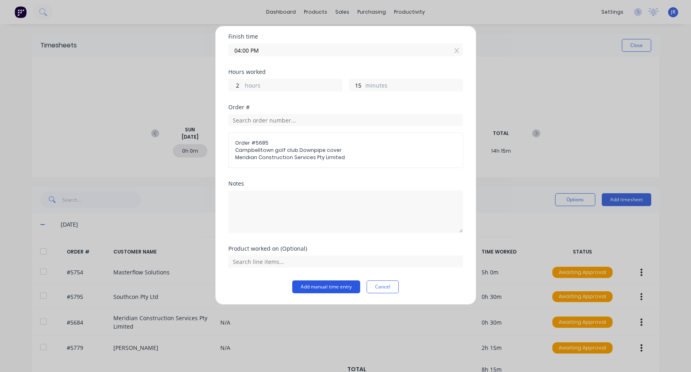
click at [319, 287] on button "Add manual time entry" at bounding box center [326, 287] width 68 height 13
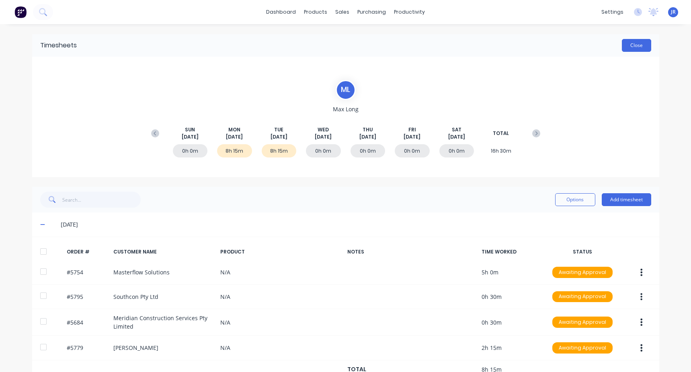
click at [636, 45] on button "Close" at bounding box center [636, 45] width 29 height 13
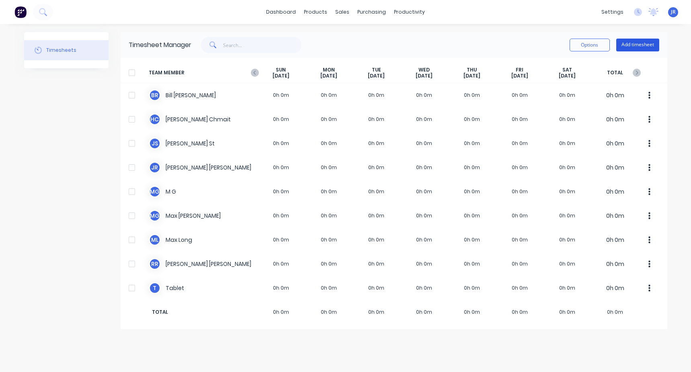
click at [625, 44] on button "Add timesheet" at bounding box center [637, 45] width 43 height 13
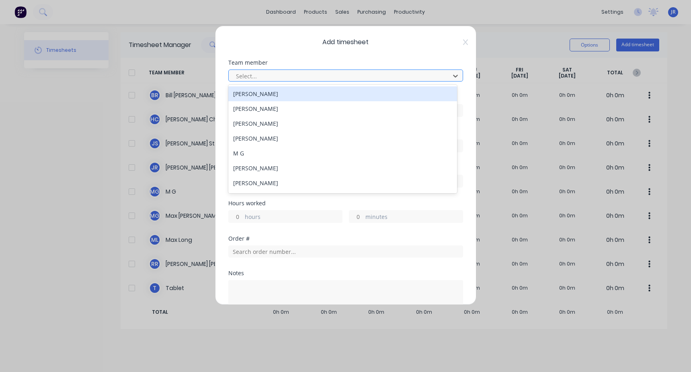
click at [283, 80] on div at bounding box center [340, 76] width 211 height 10
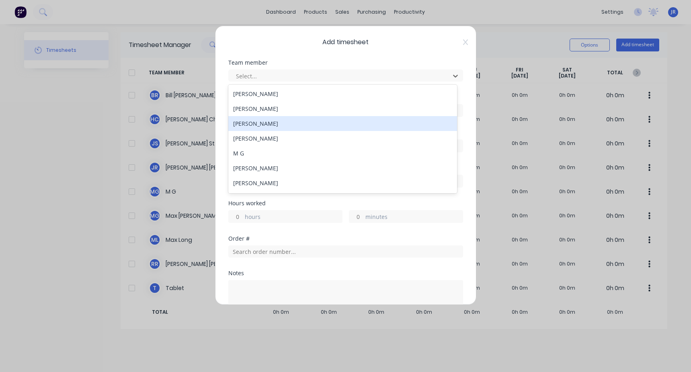
click at [269, 123] on div "[PERSON_NAME]" at bounding box center [342, 123] width 229 height 15
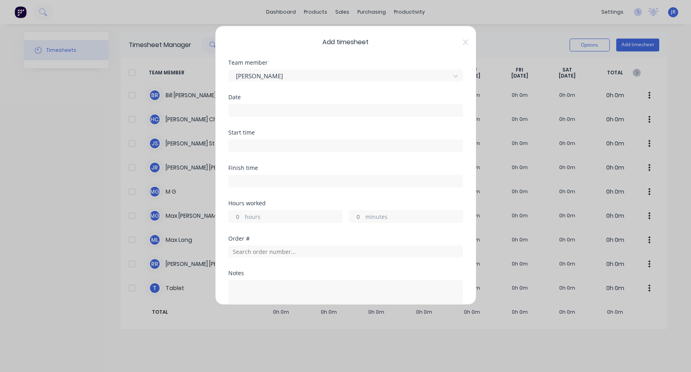
click at [267, 109] on input at bounding box center [346, 111] width 234 height 12
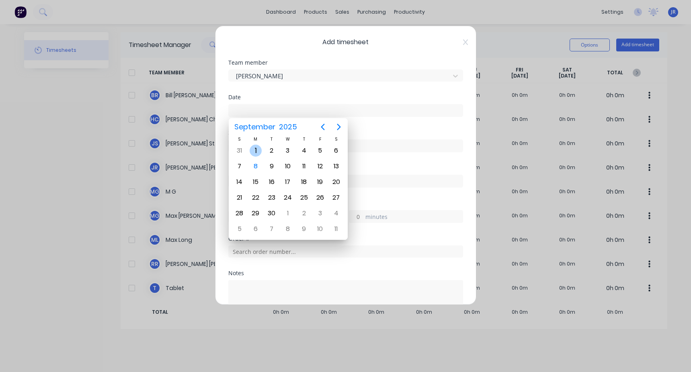
click at [252, 147] on div "1" at bounding box center [256, 151] width 12 height 12
type input "[DATE]"
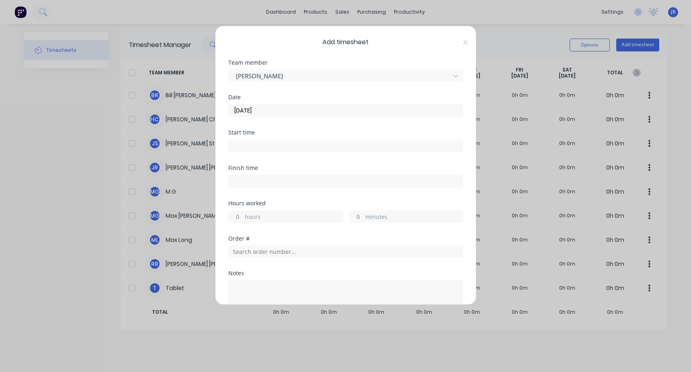
click at [249, 145] on input at bounding box center [346, 146] width 234 height 12
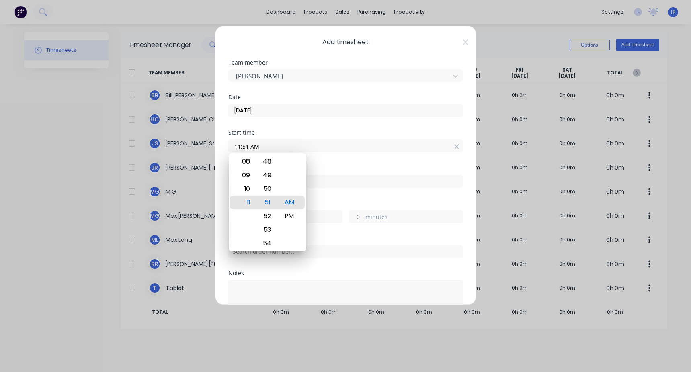
drag, startPoint x: 266, startPoint y: 141, endPoint x: 177, endPoint y: 148, distance: 89.5
click at [177, 148] on div "Add timesheet Team member [PERSON_NAME] Date [DATE] Start time 11:51 AM Finish …" at bounding box center [345, 186] width 691 height 372
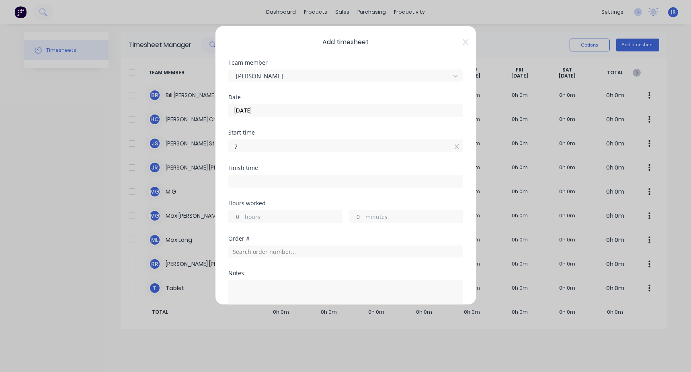
type input "07:00 AM"
click at [274, 181] on input at bounding box center [346, 181] width 234 height 12
type input "11:51 AM"
type input "4"
type input "51"
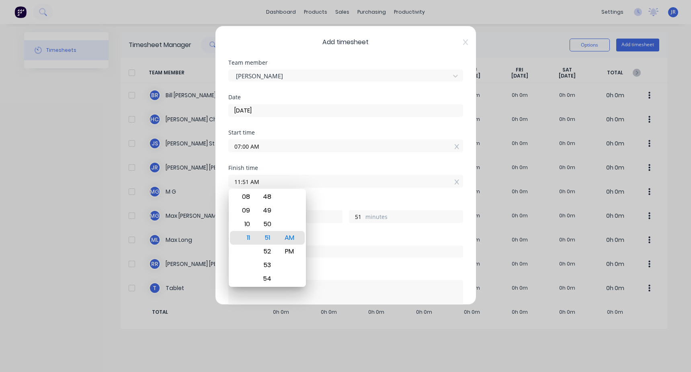
drag, startPoint x: 279, startPoint y: 183, endPoint x: 154, endPoint y: 184, distance: 124.6
click at [155, 183] on div "Add timesheet Team member [PERSON_NAME] Date [DATE] Start time 07:00 AM Finish …" at bounding box center [345, 186] width 691 height 372
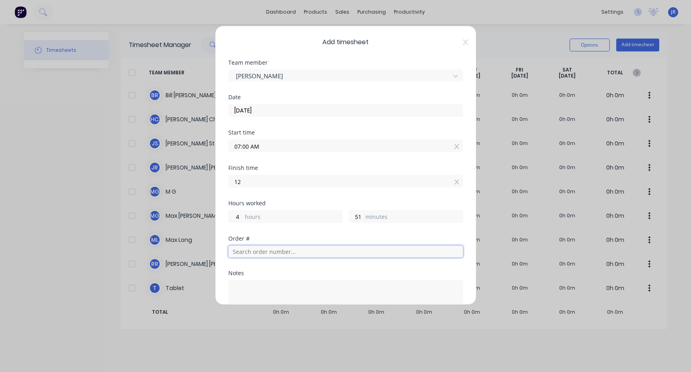
type input "12:00 PM"
type input "5"
type input "0"
click at [256, 255] on input "text" at bounding box center [345, 252] width 235 height 12
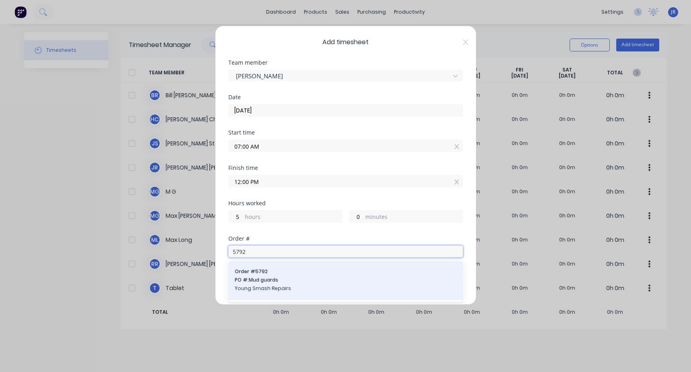
type input "5792"
click at [279, 277] on span "PO #: Mud guards" at bounding box center [346, 280] width 222 height 7
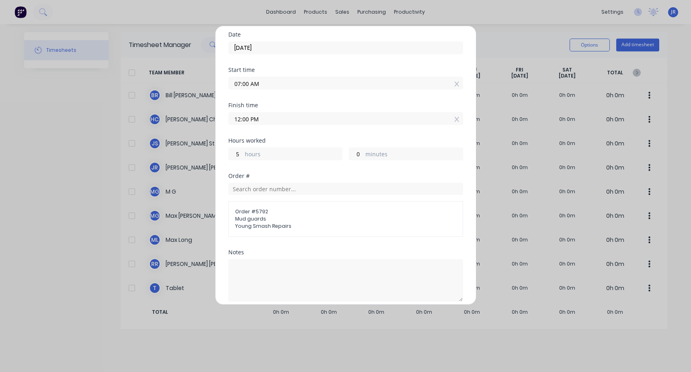
scroll to position [131, 0]
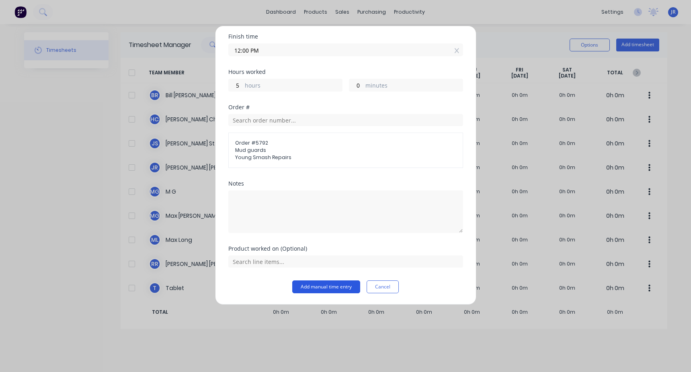
click at [316, 285] on button "Add manual time entry" at bounding box center [326, 287] width 68 height 13
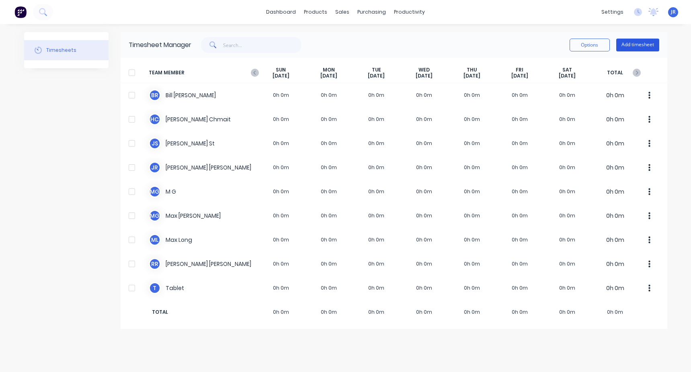
click at [654, 46] on button "Add timesheet" at bounding box center [637, 45] width 43 height 13
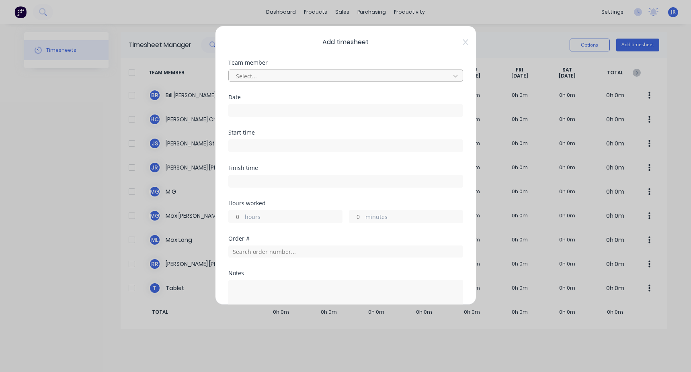
click at [264, 78] on div at bounding box center [340, 76] width 211 height 10
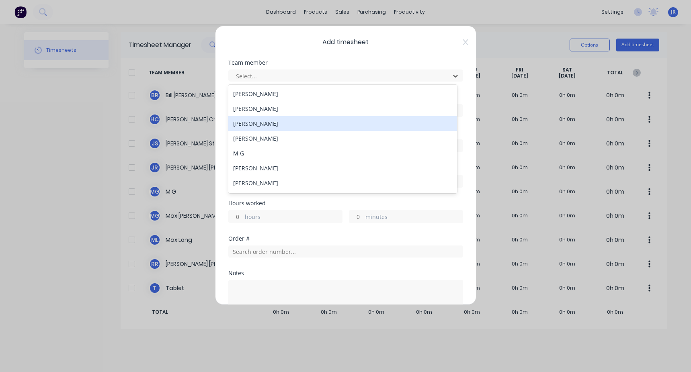
click at [258, 126] on div "[PERSON_NAME]" at bounding box center [342, 123] width 229 height 15
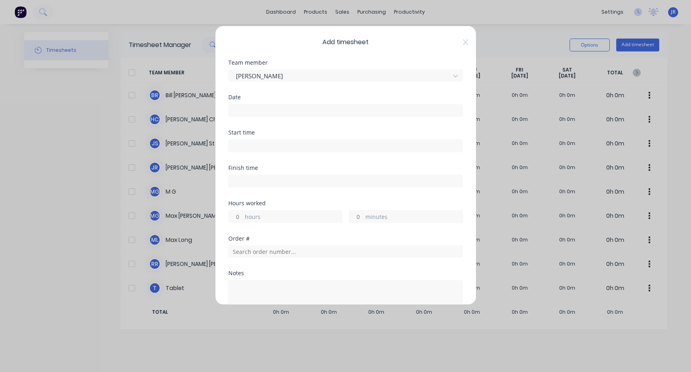
click at [266, 109] on input at bounding box center [346, 111] width 234 height 12
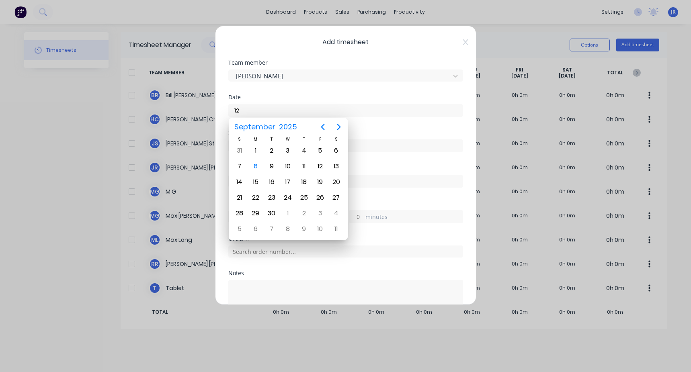
click at [284, 96] on div "Date" at bounding box center [345, 97] width 235 height 6
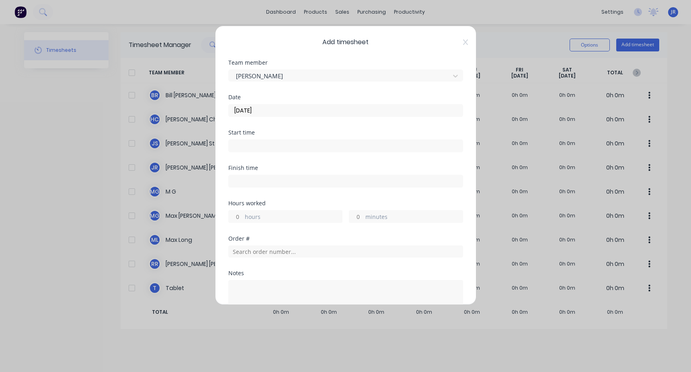
drag, startPoint x: 278, startPoint y: 107, endPoint x: 224, endPoint y: 126, distance: 56.6
click at [224, 126] on div "Add timesheet Team member [PERSON_NAME] Date [DATE] Start time Finish time Hour…" at bounding box center [345, 165] width 261 height 279
click at [240, 112] on input "[DATE]" at bounding box center [346, 111] width 234 height 12
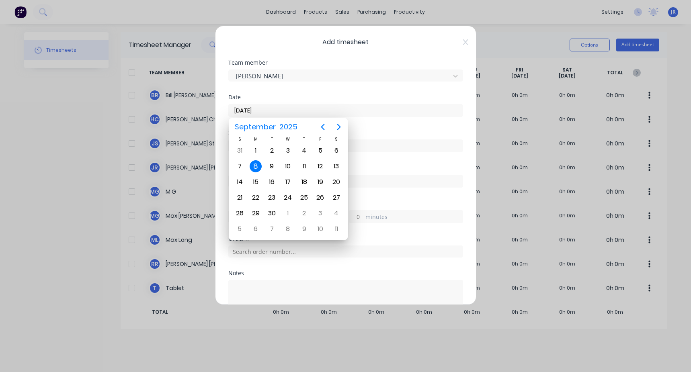
click at [241, 111] on input "[DATE]" at bounding box center [346, 111] width 234 height 12
click at [254, 154] on div "1" at bounding box center [256, 151] width 12 height 12
type input "[DATE]"
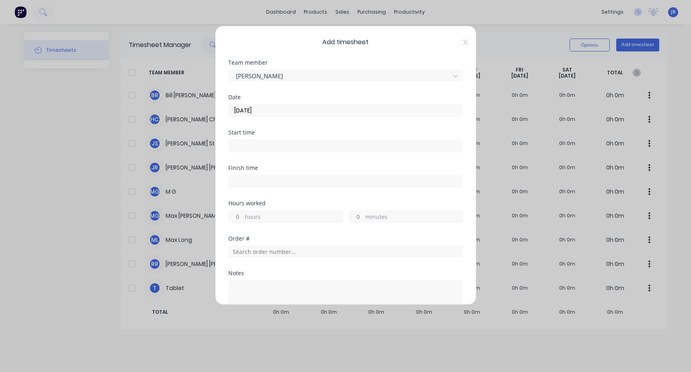
click at [250, 144] on input at bounding box center [346, 146] width 234 height 12
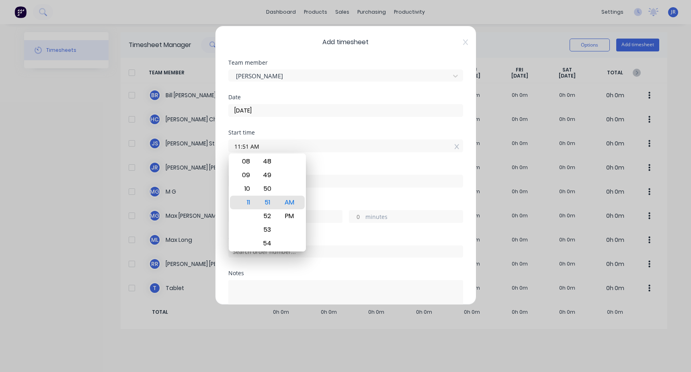
drag, startPoint x: 224, startPoint y: 147, endPoint x: 209, endPoint y: 147, distance: 14.1
click at [211, 147] on div "Add timesheet Team member [PERSON_NAME] Date [DATE] Start time 11:51 AM Finish …" at bounding box center [345, 186] width 691 height 372
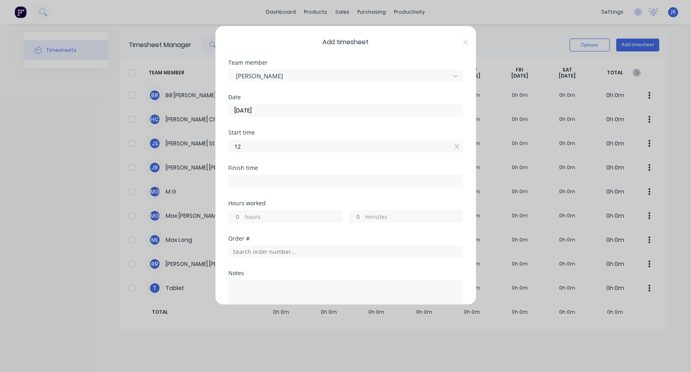
type input "12:00 PM"
click at [253, 179] on input at bounding box center [346, 181] width 234 height 12
type input "11:52 AM"
type input "23"
type input "52"
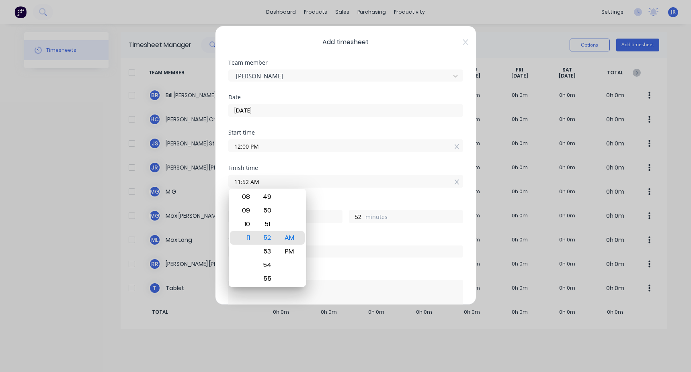
drag, startPoint x: 266, startPoint y: 186, endPoint x: 147, endPoint y: 194, distance: 119.2
click at [152, 195] on div "Add timesheet Team member [PERSON_NAME] Date [DATE] Start time 12:00 PM Finish …" at bounding box center [345, 186] width 691 height 372
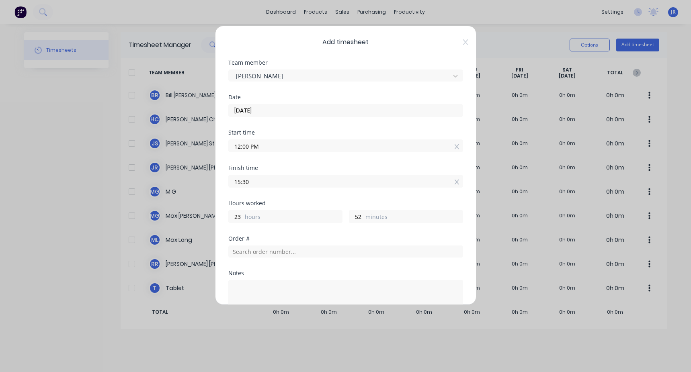
type input "03:30 PM"
type input "3"
type input "30"
click at [243, 150] on input "12:00 PM" at bounding box center [346, 146] width 234 height 12
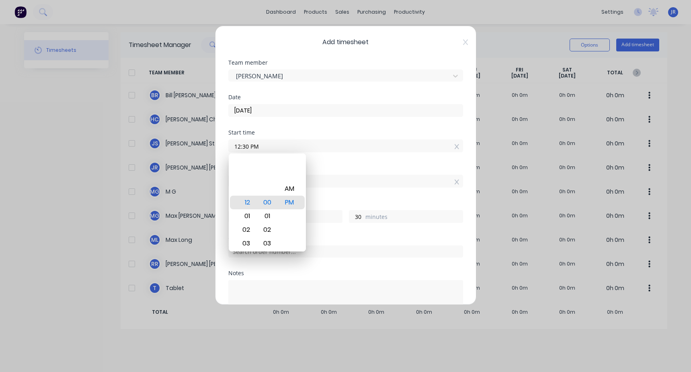
type input "12:30 PM"
type input "0"
click at [331, 157] on div "Start time 12:30 PM" at bounding box center [345, 147] width 235 height 35
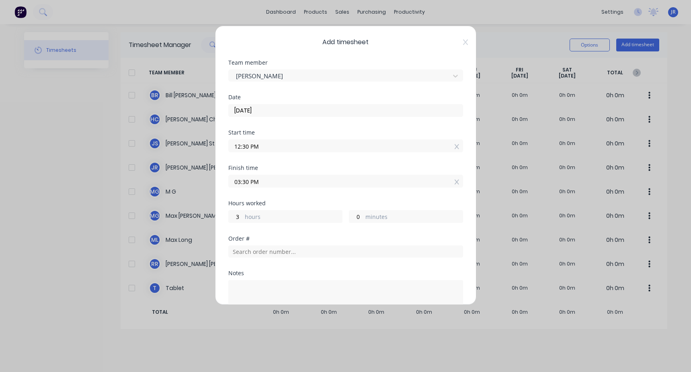
click at [252, 245] on div at bounding box center [345, 251] width 235 height 14
click at [250, 256] on input "text" at bounding box center [345, 252] width 235 height 12
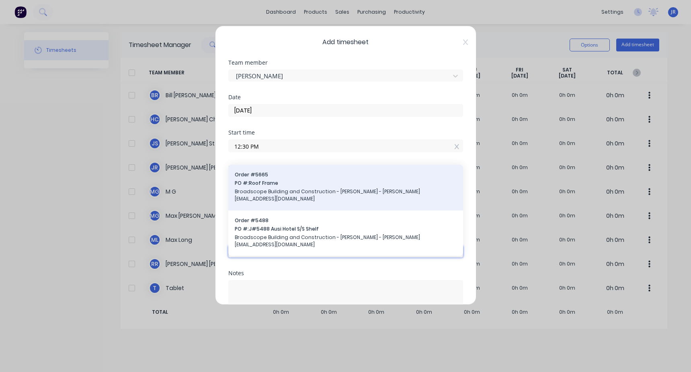
type input "broad"
click at [315, 187] on span "PO #: Roof Frame" at bounding box center [346, 183] width 222 height 7
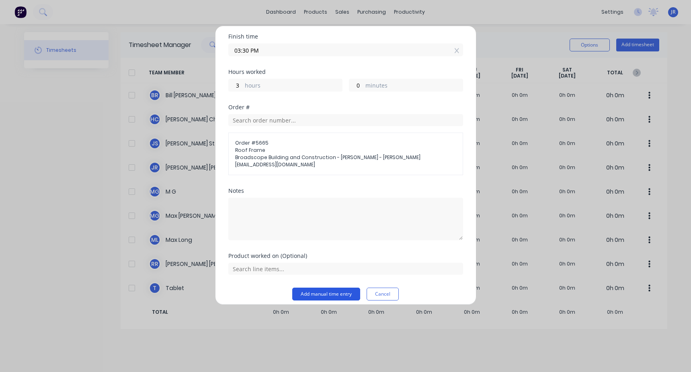
click at [333, 289] on button "Add manual time entry" at bounding box center [326, 294] width 68 height 13
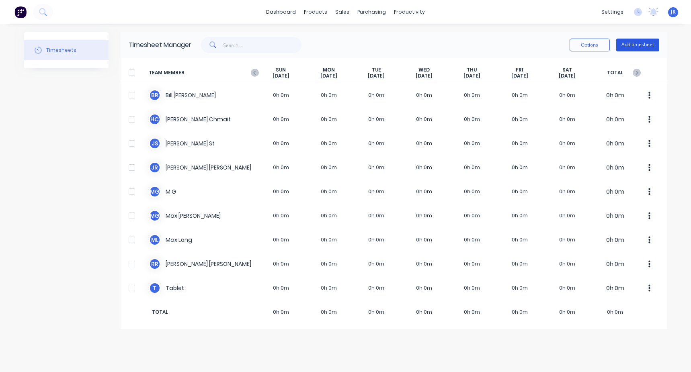
click at [626, 43] on button "Add timesheet" at bounding box center [637, 45] width 43 height 13
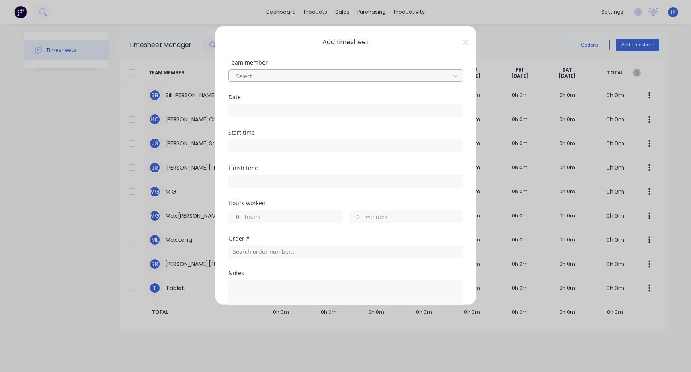
click at [248, 76] on div at bounding box center [340, 76] width 211 height 10
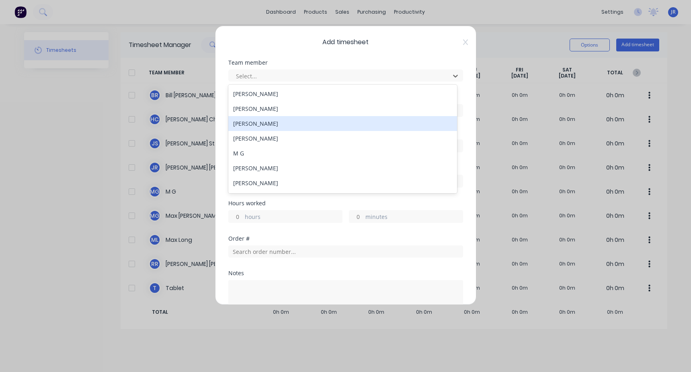
click at [248, 124] on div "[PERSON_NAME]" at bounding box center [342, 123] width 229 height 15
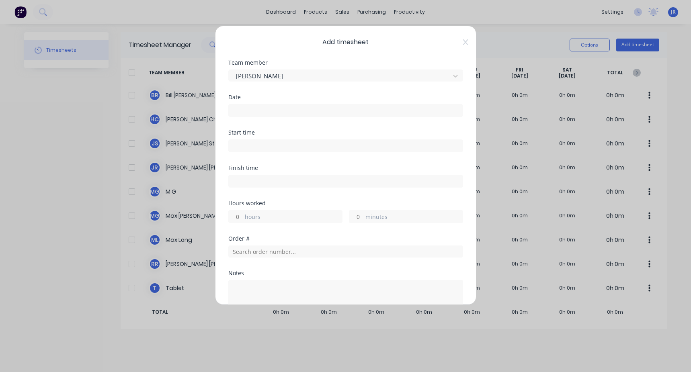
click at [261, 110] on input at bounding box center [346, 111] width 234 height 12
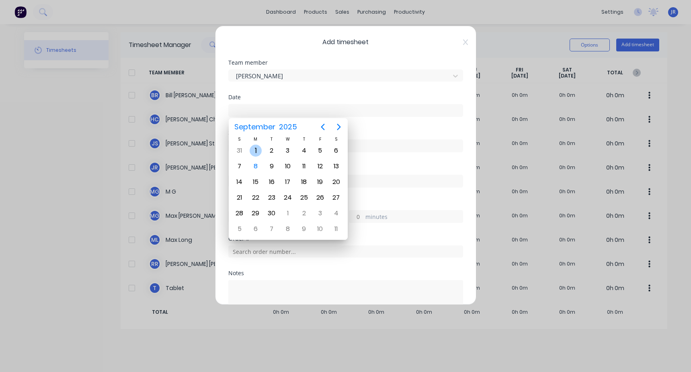
click at [256, 148] on div "1" at bounding box center [256, 151] width 12 height 12
type input "[DATE]"
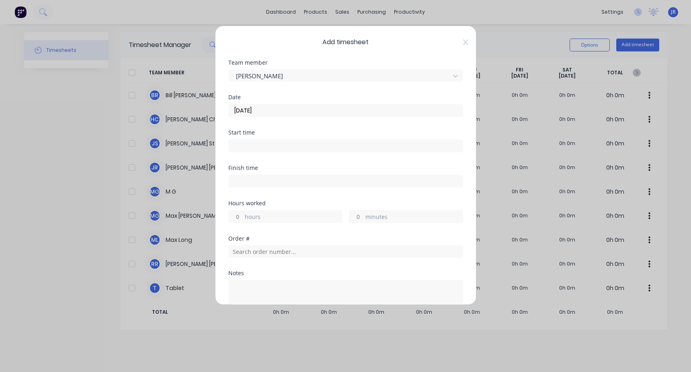
click at [257, 141] on input at bounding box center [346, 146] width 234 height 12
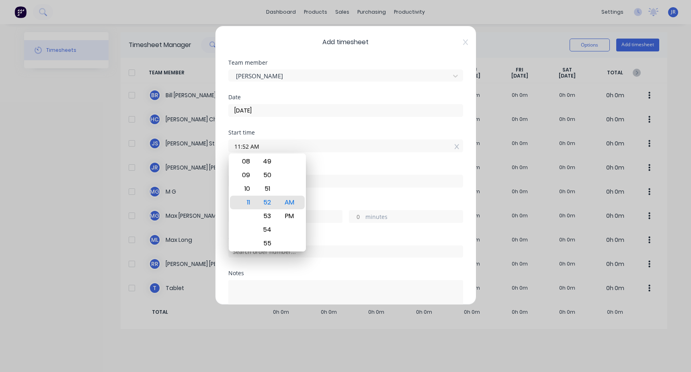
drag, startPoint x: 274, startPoint y: 142, endPoint x: 172, endPoint y: 148, distance: 101.9
click at [172, 148] on div "Add timesheet Team member [PERSON_NAME] Date [DATE] Start time 11:52 AM Finish …" at bounding box center [345, 186] width 691 height 372
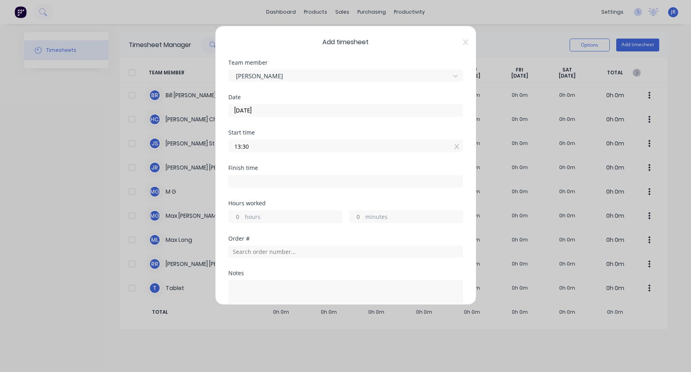
click at [238, 148] on input "13:30" at bounding box center [346, 146] width 234 height 12
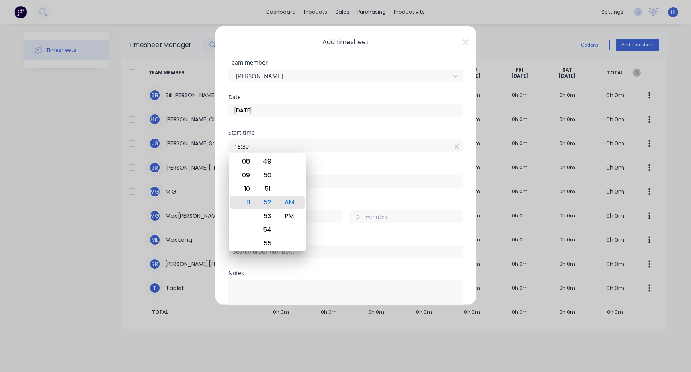
type input "03:30 PM"
click at [330, 166] on div "Finish time" at bounding box center [345, 168] width 235 height 6
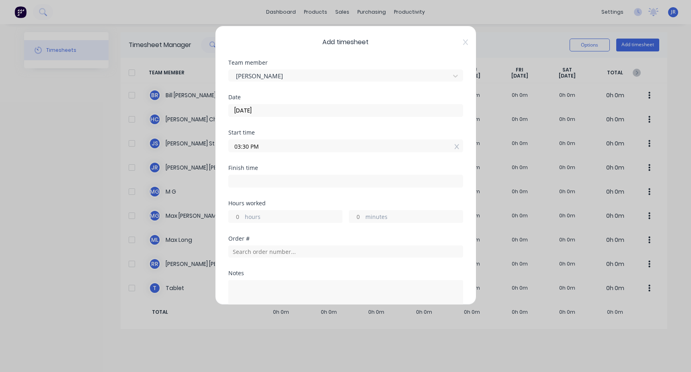
click at [270, 181] on input at bounding box center [346, 181] width 234 height 12
type input "11:52 AM"
type input "20"
type input "22"
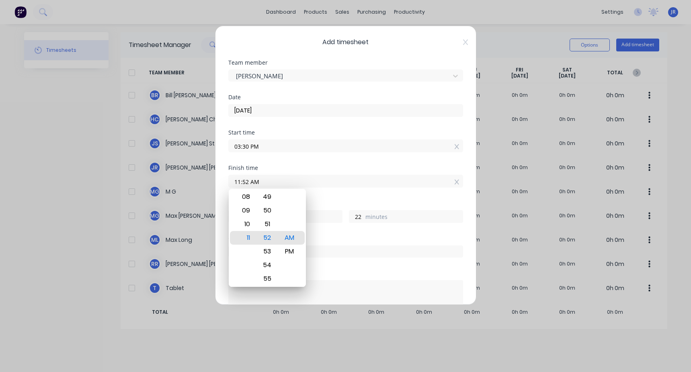
drag, startPoint x: 270, startPoint y: 181, endPoint x: 215, endPoint y: 188, distance: 55.1
click at [215, 188] on div "Add timesheet Team member [PERSON_NAME] Date [DATE] Start time 03:30 PM Finish …" at bounding box center [345, 165] width 261 height 279
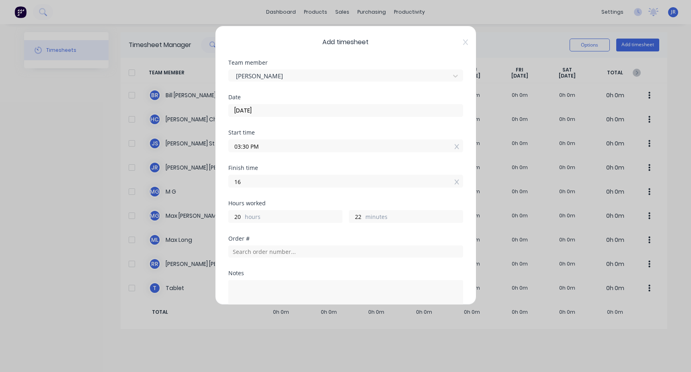
click at [288, 186] on input "16" at bounding box center [346, 181] width 234 height 12
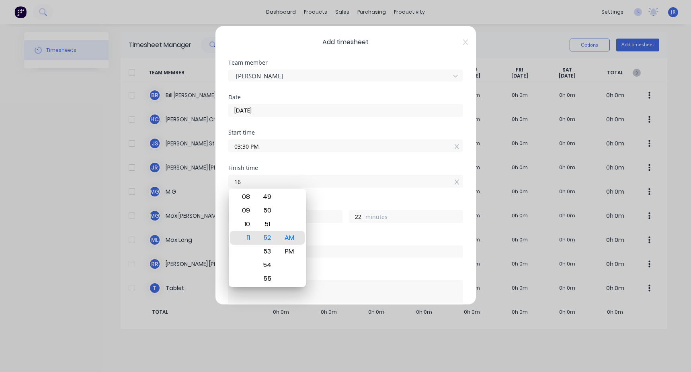
type input "04:00 PM"
type input "0"
type input "30"
click at [323, 190] on div "Finish time 04:00 PM" at bounding box center [345, 182] width 235 height 35
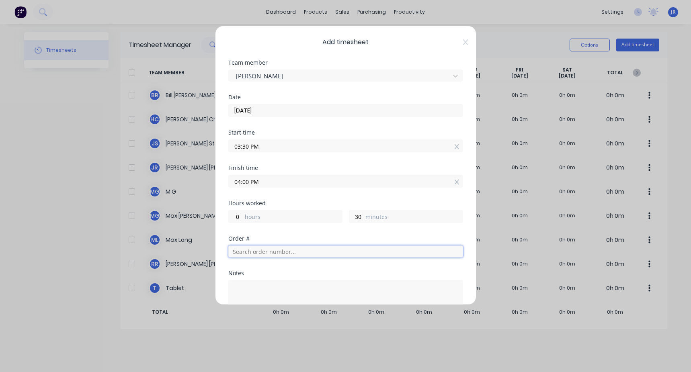
click at [246, 249] on input "text" at bounding box center [345, 252] width 235 height 12
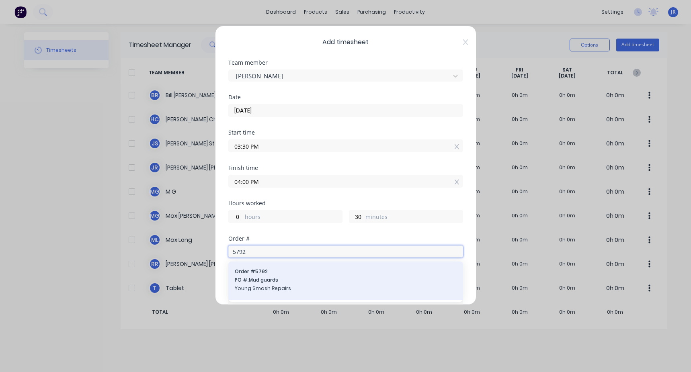
type input "5792"
click at [283, 280] on span "PO #: Mud guards" at bounding box center [346, 280] width 222 height 7
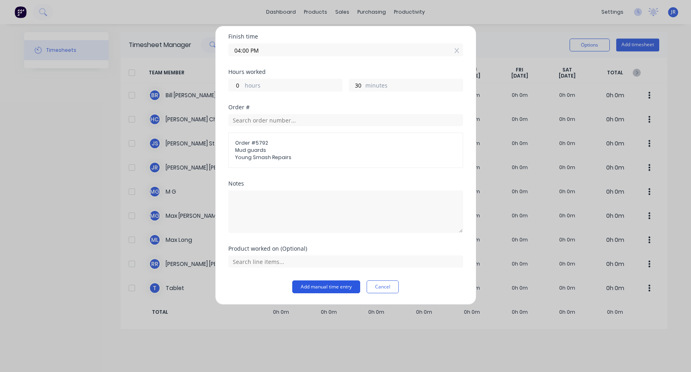
click at [328, 290] on button "Add manual time entry" at bounding box center [326, 287] width 68 height 13
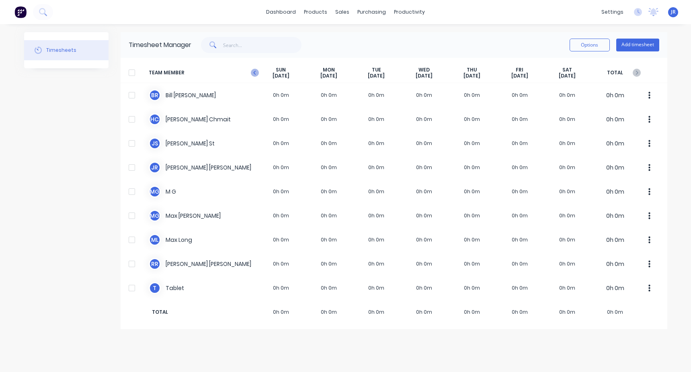
click at [257, 71] on icon "button" at bounding box center [255, 73] width 8 height 8
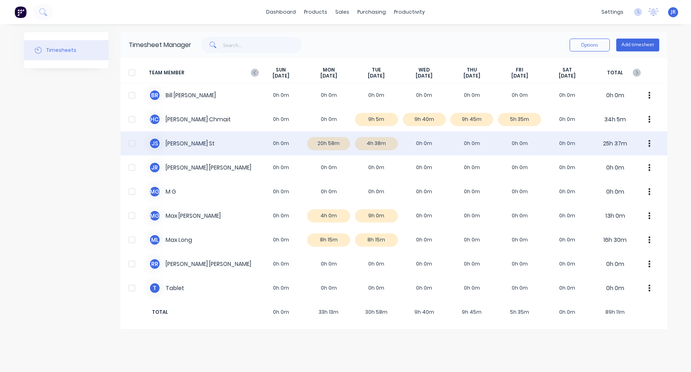
click at [330, 144] on div "J S [PERSON_NAME] St 0h 0m 20h 58m 4h 38m 0h 0m 0h 0m 0h 0m 0h 0m 25h 37m" at bounding box center [394, 143] width 547 height 24
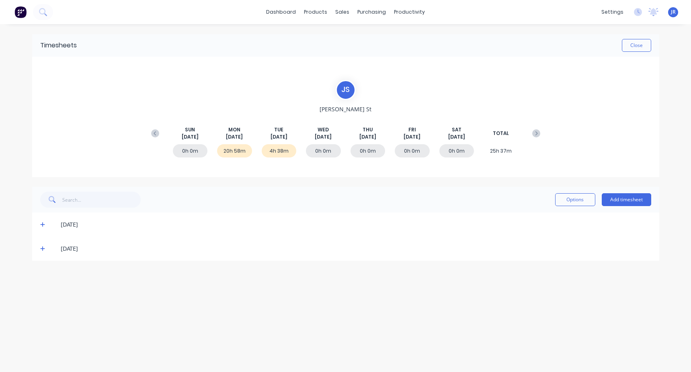
click at [44, 224] on icon at bounding box center [42, 225] width 5 height 6
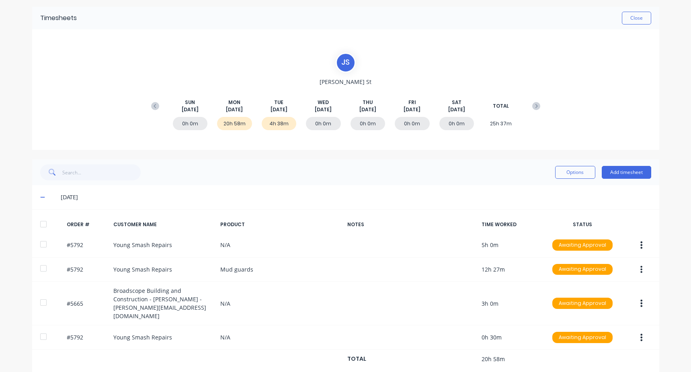
scroll to position [56, 0]
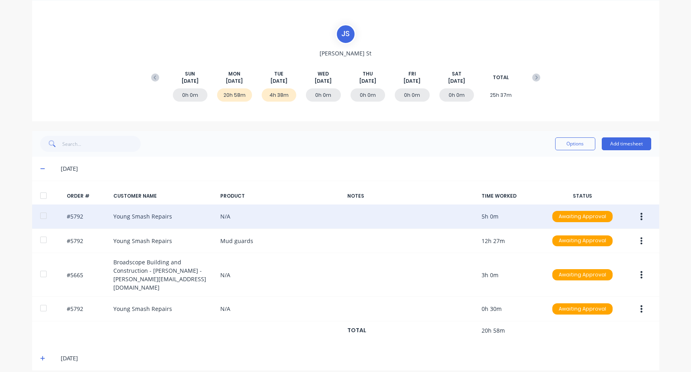
click at [640, 214] on icon "button" at bounding box center [641, 216] width 2 height 7
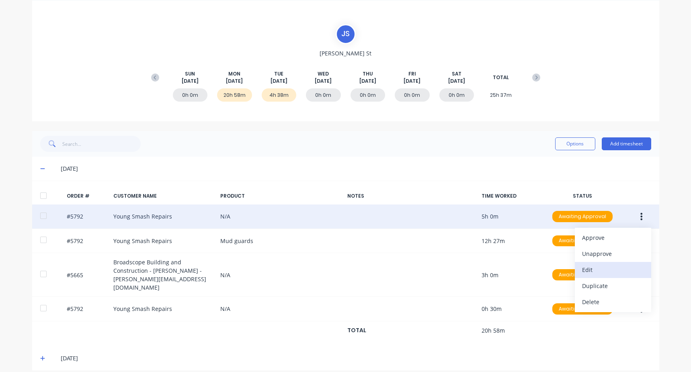
click at [589, 269] on div "Edit" at bounding box center [613, 270] width 62 height 12
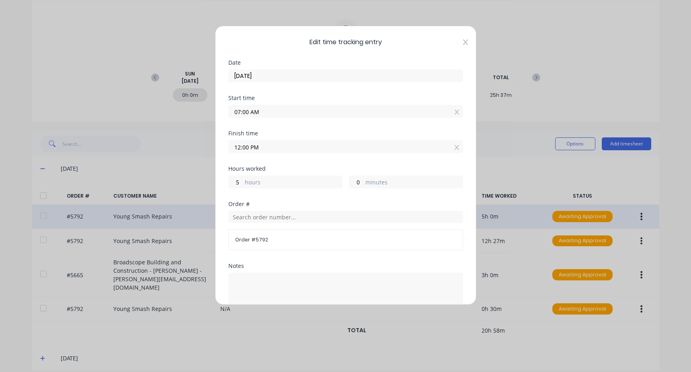
click at [463, 43] on icon at bounding box center [465, 42] width 5 height 6
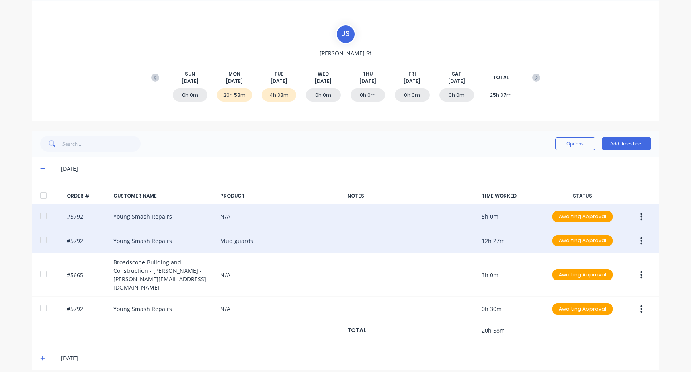
click at [637, 244] on button "button" at bounding box center [641, 241] width 19 height 14
click at [601, 295] on div "Edit" at bounding box center [613, 295] width 62 height 12
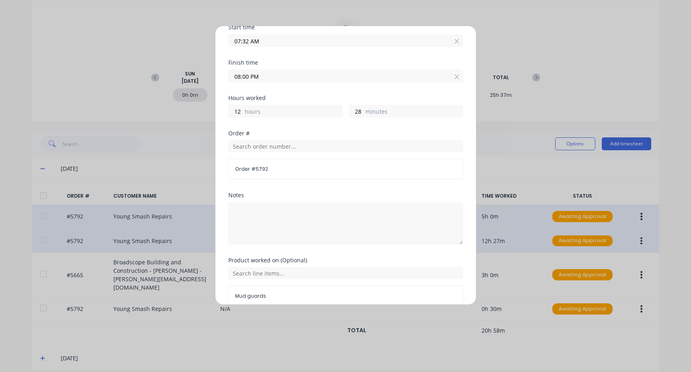
scroll to position [110, 0]
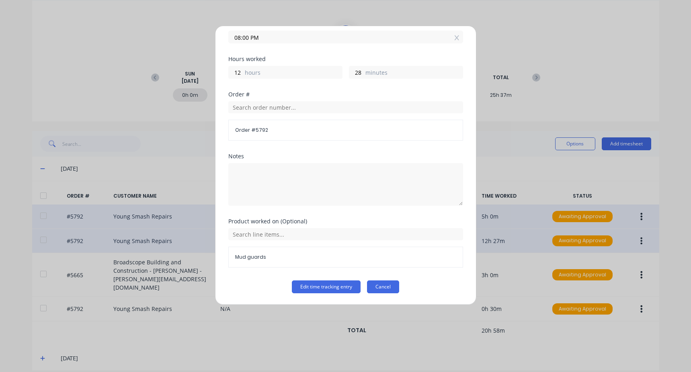
click at [376, 287] on button "Cancel" at bounding box center [383, 287] width 32 height 13
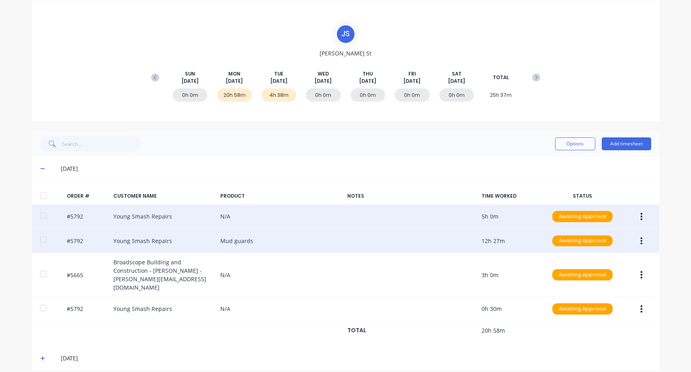
click at [640, 241] on icon "button" at bounding box center [641, 240] width 2 height 7
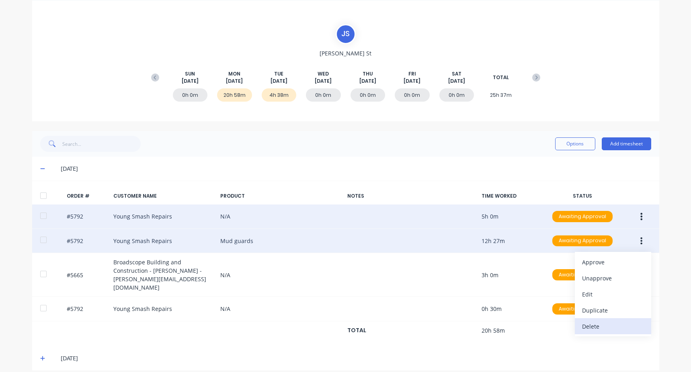
click at [591, 328] on div "Delete" at bounding box center [613, 327] width 62 height 12
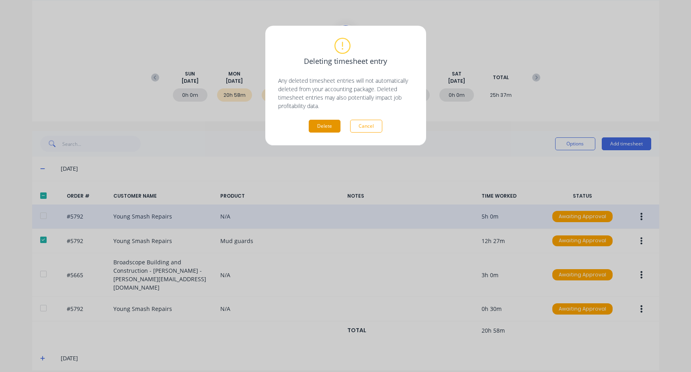
click at [330, 130] on button "Delete" at bounding box center [325, 126] width 32 height 13
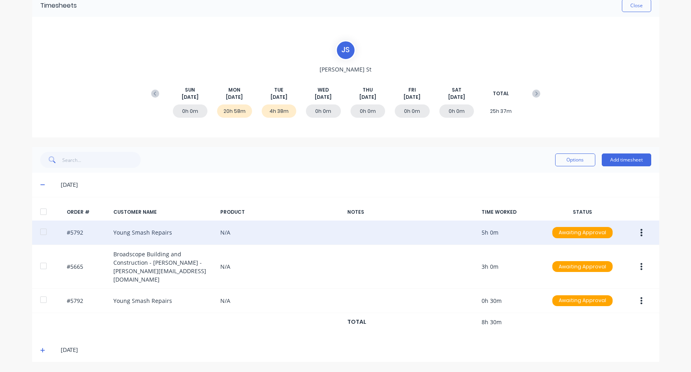
scroll to position [31, 0]
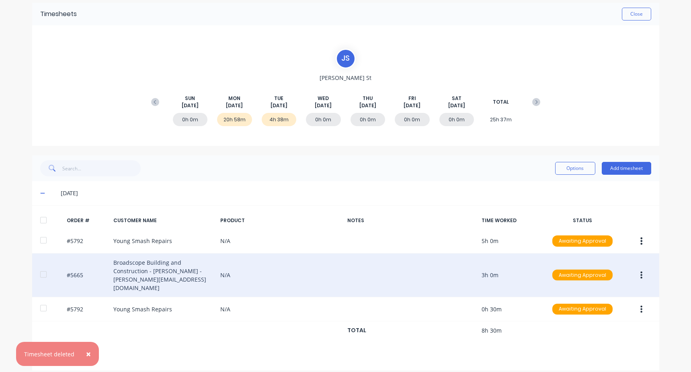
click at [641, 269] on button "button" at bounding box center [641, 275] width 19 height 14
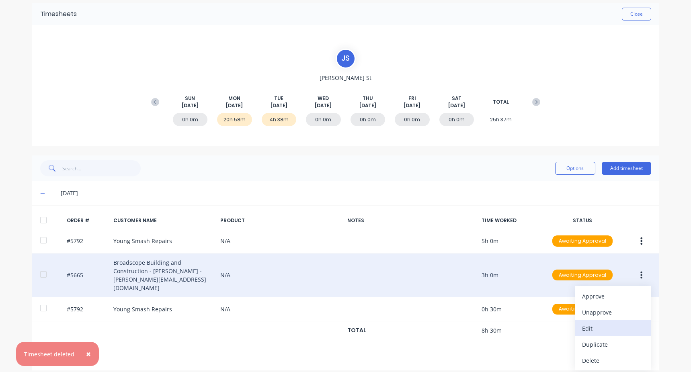
click at [592, 323] on div "Edit" at bounding box center [613, 329] width 62 height 12
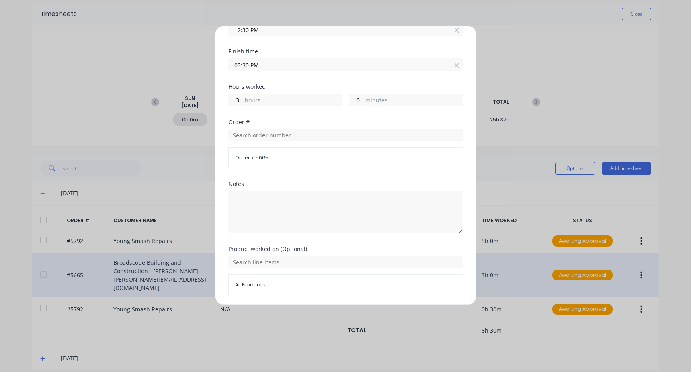
scroll to position [110, 0]
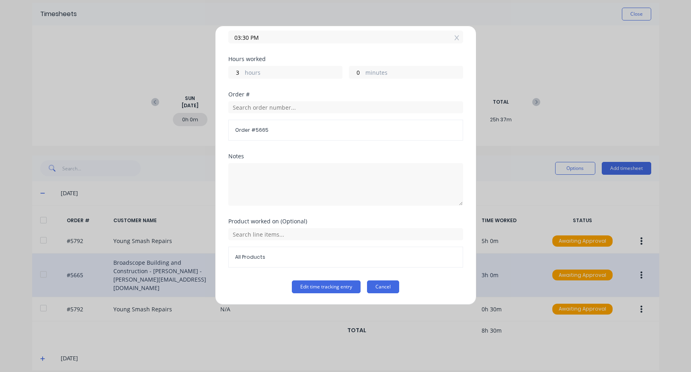
click at [396, 292] on button "Cancel" at bounding box center [383, 287] width 32 height 13
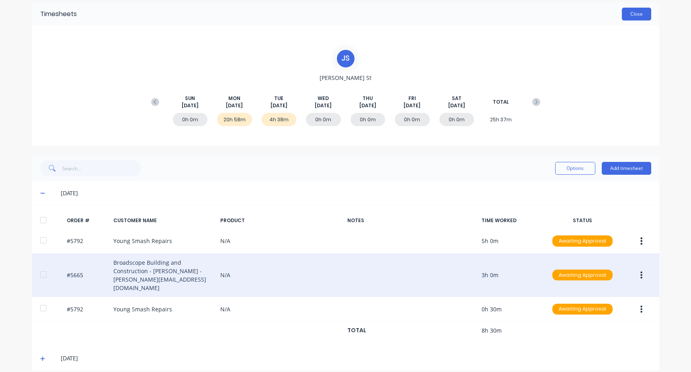
click at [636, 8] on button "Close" at bounding box center [636, 14] width 29 height 13
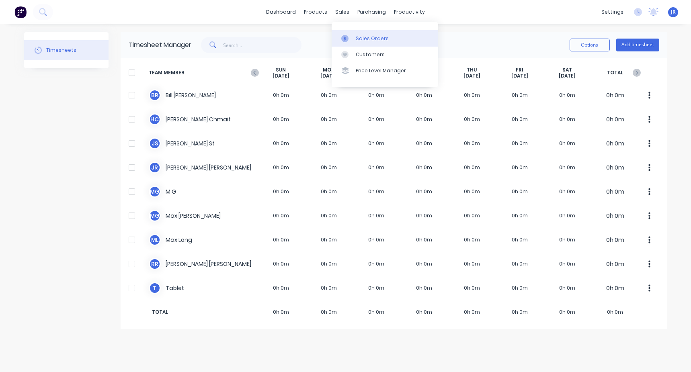
click at [352, 36] on div at bounding box center [347, 38] width 12 height 7
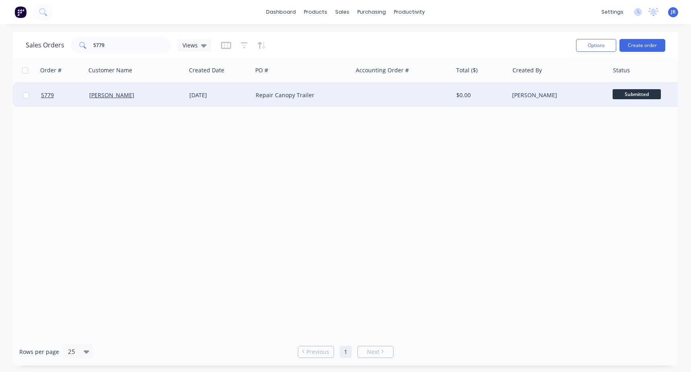
click at [168, 85] on div "[PERSON_NAME]" at bounding box center [136, 95] width 100 height 24
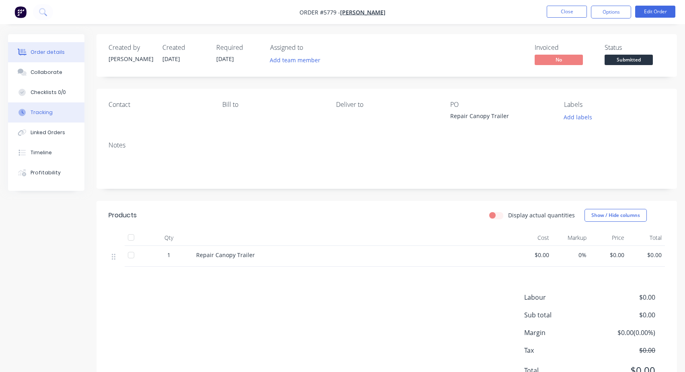
click at [50, 121] on button "Tracking" at bounding box center [46, 113] width 76 height 20
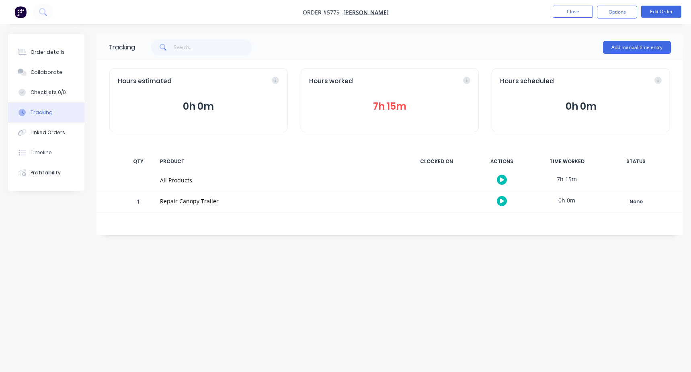
click at [342, 116] on div "Hours worked 7h 15m" at bounding box center [390, 100] width 179 height 64
click at [199, 45] on input "text" at bounding box center [213, 47] width 78 height 16
type input "5800"
drag, startPoint x: 205, startPoint y: 49, endPoint x: 147, endPoint y: 51, distance: 58.0
click at [148, 50] on div "5800" at bounding box center [199, 47] width 105 height 16
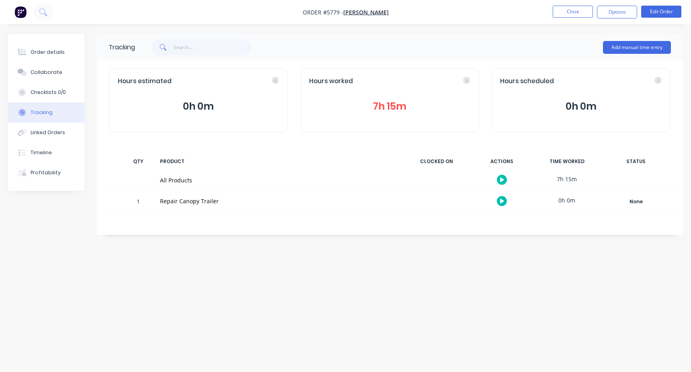
click at [576, 4] on nav "Order #5779 - [PERSON_NAME] Close Options Edit Order" at bounding box center [345, 12] width 691 height 24
click at [574, 8] on button "Close" at bounding box center [573, 12] width 40 height 12
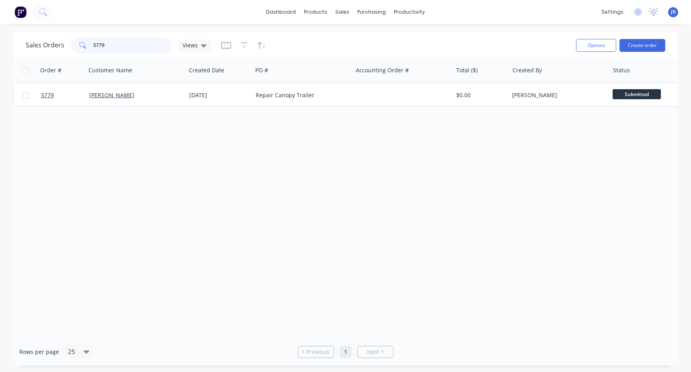
drag, startPoint x: 119, startPoint y: 43, endPoint x: 94, endPoint y: 49, distance: 25.7
click at [94, 49] on input "5779" at bounding box center [132, 45] width 78 height 16
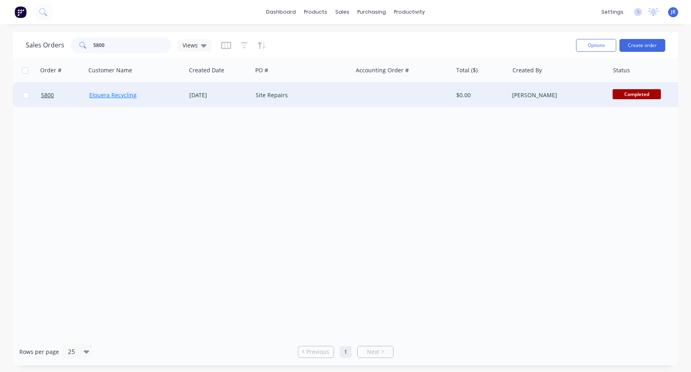
type input "5800"
click at [131, 95] on link "Elouera Recycling" at bounding box center [112, 95] width 47 height 8
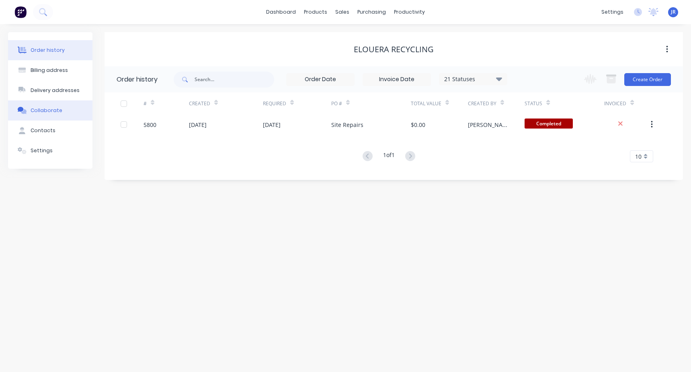
click at [47, 112] on div "Collaborate" at bounding box center [47, 110] width 32 height 7
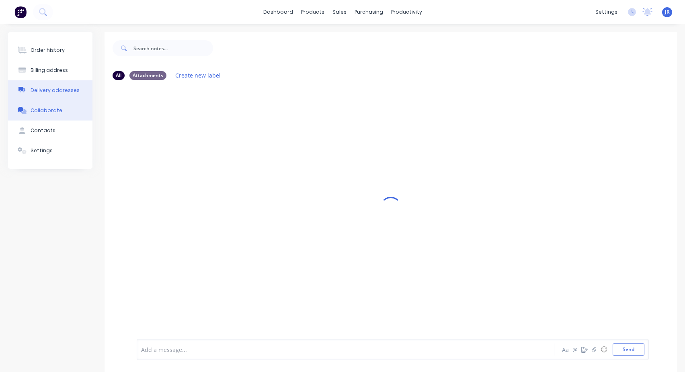
drag, startPoint x: 65, startPoint y: 92, endPoint x: 62, endPoint y: 98, distance: 6.5
click at [65, 93] on div "Delivery addresses" at bounding box center [55, 90] width 49 height 7
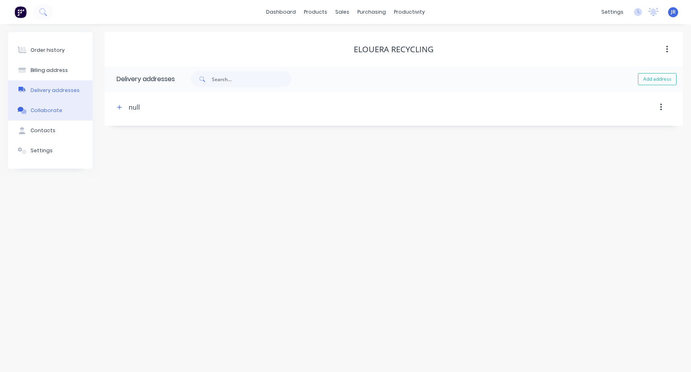
click at [50, 129] on div "Contacts" at bounding box center [43, 130] width 25 height 7
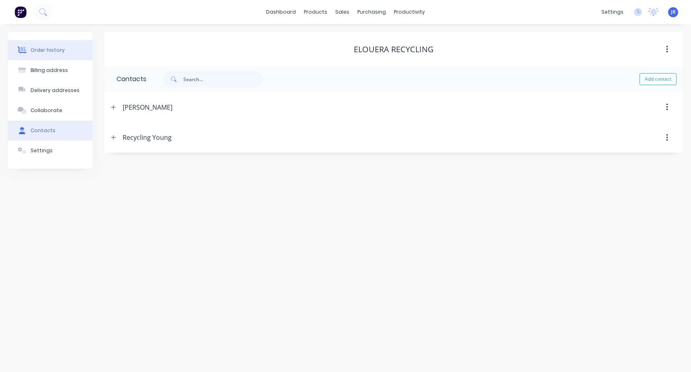
click at [45, 60] on button "Order history" at bounding box center [50, 50] width 84 height 20
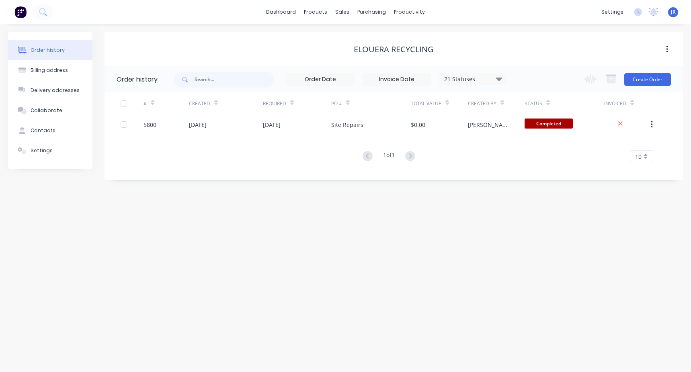
click at [48, 55] on button "Order history" at bounding box center [50, 50] width 84 height 20
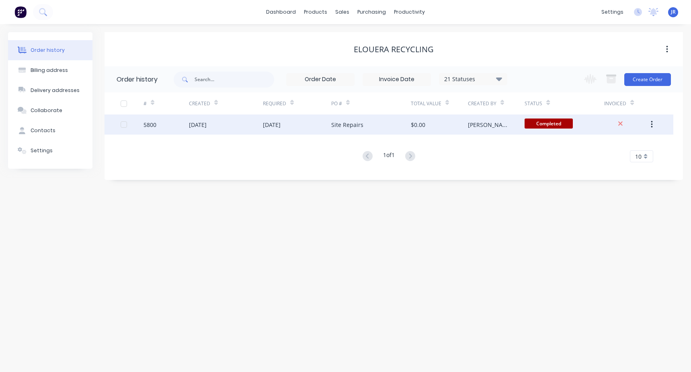
click at [396, 119] on div "Site Repairs" at bounding box center [371, 125] width 80 height 20
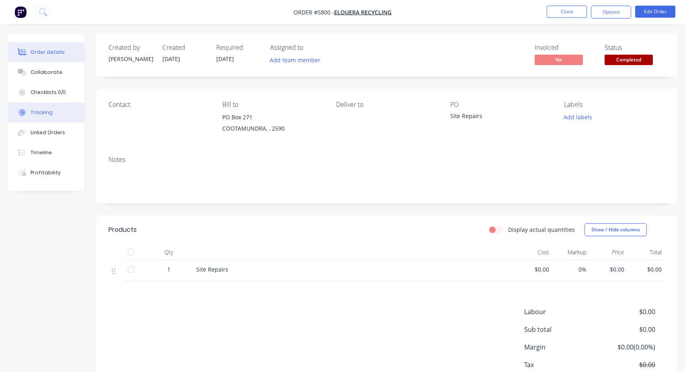
click at [45, 111] on div "Tracking" at bounding box center [42, 112] width 22 height 7
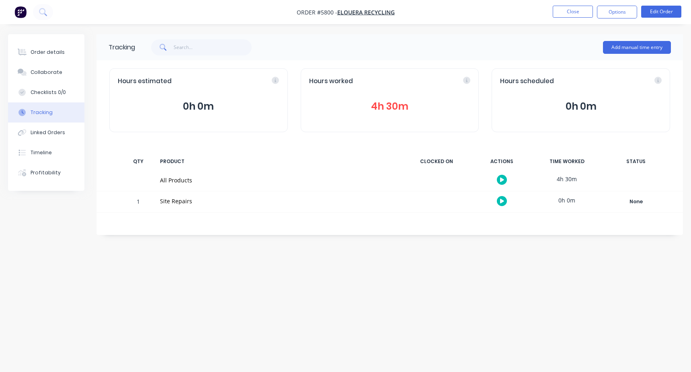
click at [394, 107] on button "4h 30m" at bounding box center [390, 106] width 162 height 15
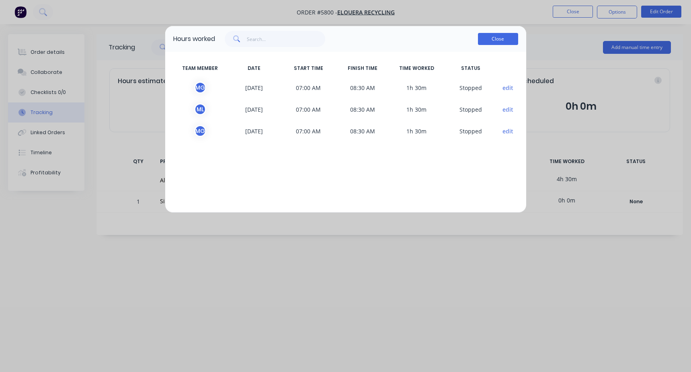
click at [499, 35] on button "Close" at bounding box center [498, 39] width 40 height 12
